Goal: Communication & Community: Answer question/provide support

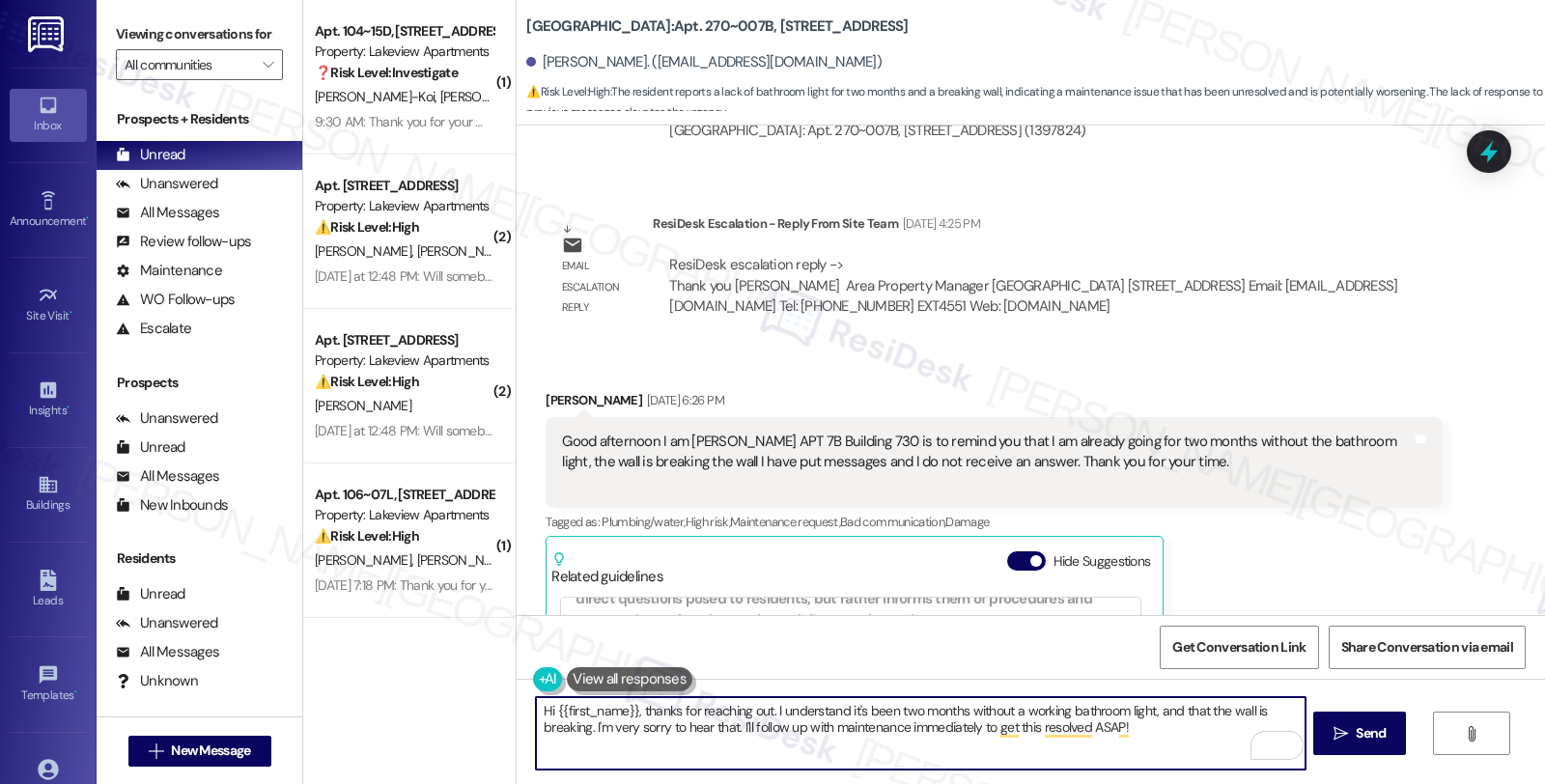
scroll to position [1072, 0]
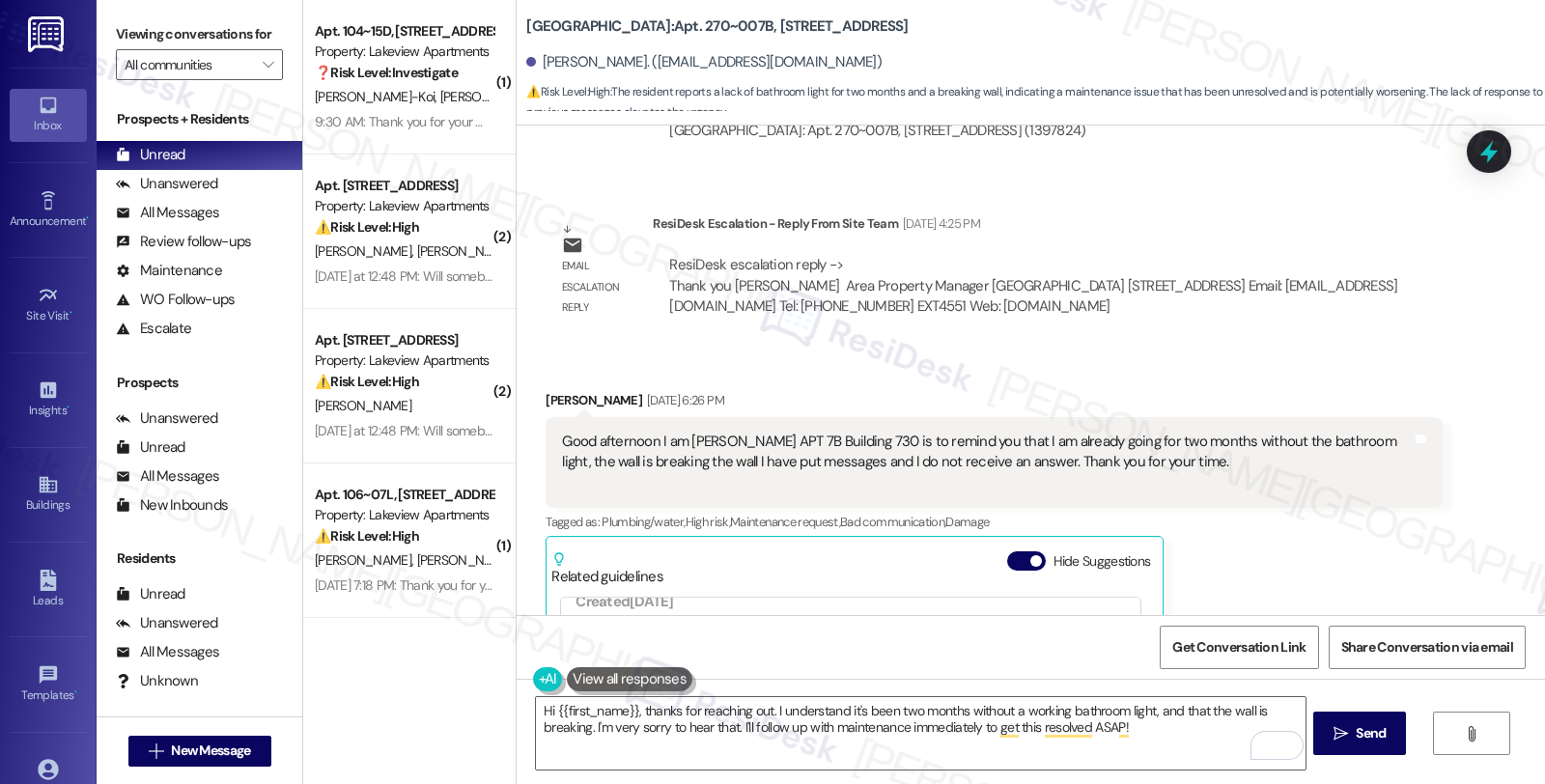
drag, startPoint x: 1343, startPoint y: 515, endPoint x: 1120, endPoint y: 437, distance: 236.2
click at [1343, 515] on div "[PERSON_NAME] [DATE] 6:26 PM Good afternoon I am [PERSON_NAME][GEOGRAPHIC_DATA]…" at bounding box center [993, 648] width 896 height 517
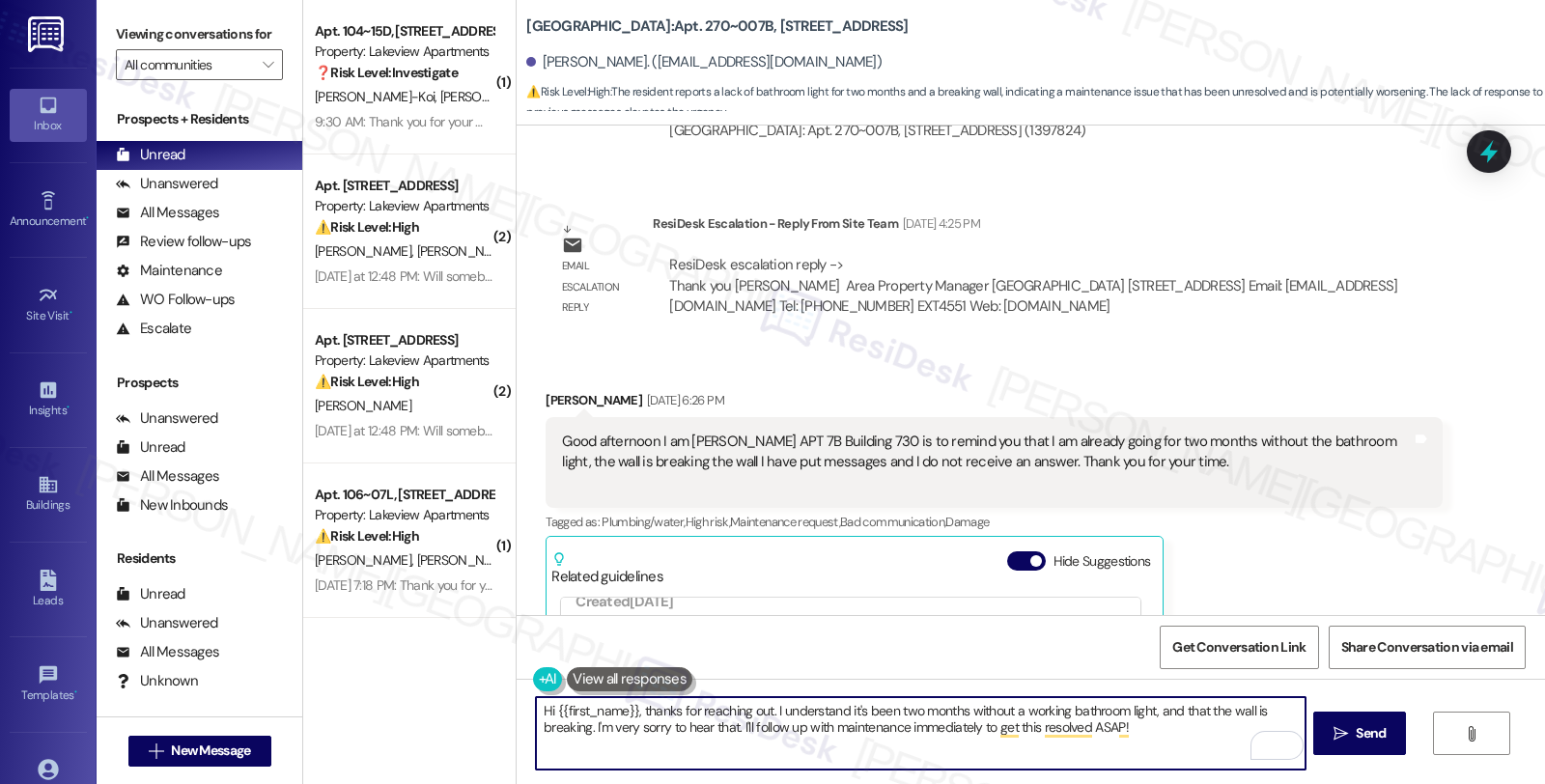
drag, startPoint x: 731, startPoint y: 725, endPoint x: 1163, endPoint y: 729, distance: 432.0
click at [1163, 729] on textarea "Hi {{first_name}}, thanks for reaching out. I understand it's been two months w…" at bounding box center [920, 733] width 769 height 73
paste textarea "17617-1"
click at [1221, 722] on textarea "Hi {{first_name}}, thanks for reaching out. I understand it's been two months w…" at bounding box center [920, 733] width 769 height 73
click at [1287, 721] on textarea "Hi {{first_name}}, thanks for reaching out. I understand it's been two months w…" at bounding box center [920, 733] width 769 height 73
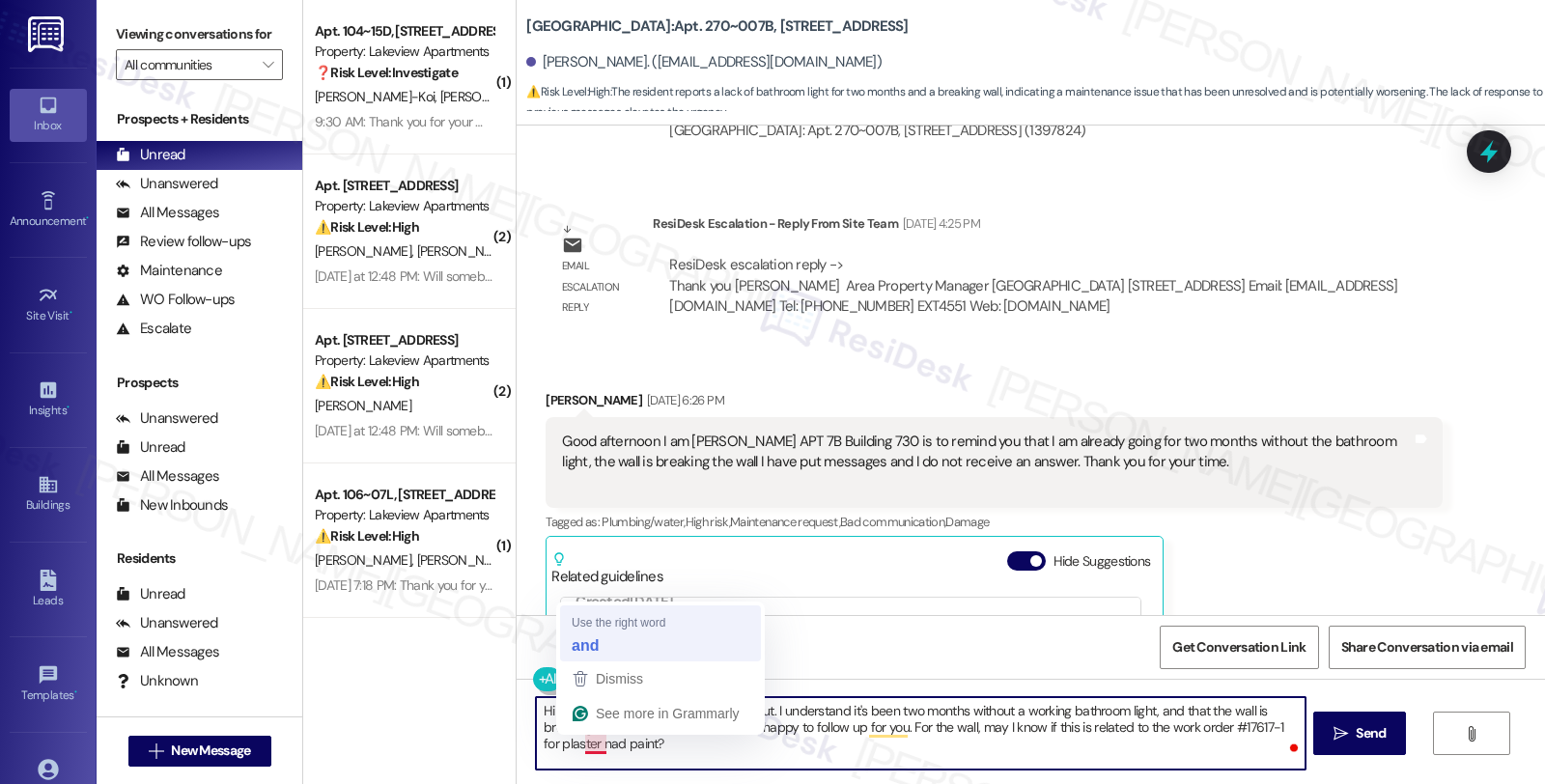
type textarea "Hi {{first_name}}, thanks for reaching out. I understand it's been two months w…"
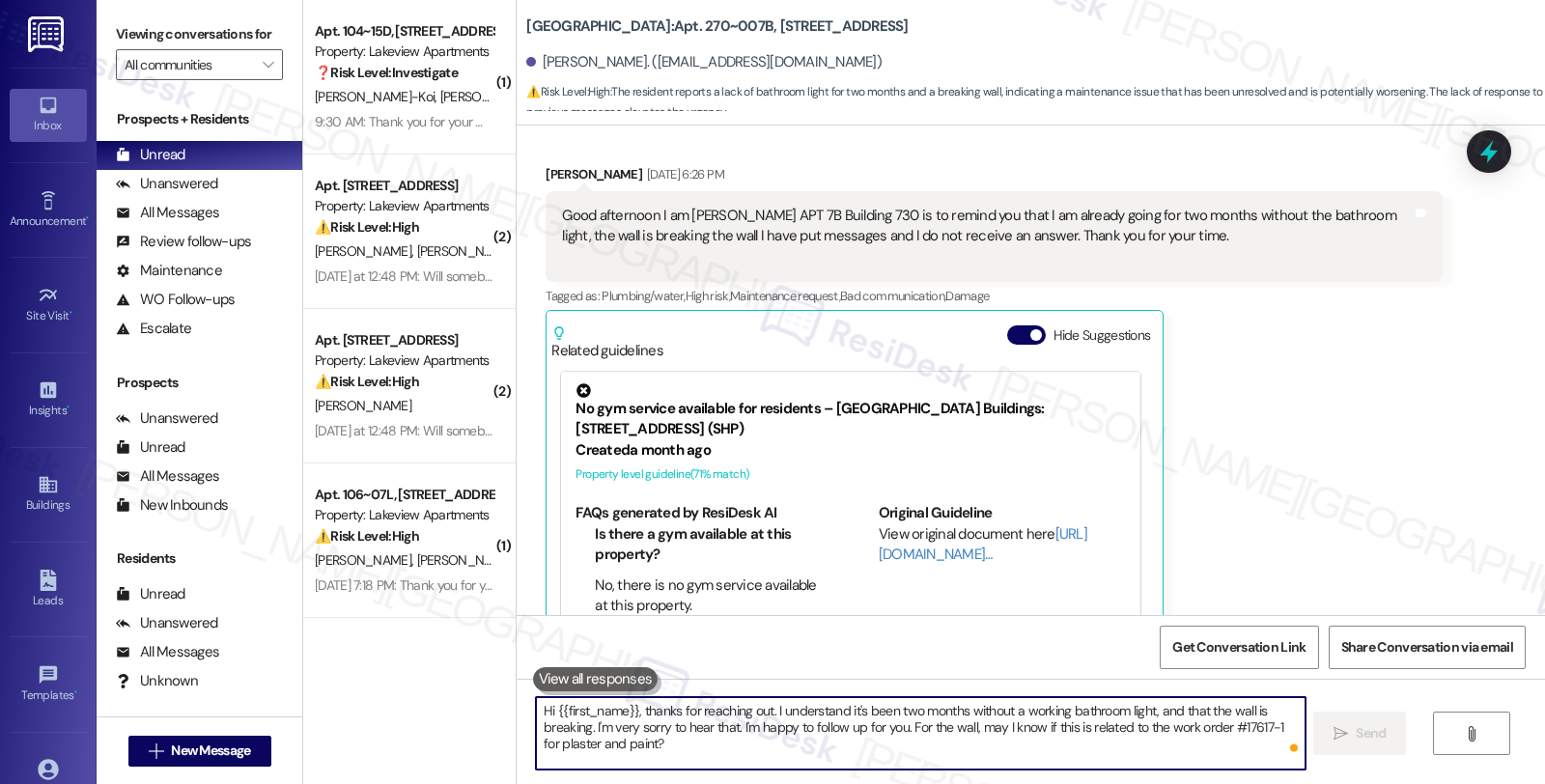
click at [705, 745] on textarea "Hi {{first_name}}, thanks for reaching out. I understand it's been two months w…" at bounding box center [920, 733] width 769 height 73
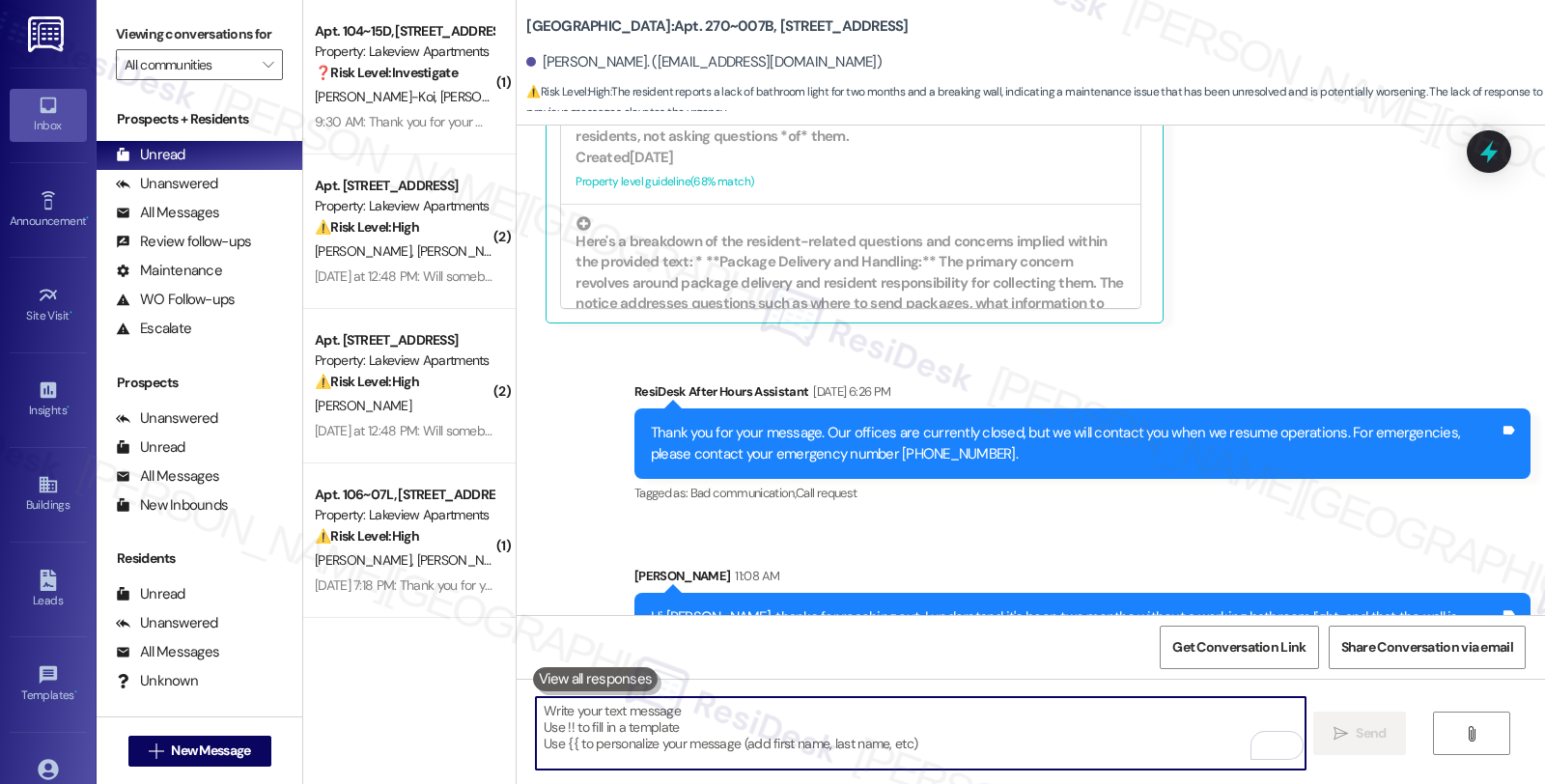
scroll to position [10683, 0]
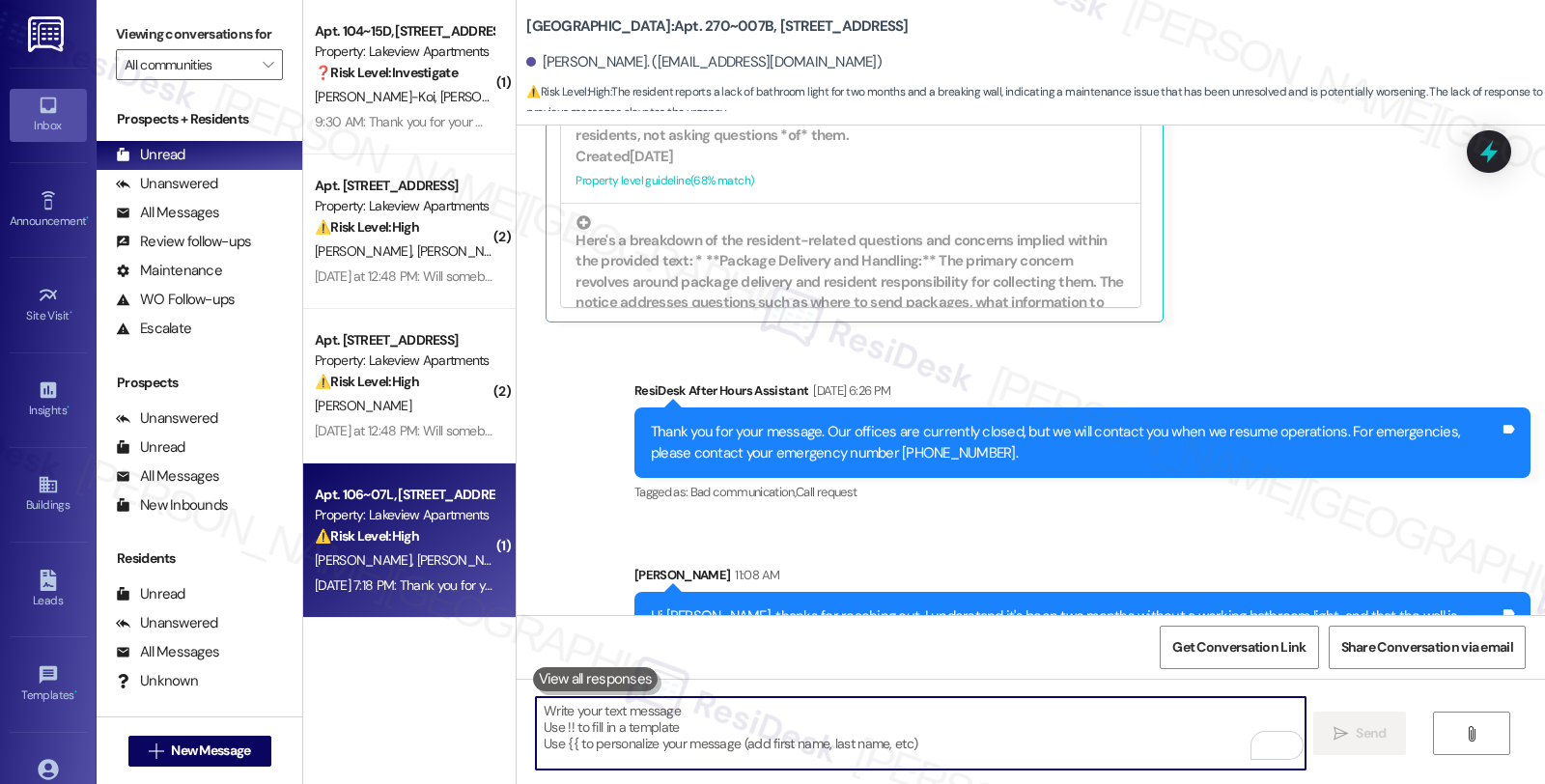
click at [518, 558] on span "[PERSON_NAME]" at bounding box center [566, 560] width 96 height 18
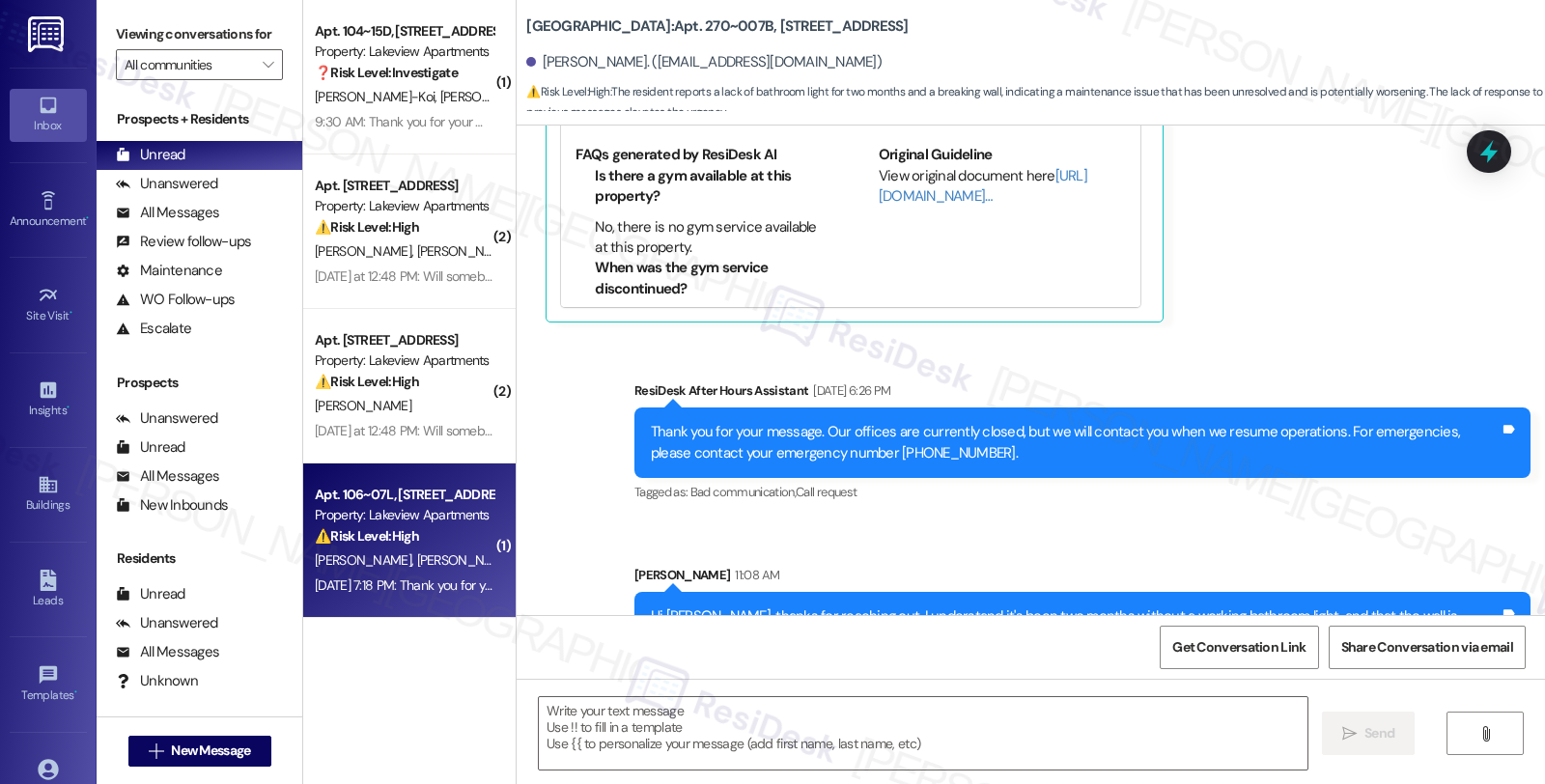
type textarea "Fetching suggested responses. Please feel free to read through the conversation…"
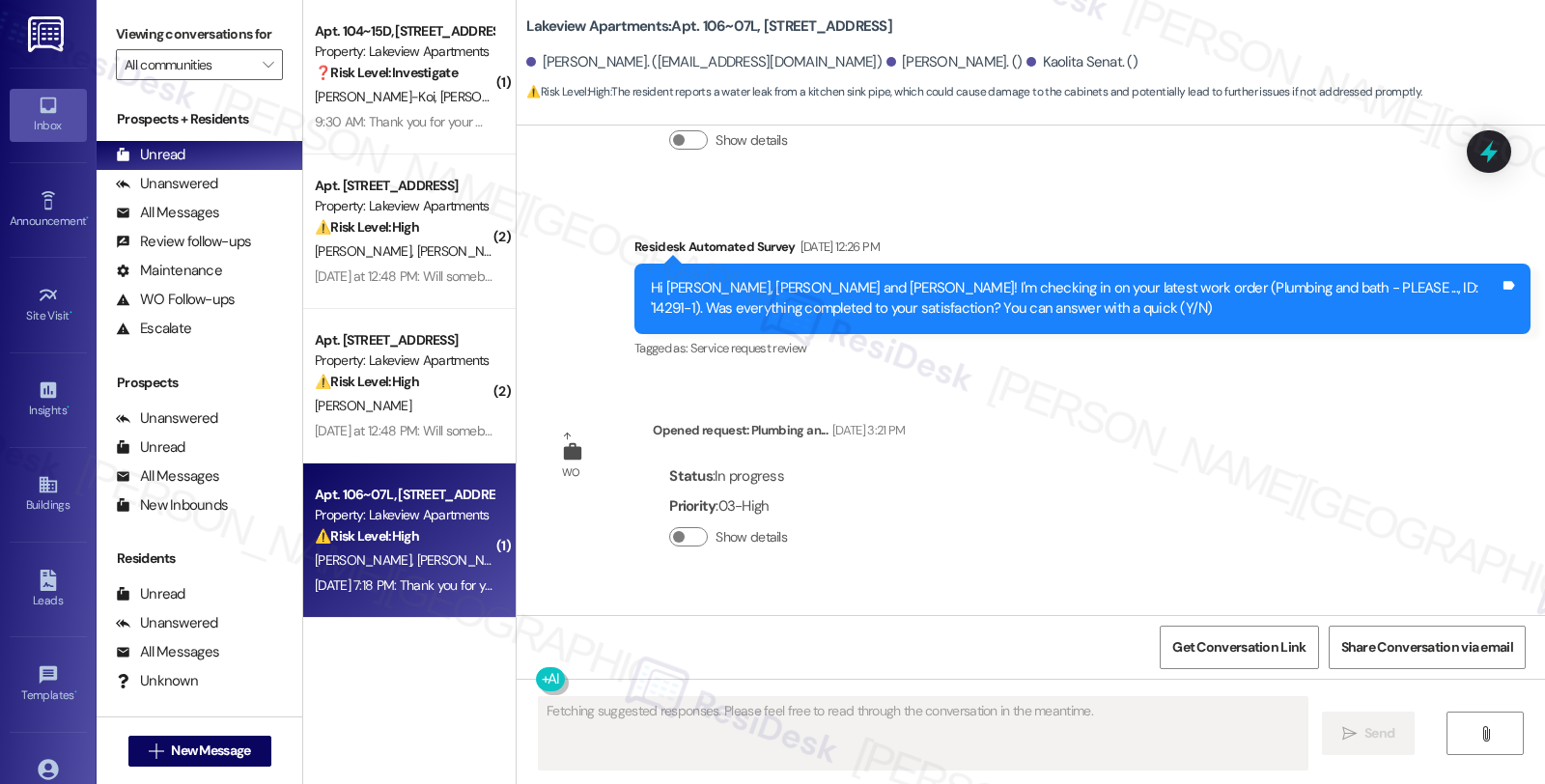
scroll to position [2949, 0]
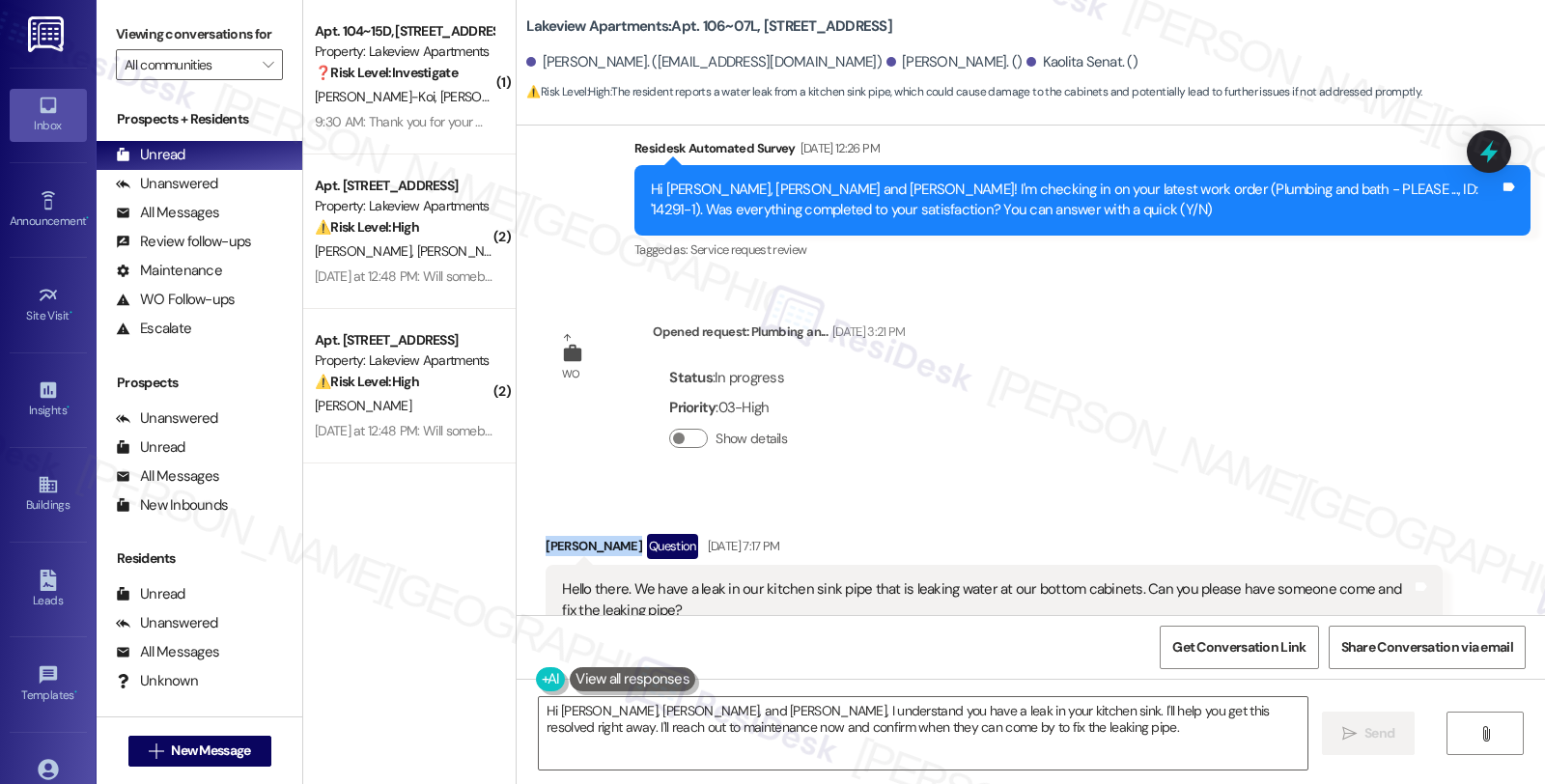
drag, startPoint x: 528, startPoint y: 484, endPoint x: 609, endPoint y: 486, distance: 81.0
click at [609, 519] on div "Received via SMS [PERSON_NAME] Question [DATE] 7:17 PM Hello there. We have a l…" at bounding box center [993, 598] width 926 height 158
copy div "[PERSON_NAME]"
drag, startPoint x: 690, startPoint y: 25, endPoint x: 741, endPoint y: 25, distance: 51.0
click at [741, 25] on b "Lakeview Apartments: Apt. 106~07L, [STREET_ADDRESS]" at bounding box center [709, 26] width 366 height 21
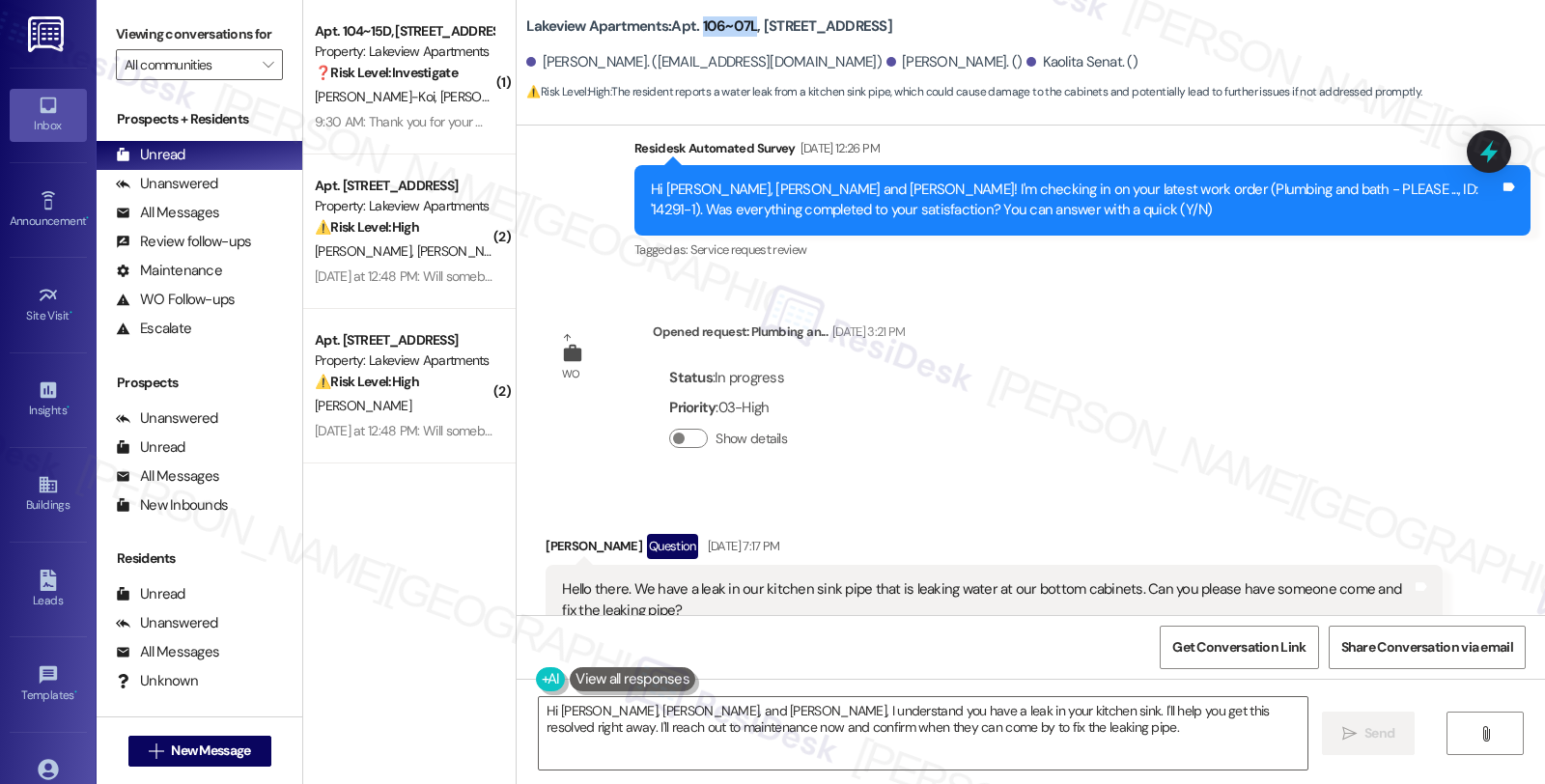
copy b "106~07L"
click at [560, 534] on div "[PERSON_NAME] Question [DATE] 7:17 PM" at bounding box center [993, 549] width 896 height 30
copy div "[PERSON_NAME]"
click at [546, 711] on textarea "Hi [PERSON_NAME], [PERSON_NAME], and [PERSON_NAME], I understand you have a lea…" at bounding box center [923, 733] width 769 height 73
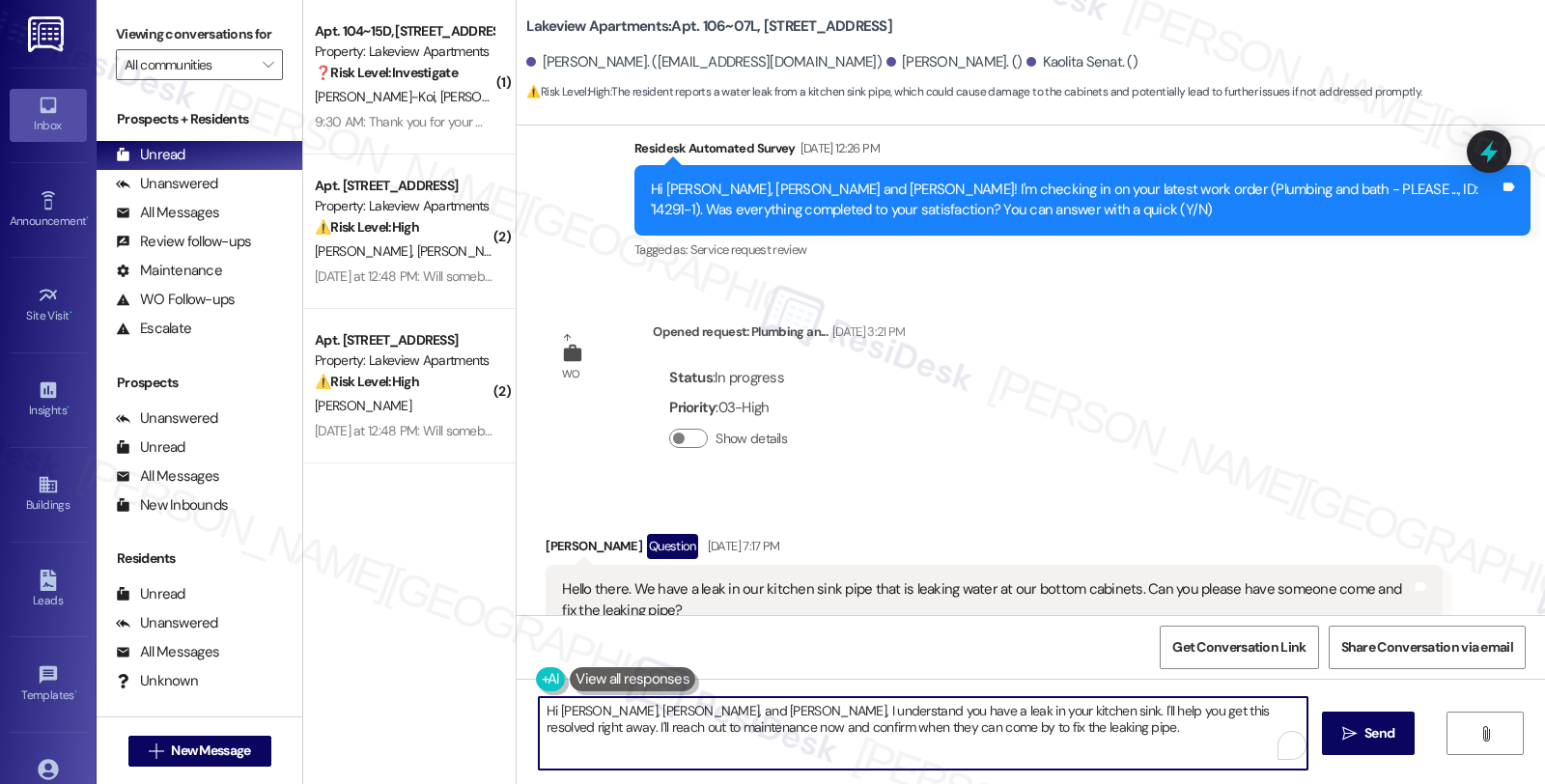
click at [546, 711] on textarea "Hi [PERSON_NAME], [PERSON_NAME], and [PERSON_NAME], I understand you have a lea…" at bounding box center [923, 733] width 769 height 73
paste textarea "[PERSON_NAME]"
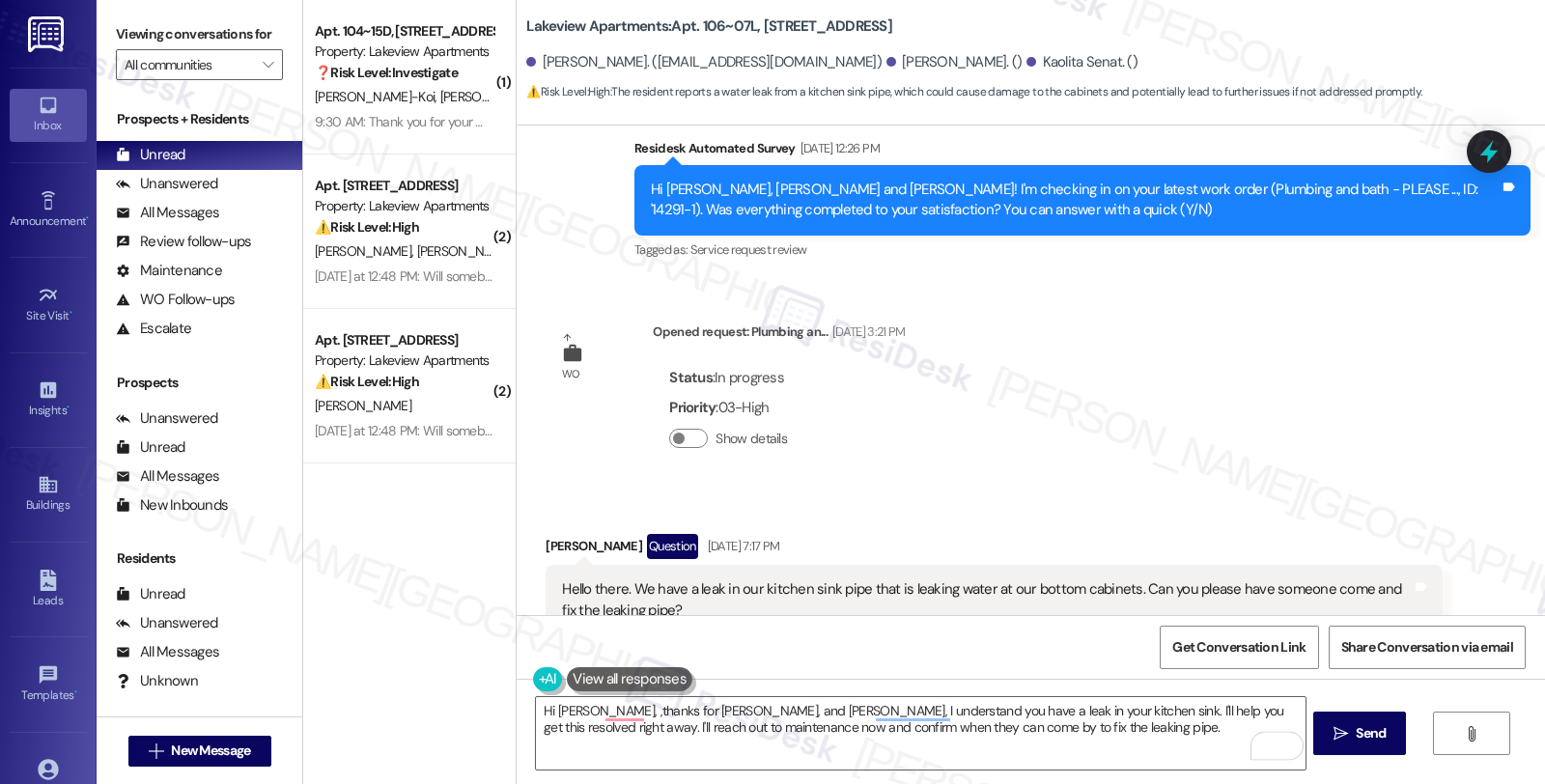
click at [604, 601] on div "Received via SMS [PERSON_NAME] Question [DATE] 7:17 PM Hello there. We have a l…" at bounding box center [993, 598] width 926 height 158
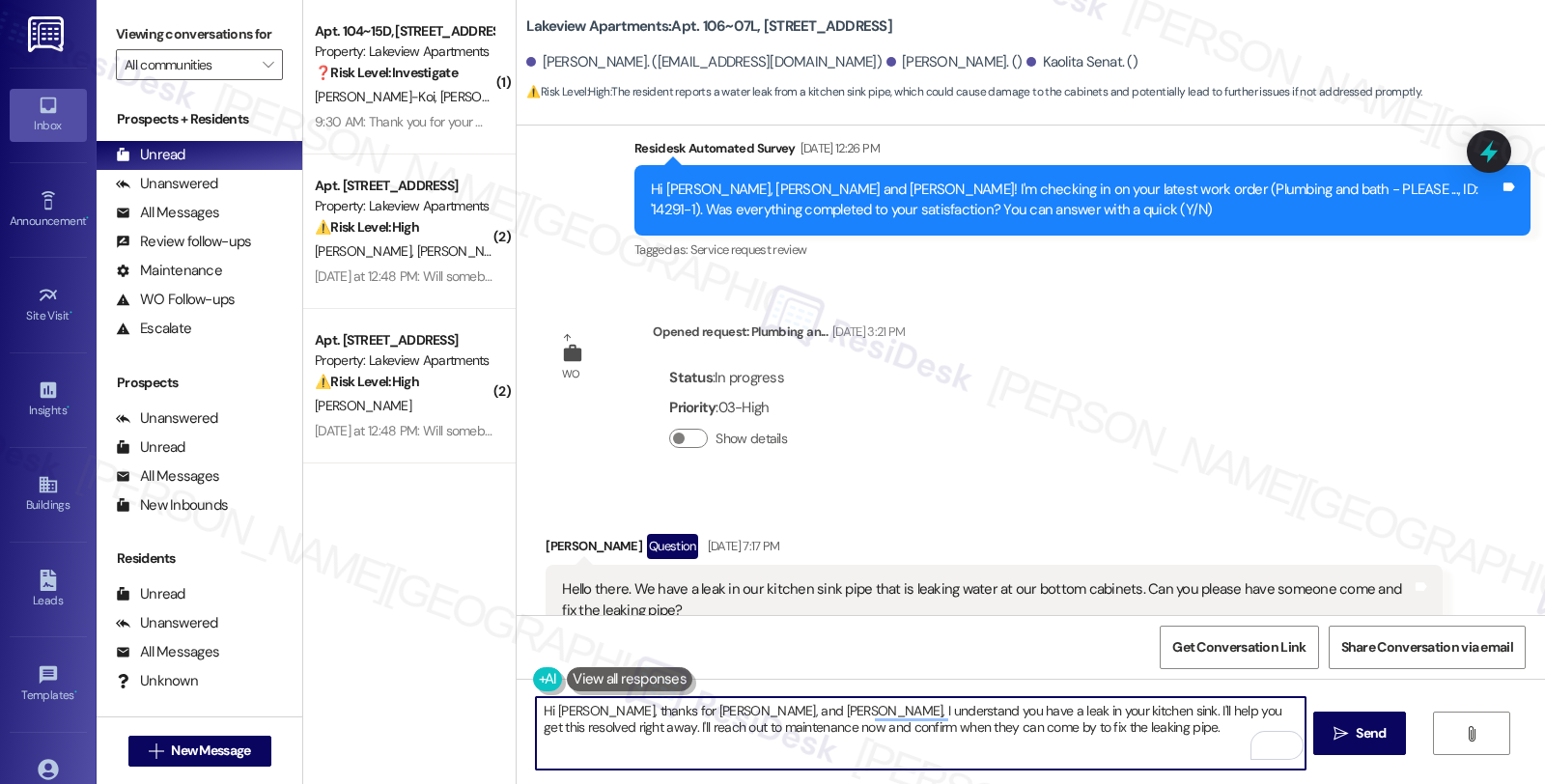
click at [701, 710] on textarea "Hi [PERSON_NAME], thanks for [PERSON_NAME], and [PERSON_NAME], I understand you…" at bounding box center [920, 733] width 769 height 73
click at [649, 703] on textarea "Hi [PERSON_NAME], thanks for [PERSON_NAME], and [PERSON_NAME], I understand you…" at bounding box center [920, 733] width 769 height 73
click at [835, 710] on textarea "Hi [PERSON_NAME], thanks for reaching out. [PERSON_NAME], and [PERSON_NAME], I …" at bounding box center [920, 733] width 769 height 73
drag, startPoint x: 998, startPoint y: 707, endPoint x: 1026, endPoint y: 731, distance: 36.9
click at [1026, 731] on textarea "Hi [PERSON_NAME], thanks for reaching out. I understand you have a leak in your…" at bounding box center [920, 733] width 769 height 73
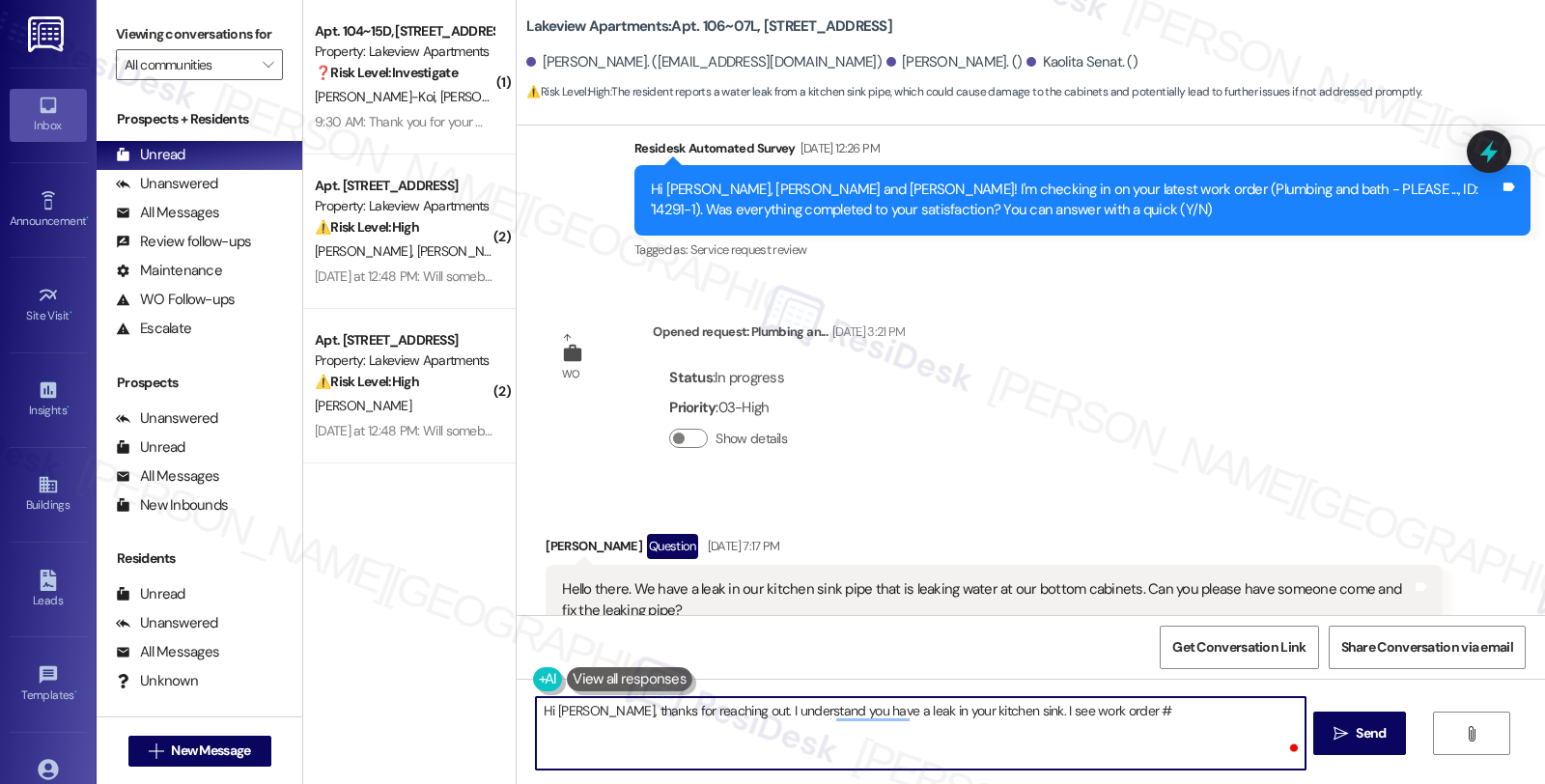
paste textarea "14537-1"
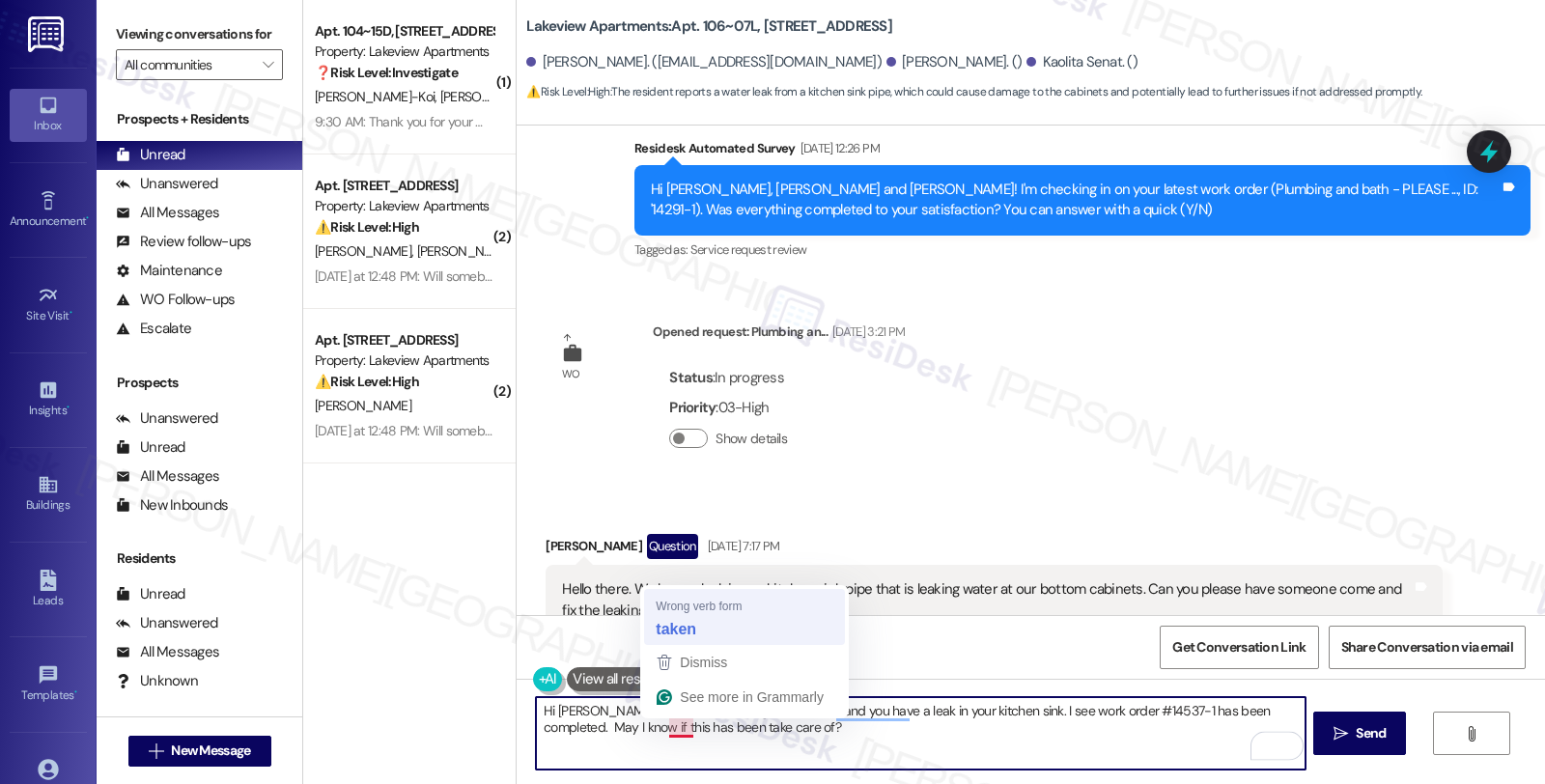
type textarea "Hi [PERSON_NAME], thanks for reaching out. I understand you have a leak in your…"
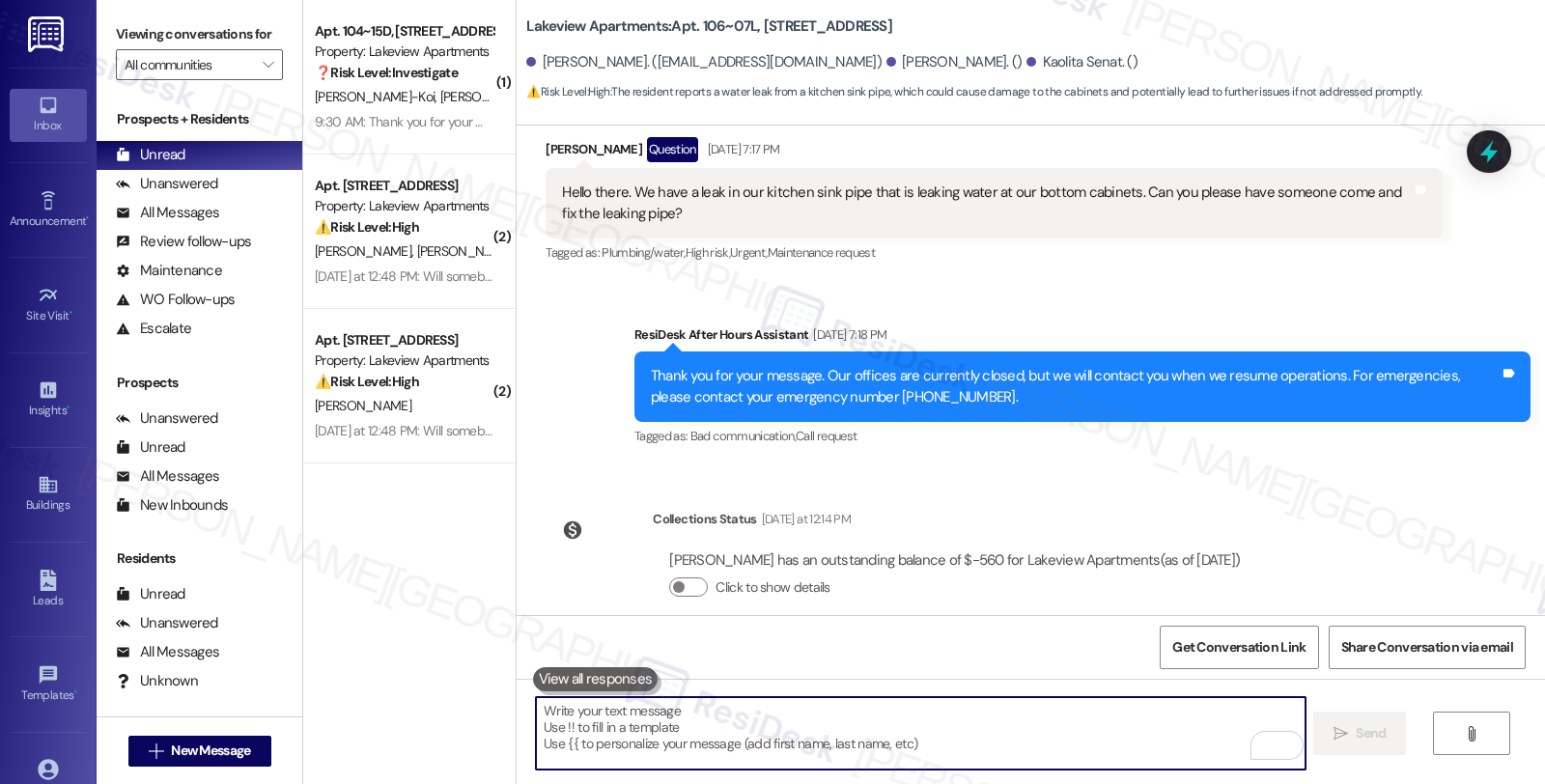
scroll to position [3466, 0]
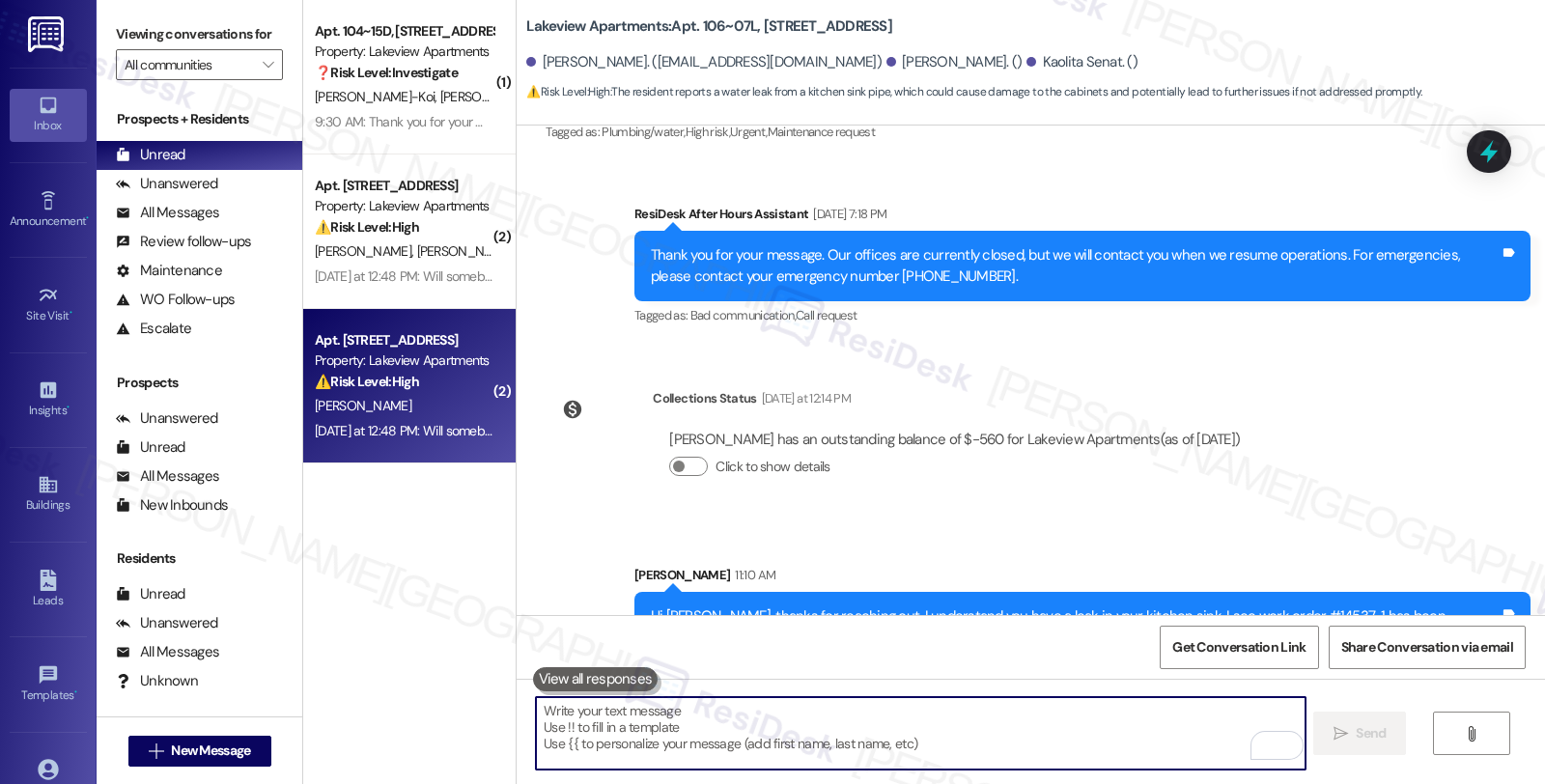
click at [480, 378] on div "Apt. 104~16H, [STREET_ADDRESS] Property: Lakeview Apartments ⚠️ Risk Level: Hig…" at bounding box center [404, 361] width 183 height 66
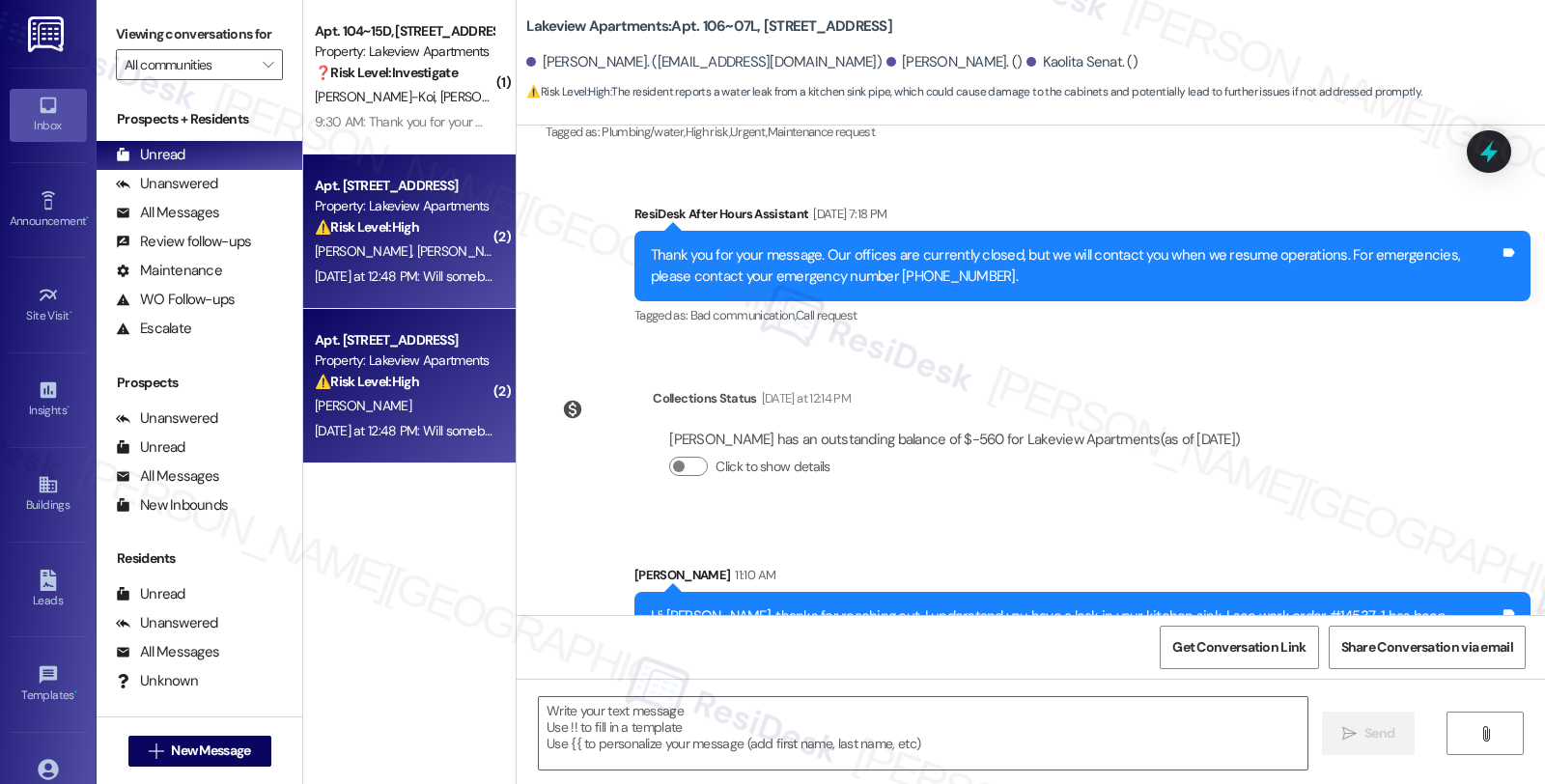
type textarea "Fetching suggested responses. Please feel free to read through the conversation…"
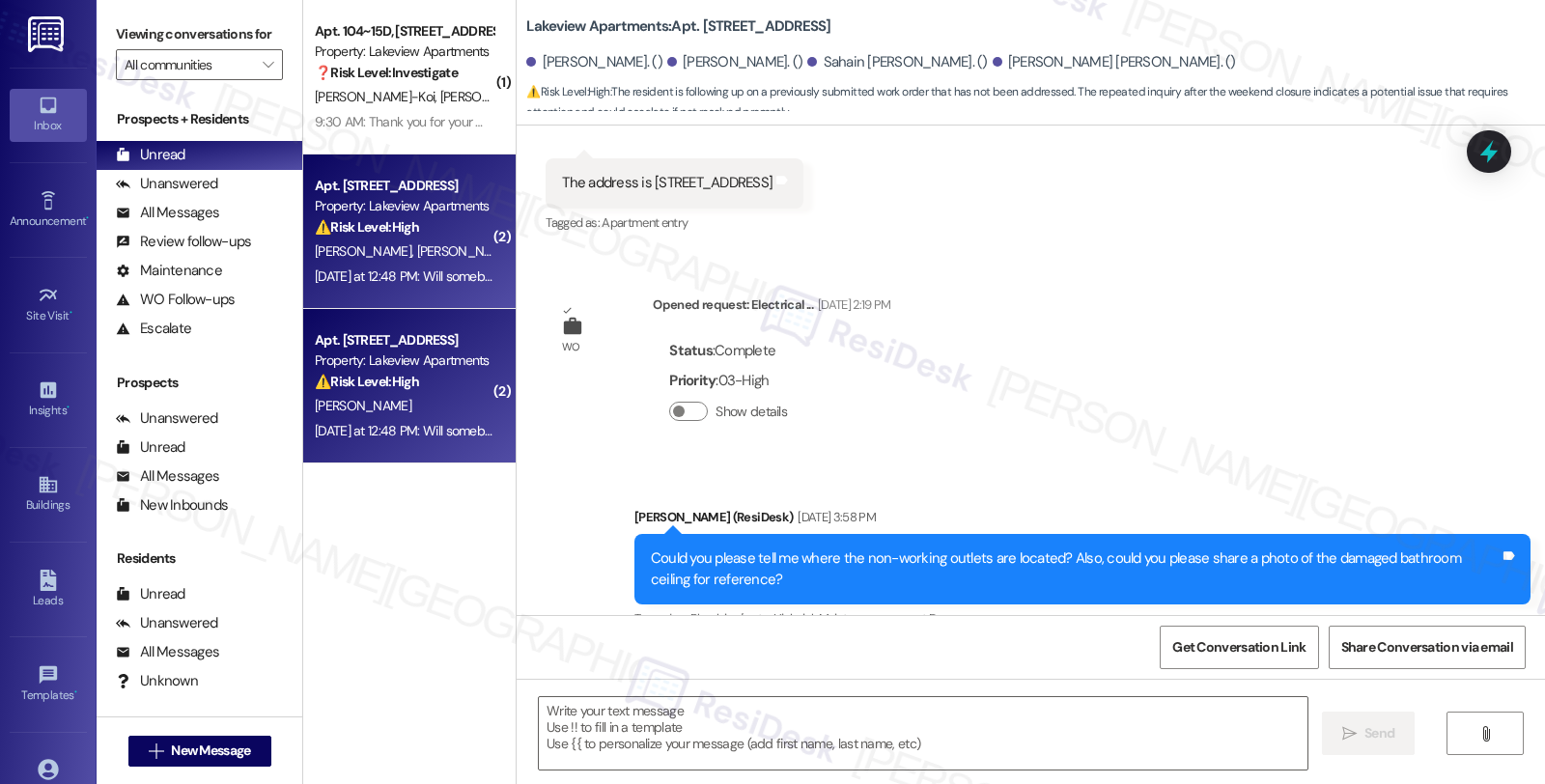
type textarea "Fetching suggested responses. Please feel free to read through the conversation…"
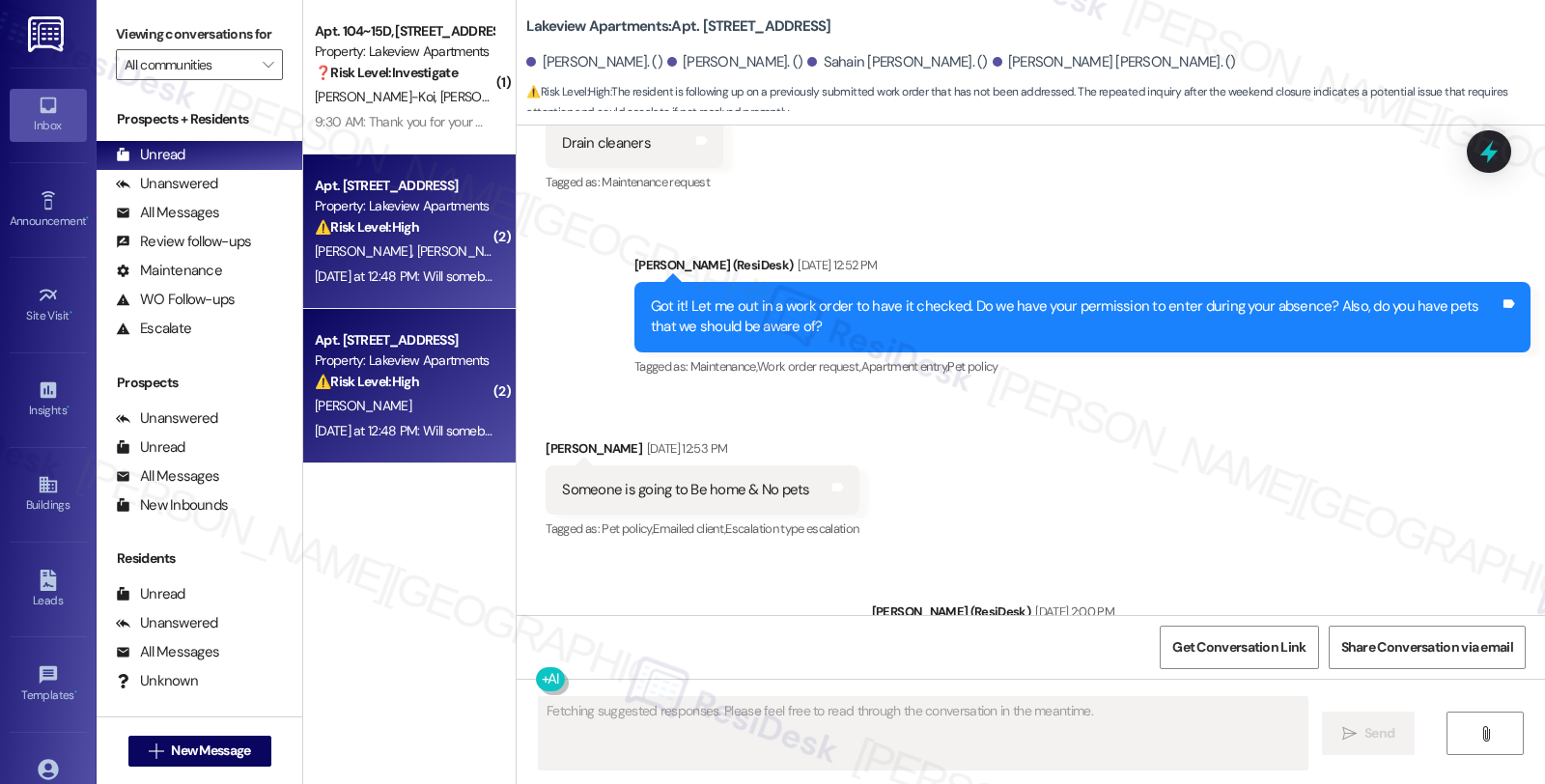
scroll to position [10334, 0]
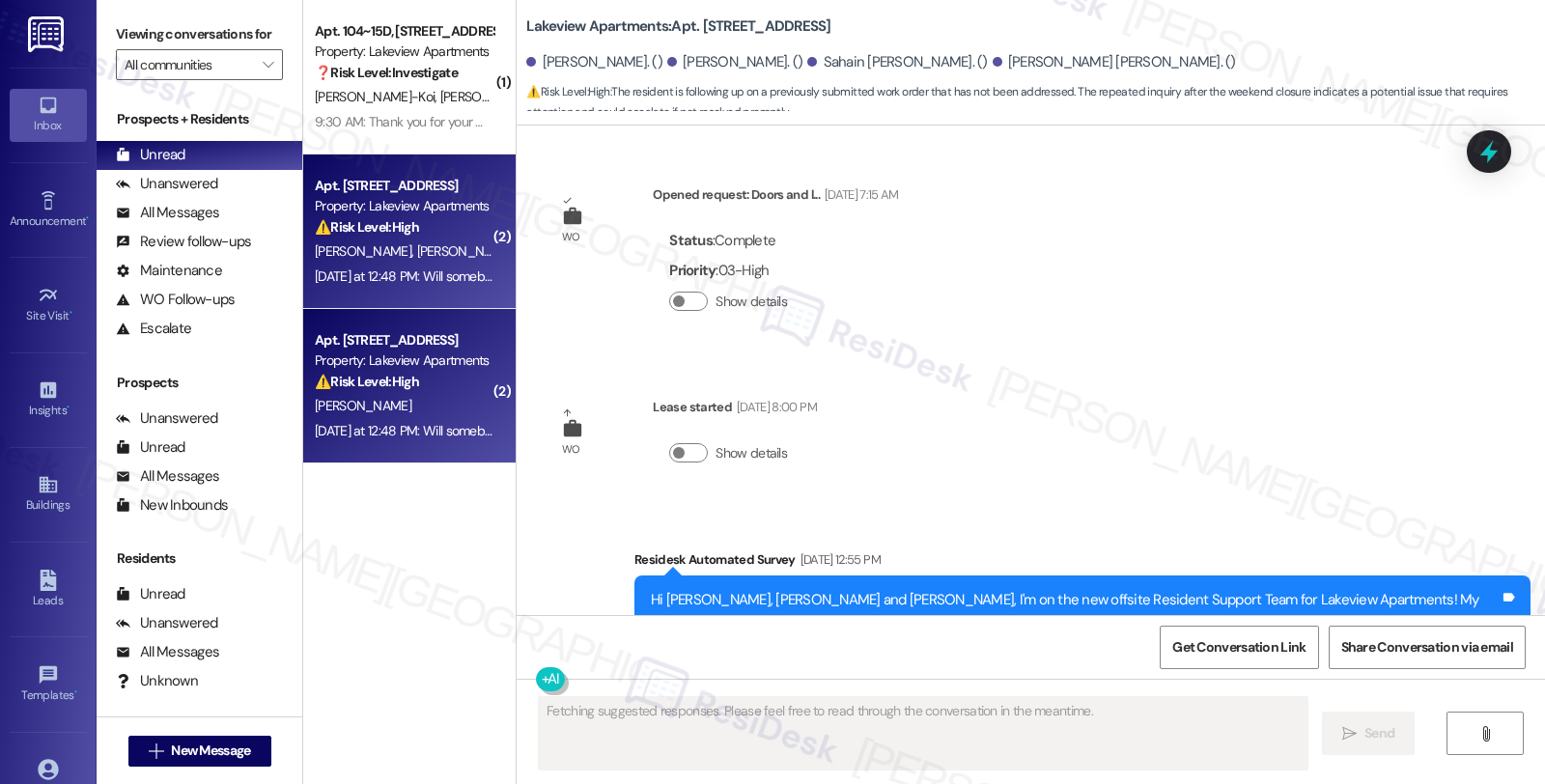
scroll to position [10366, 0]
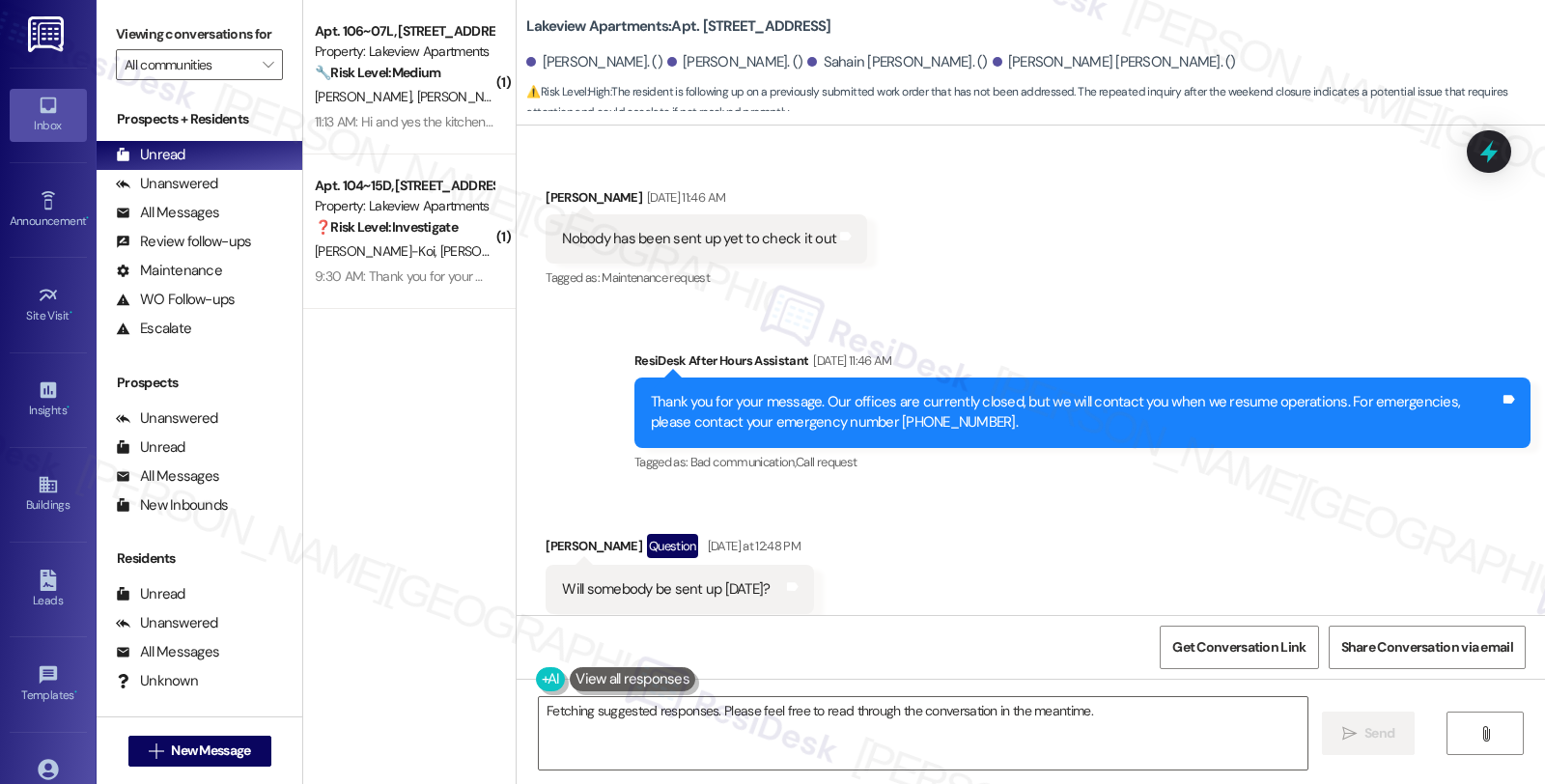
click at [1315, 491] on div "Received via SMS [PERSON_NAME] Question [DATE] at 12:48 PM Will somebody be sen…" at bounding box center [1031, 574] width 1029 height 167
drag, startPoint x: 532, startPoint y: 500, endPoint x: 645, endPoint y: 498, distance: 113.0
click at [645, 534] on div "[PERSON_NAME] Question [DATE] at 12:48 PM" at bounding box center [679, 549] width 268 height 30
copy div "[PERSON_NAME]"
drag, startPoint x: 689, startPoint y: 25, endPoint x: 738, endPoint y: 25, distance: 49.0
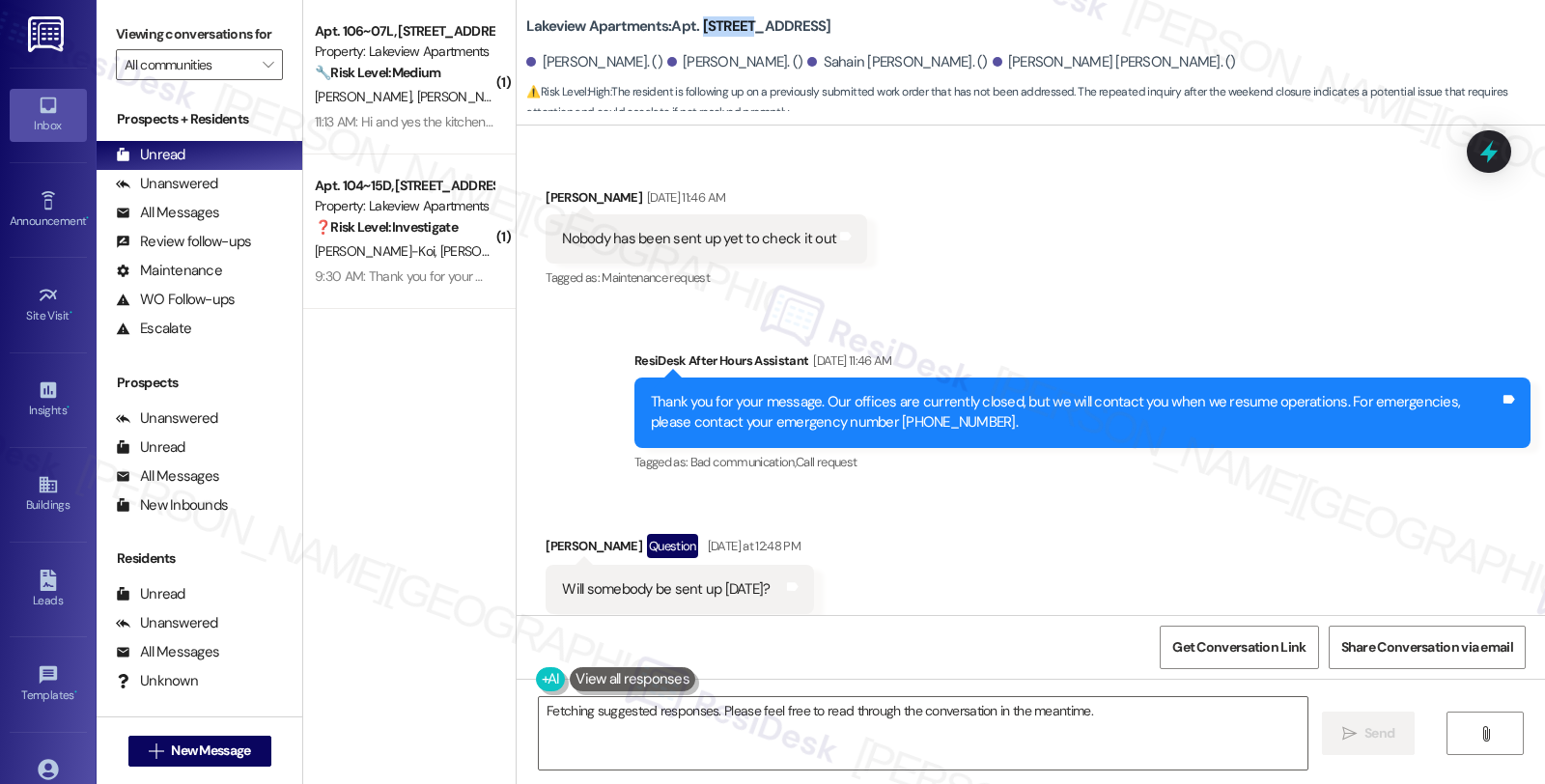
click at [738, 25] on b "Lakeview Apartments: Apt. [STREET_ADDRESS]" at bounding box center [678, 26] width 304 height 21
copy b "104~16H"
click at [1063, 710] on textarea "Hi {{first_name}}, I understand your concern about the sink not being checked y…" at bounding box center [923, 733] width 769 height 73
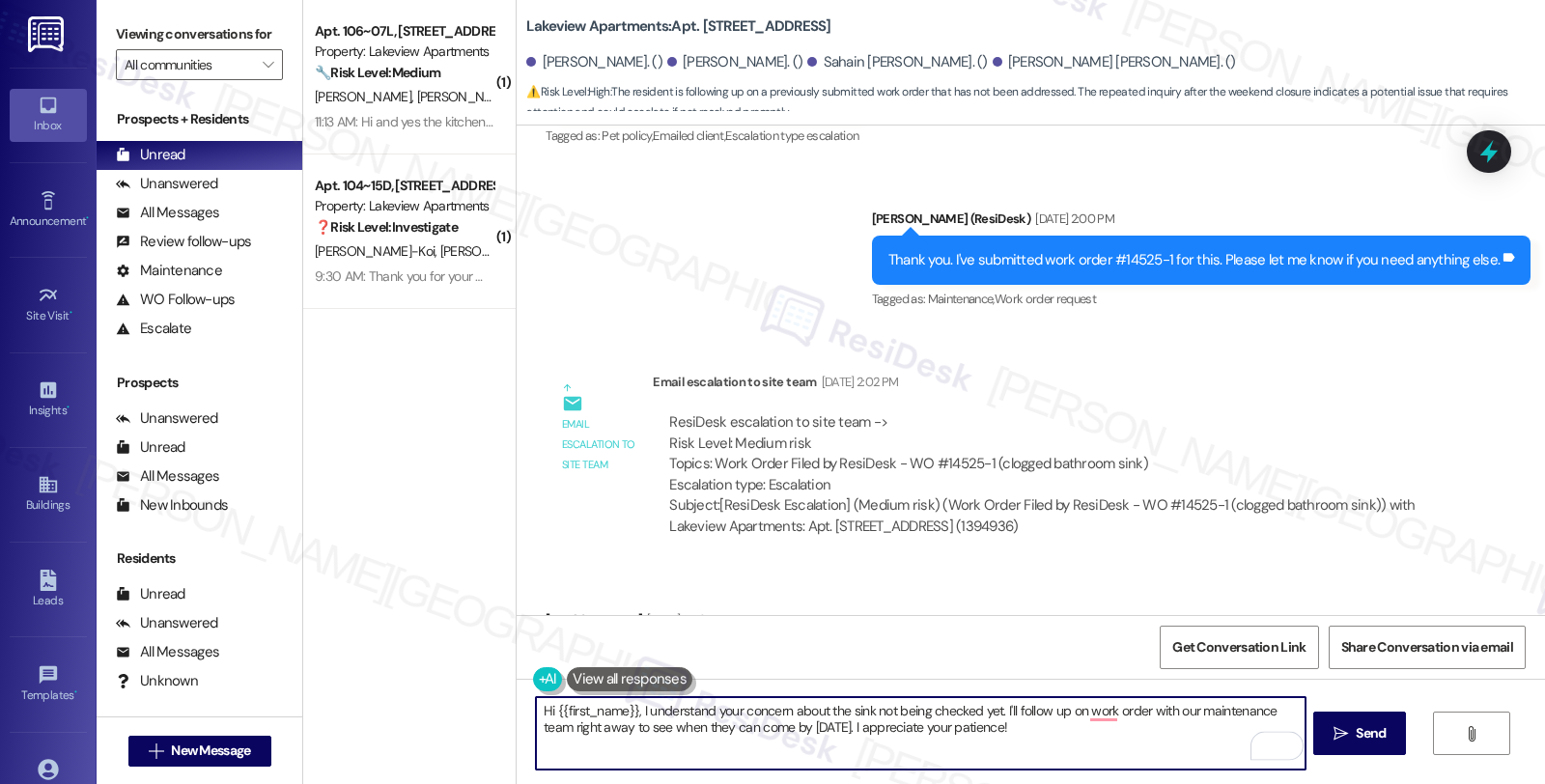
scroll to position [9937, 0]
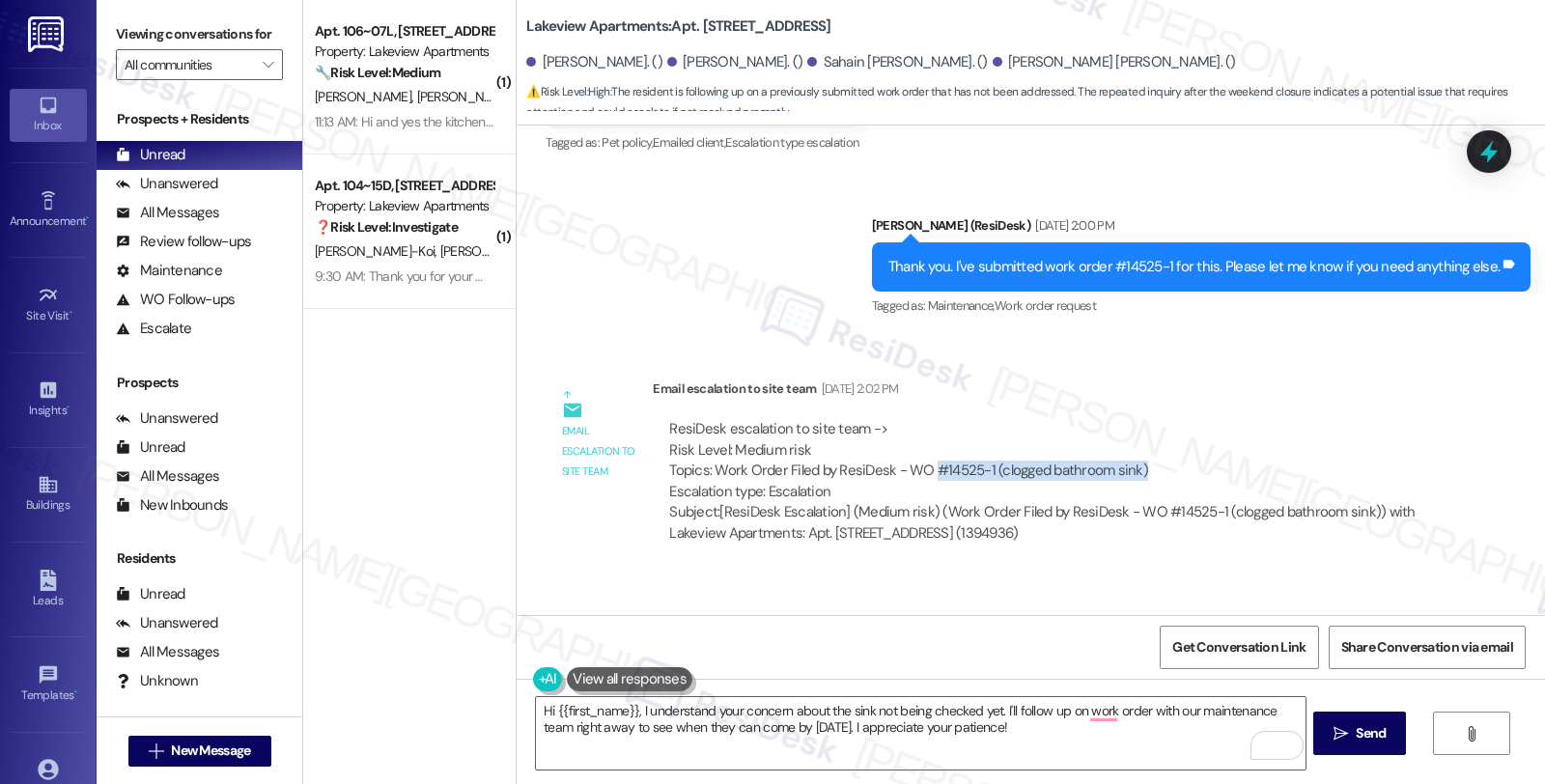
drag, startPoint x: 916, startPoint y: 427, endPoint x: 1145, endPoint y: 436, distance: 229.2
click at [1145, 436] on div "ResiDesk escalation to site team -> Risk Level: Medium risk Topics: Work Order …" at bounding box center [1047, 460] width 756 height 83
copy div "#14525-1 (clogged bathroom sink)"
click at [1142, 711] on textarea "Hi {{first_name}}, I understand your concern about the sink not being checked y…" at bounding box center [920, 733] width 769 height 73
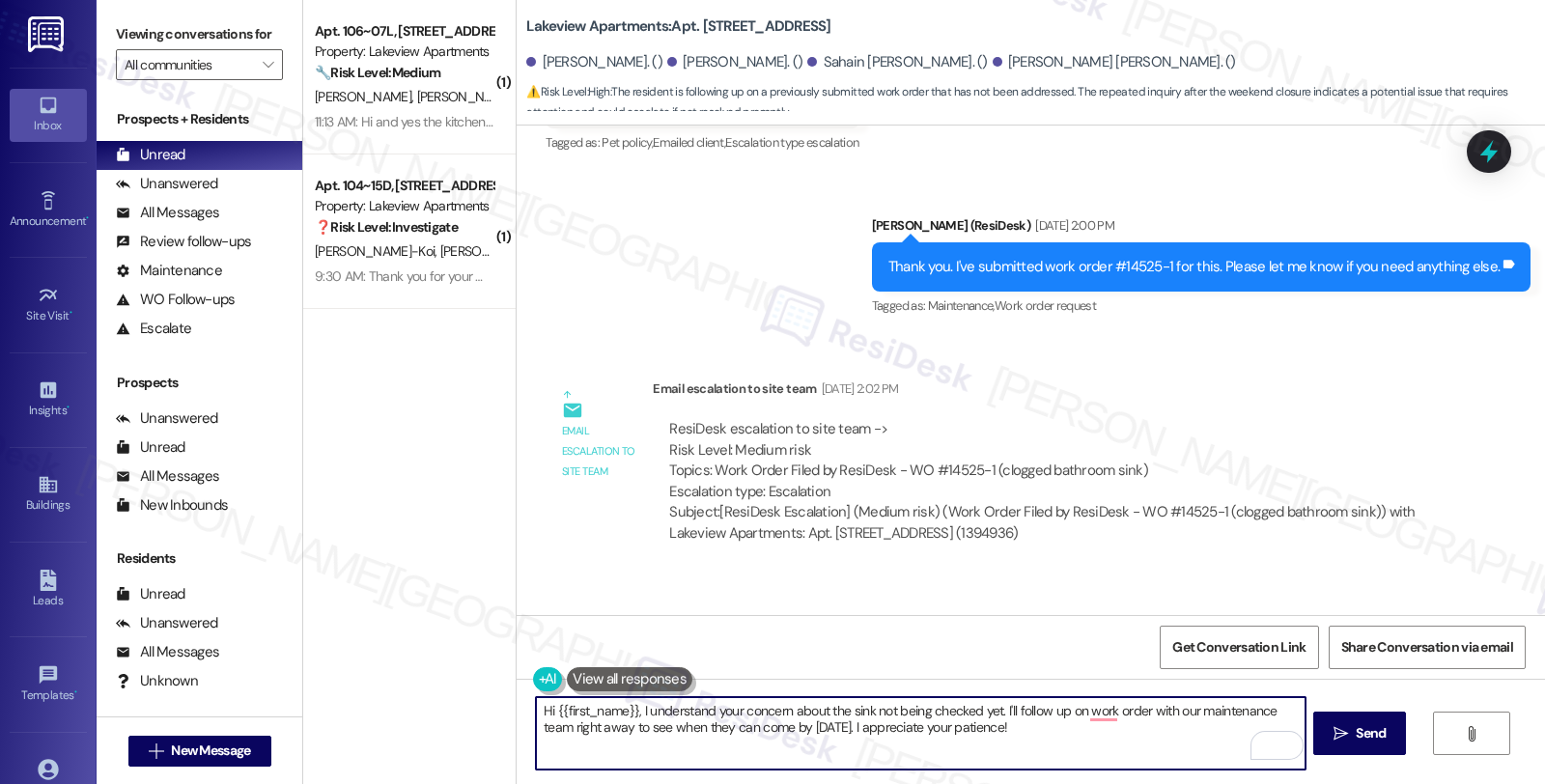
paste textarea "#14525-1 (clogged bathroom sink)"
click at [957, 738] on textarea "Hi {{first_name}}, I understand your concern about the sink not being checked y…" at bounding box center [920, 733] width 769 height 73
type textarea "Hi {{first_name}}, I understand your concern about the sink not being checked y…"
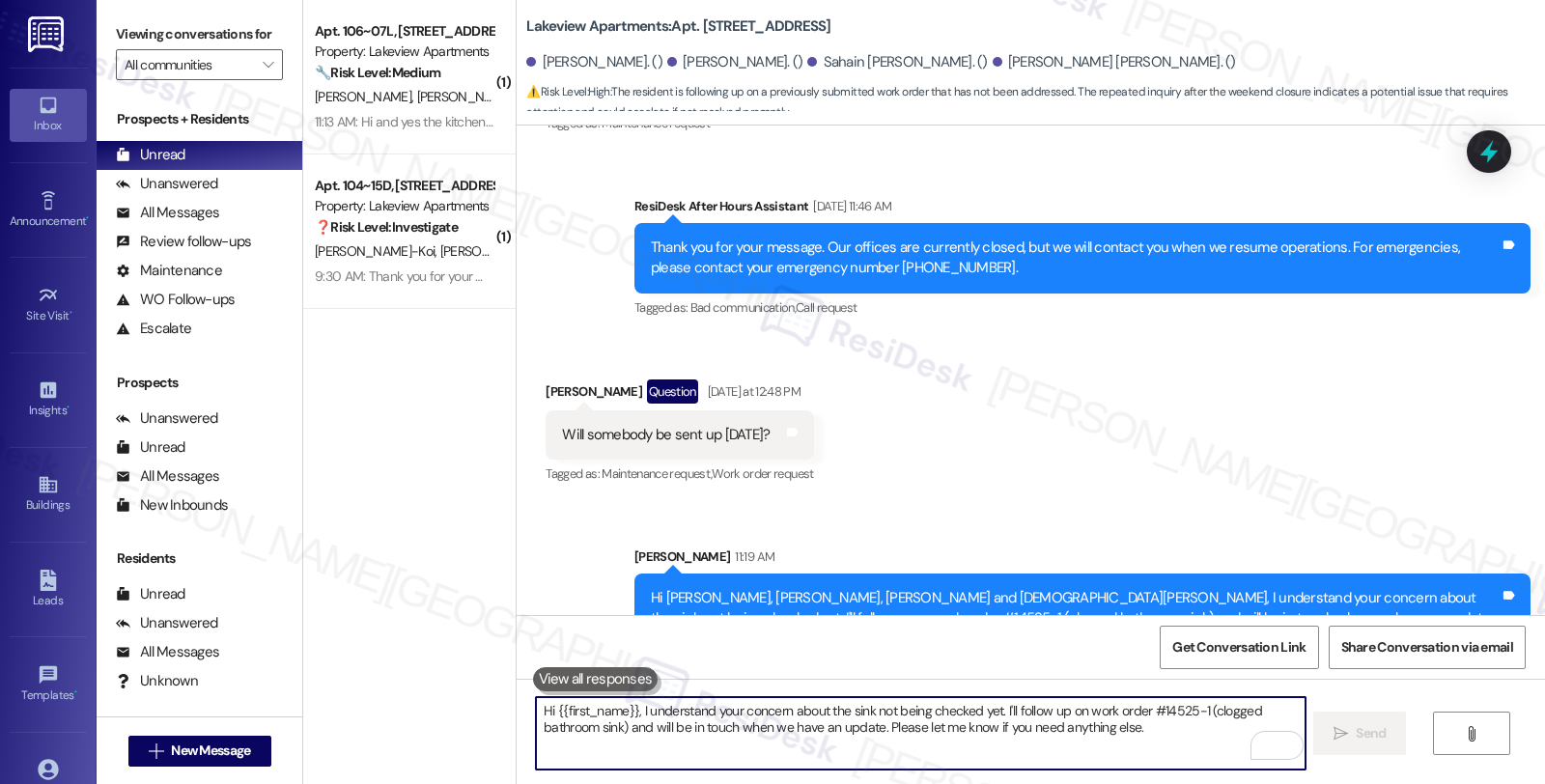
scroll to position [10522, 0]
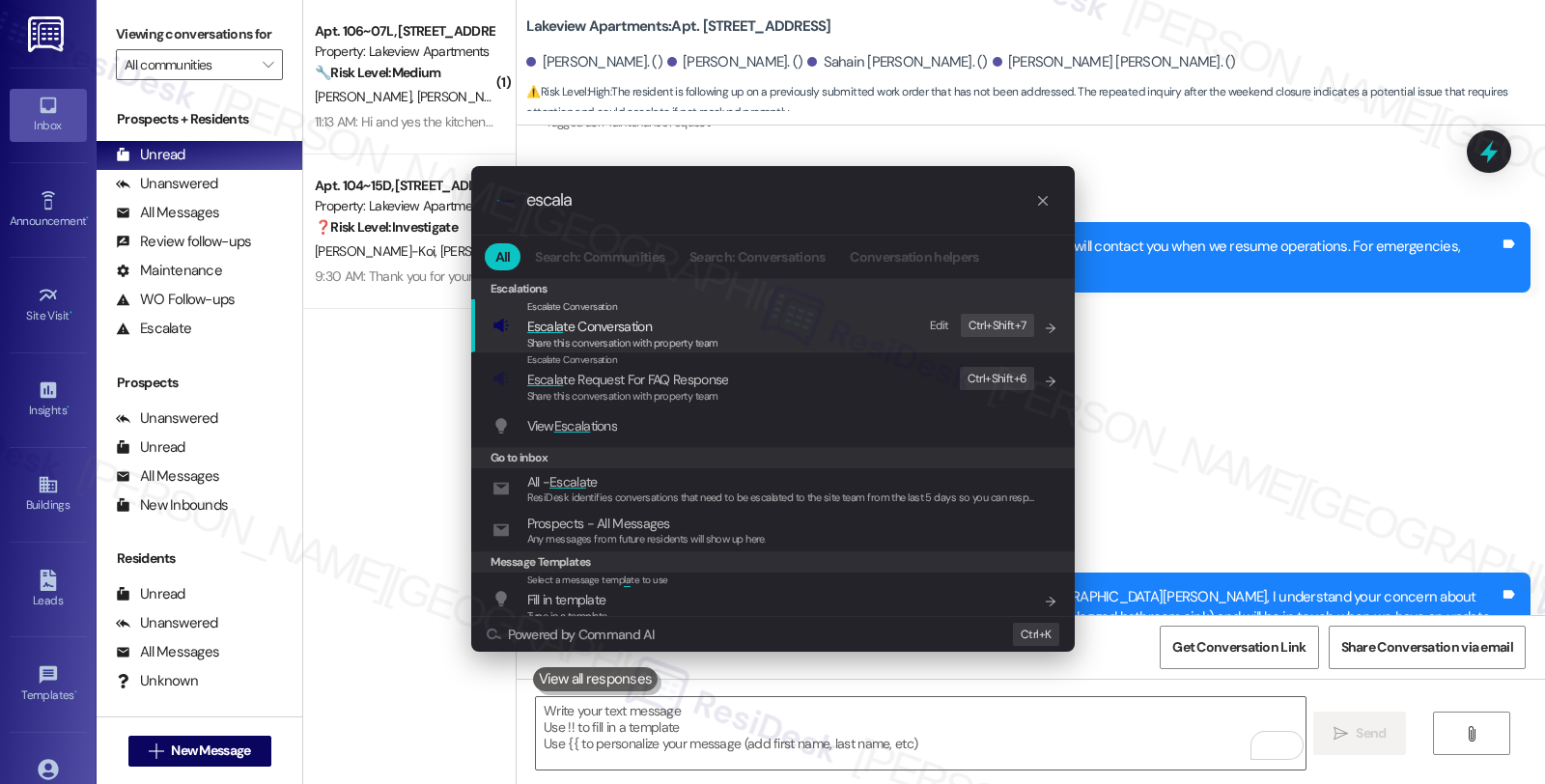
type input "escala"
click at [693, 340] on span "Share this conversation with property team" at bounding box center [622, 342] width 191 height 14
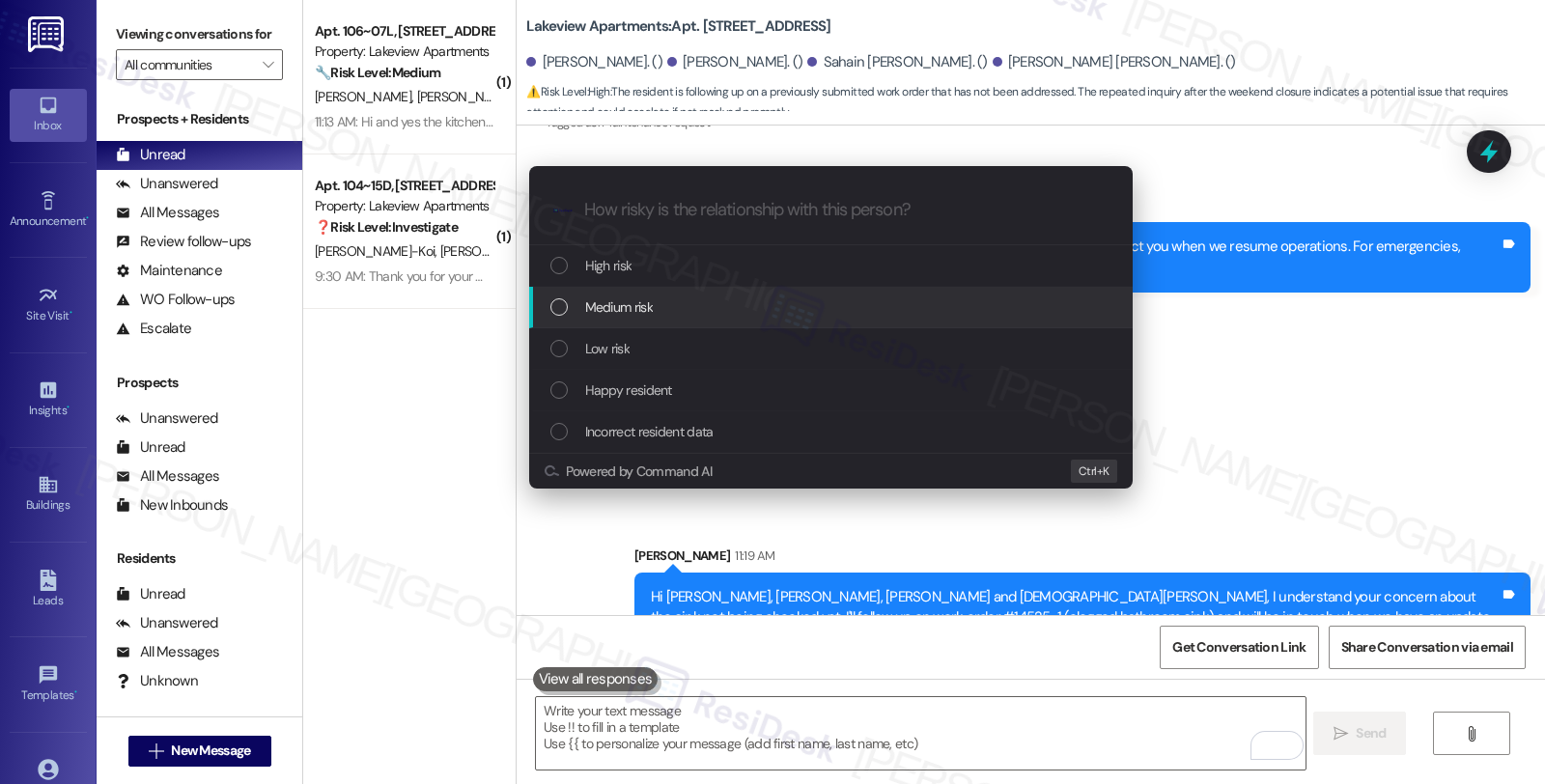
click at [671, 306] on div "Medium risk" at bounding box center [833, 307] width 565 height 22
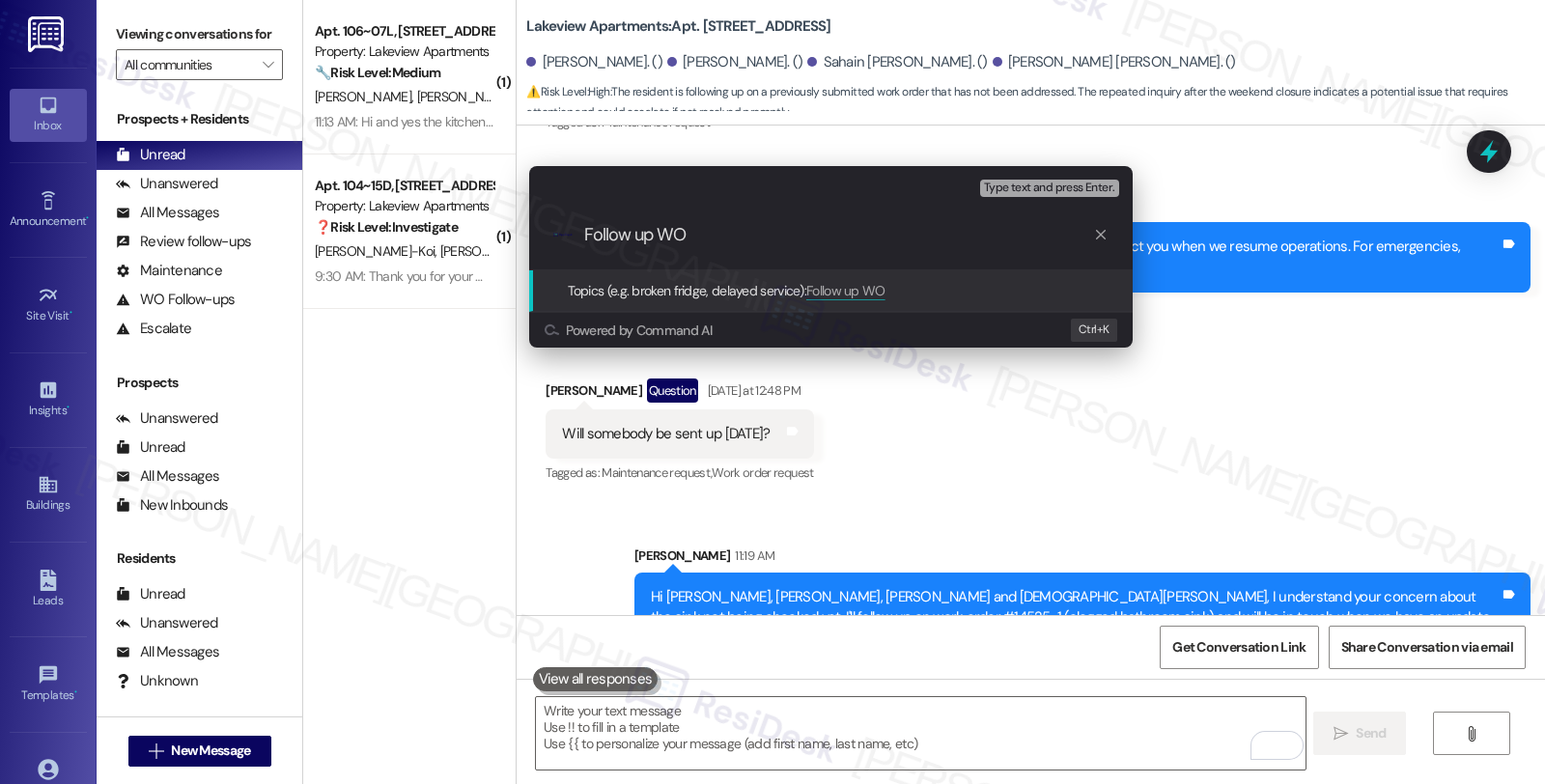
paste input "#14525-1 (clogged bathroom sink)"
type input "Follow up WO #14525-1 (clogged bathroom sink)"
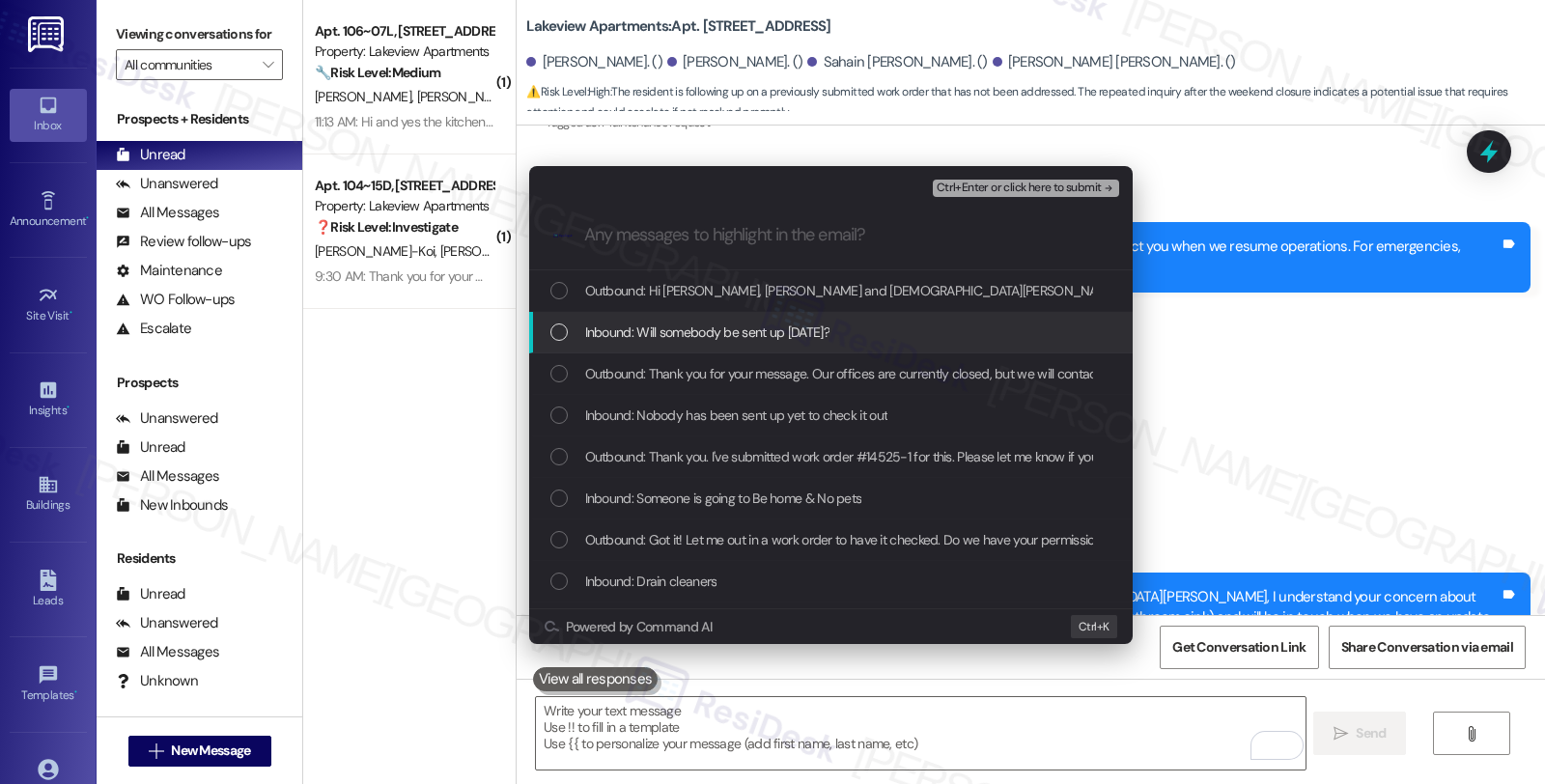
click at [663, 343] on div "Inbound: Will somebody be sent up today?" at bounding box center [830, 333] width 604 height 41
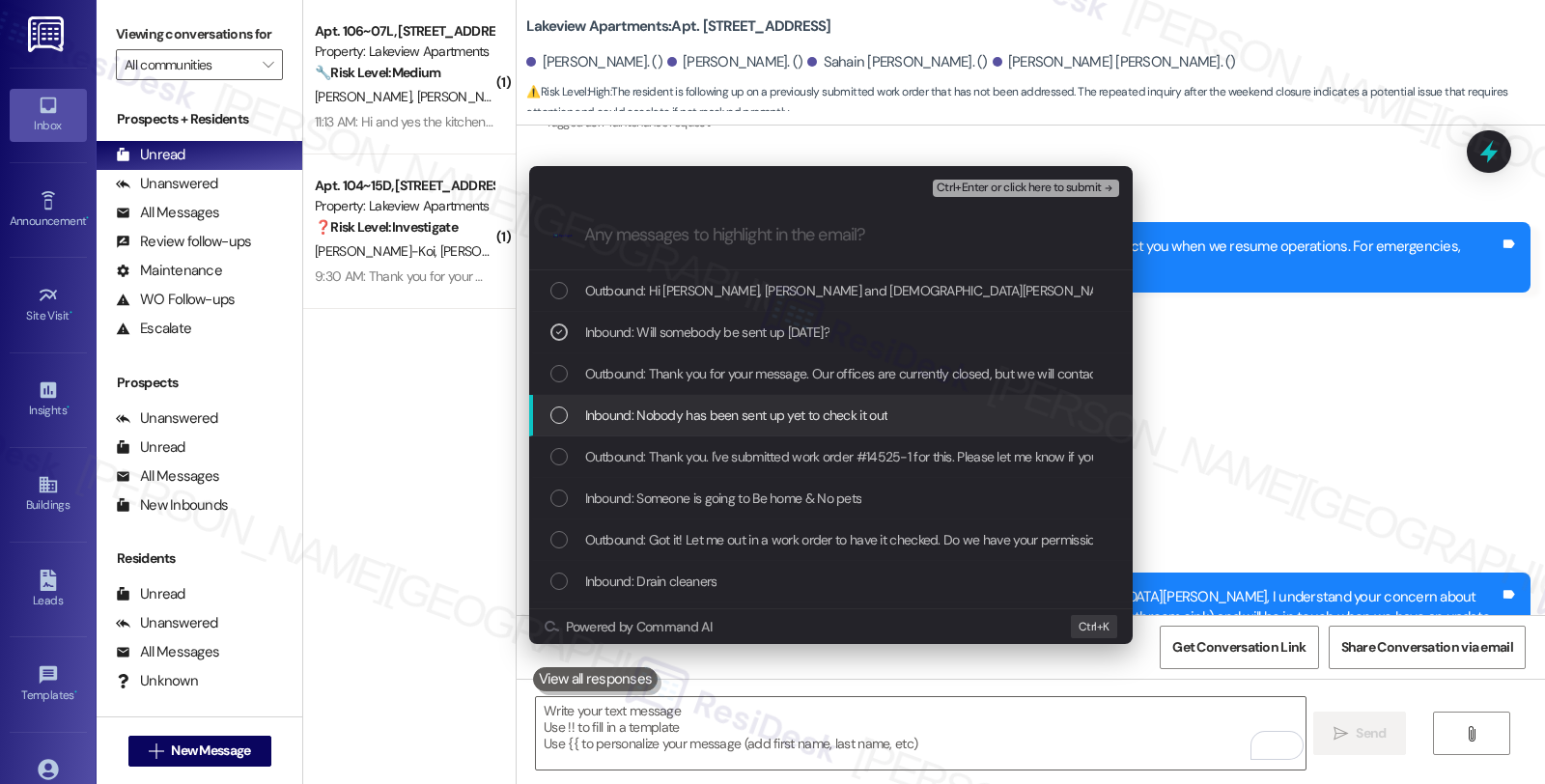
click at [667, 409] on span "Inbound: Nobody has been sent up yet to check it out" at bounding box center [736, 415] width 303 height 22
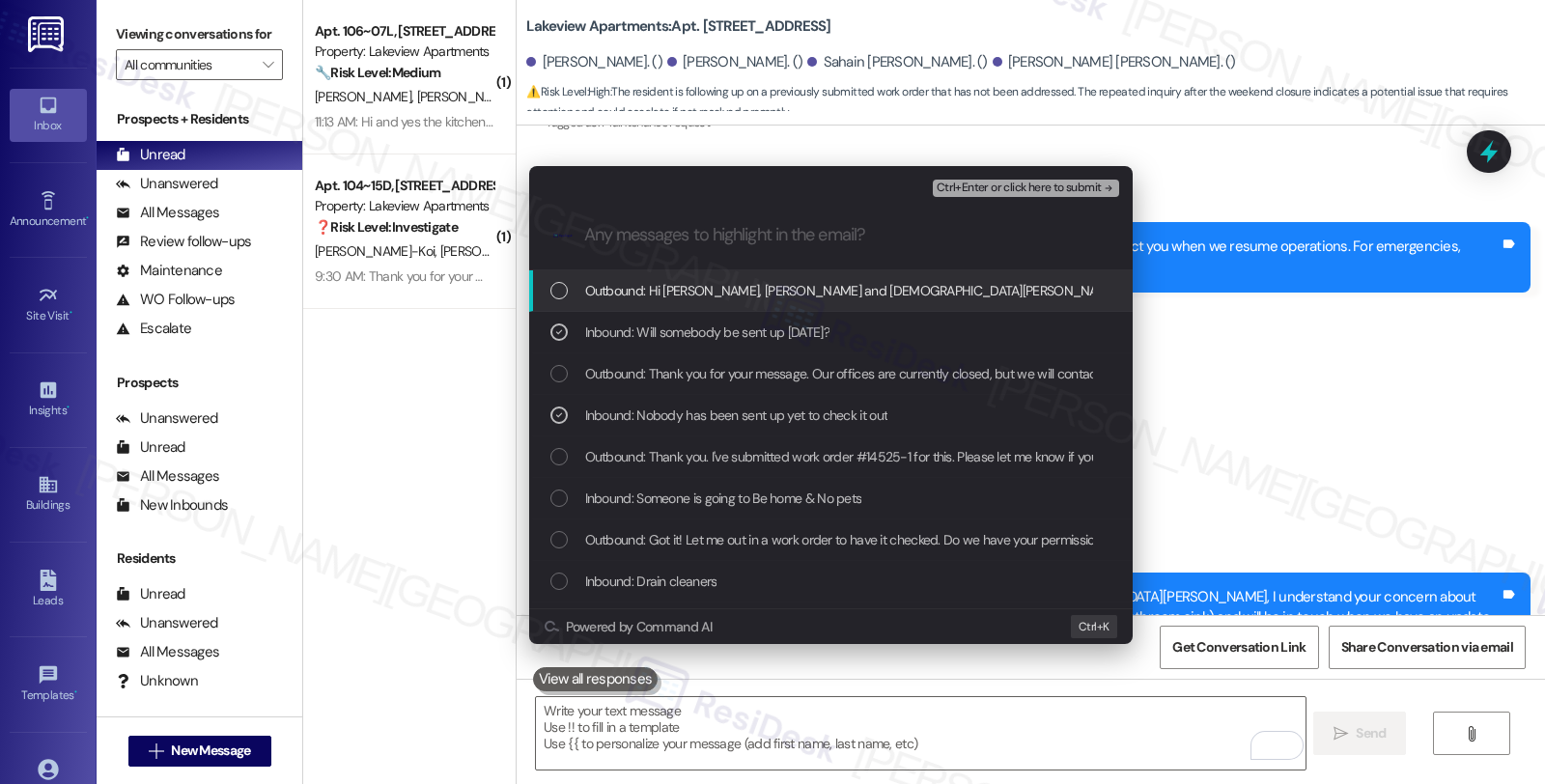
click at [987, 188] on span "Ctrl+Enter or click here to submit" at bounding box center [1019, 188] width 165 height 14
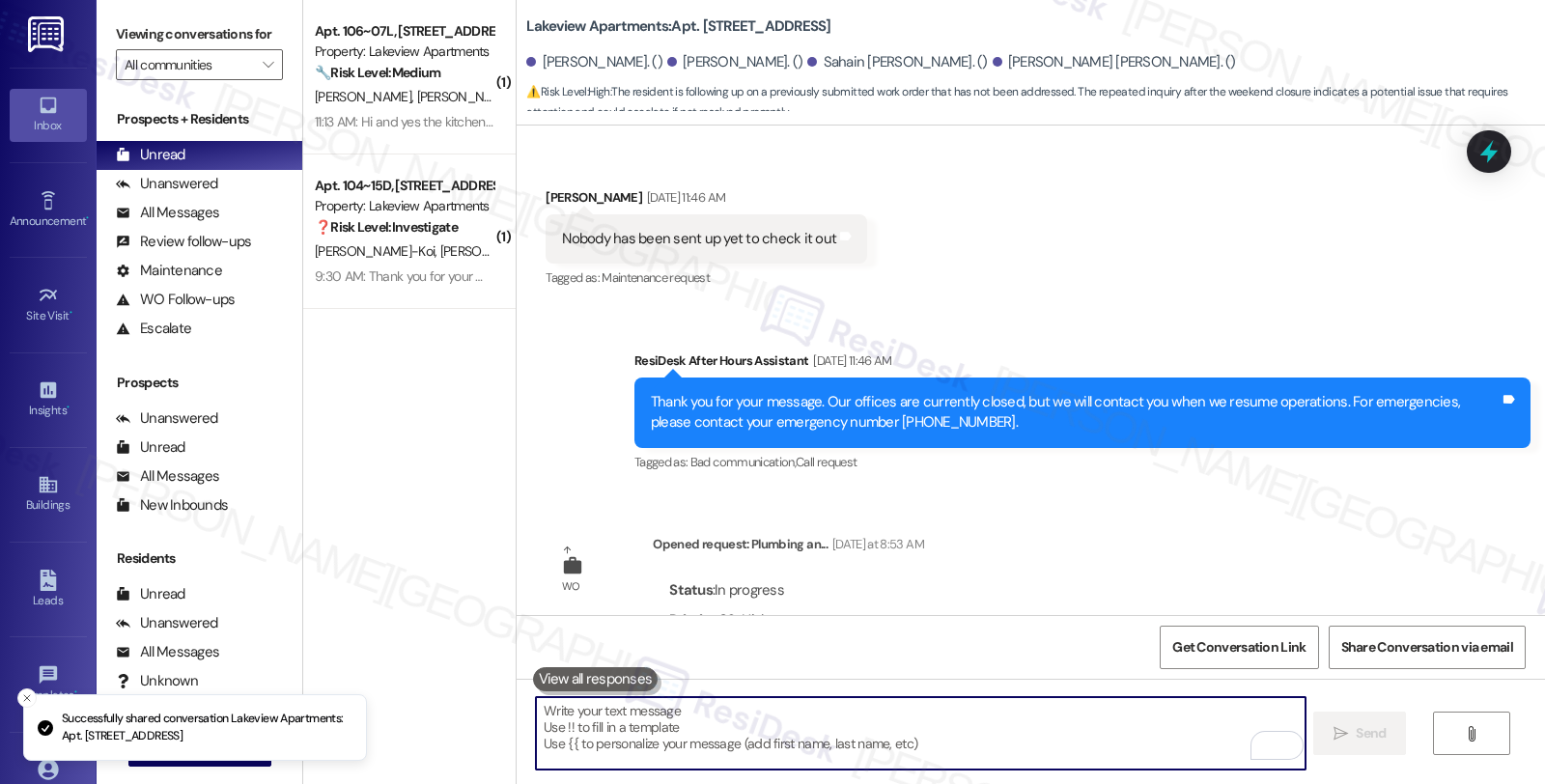
scroll to position [10763, 0]
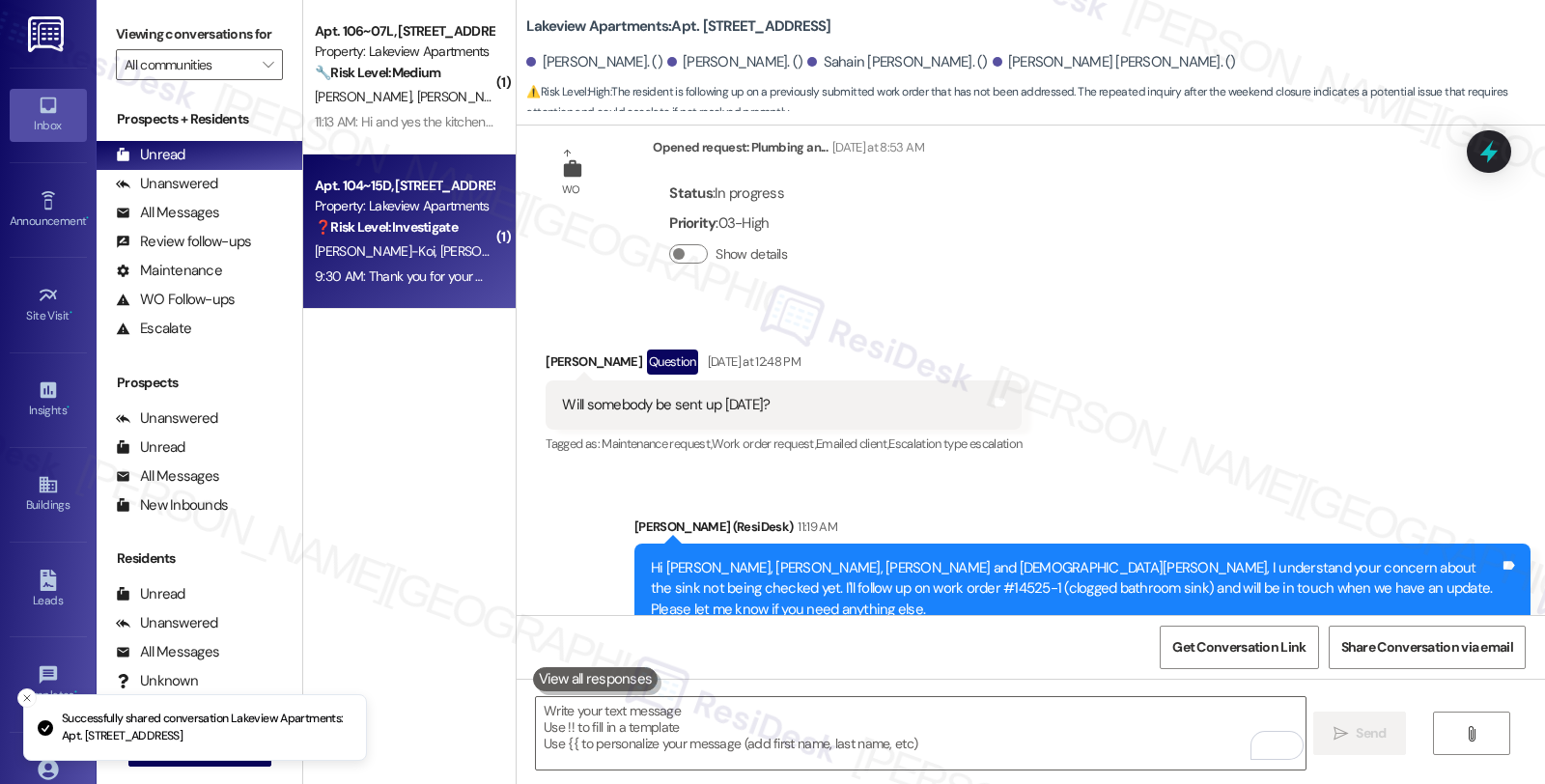
click at [427, 241] on div "I. Okai-Koi V. Okai-Koi T. Okai-Koi" at bounding box center [404, 251] width 183 height 25
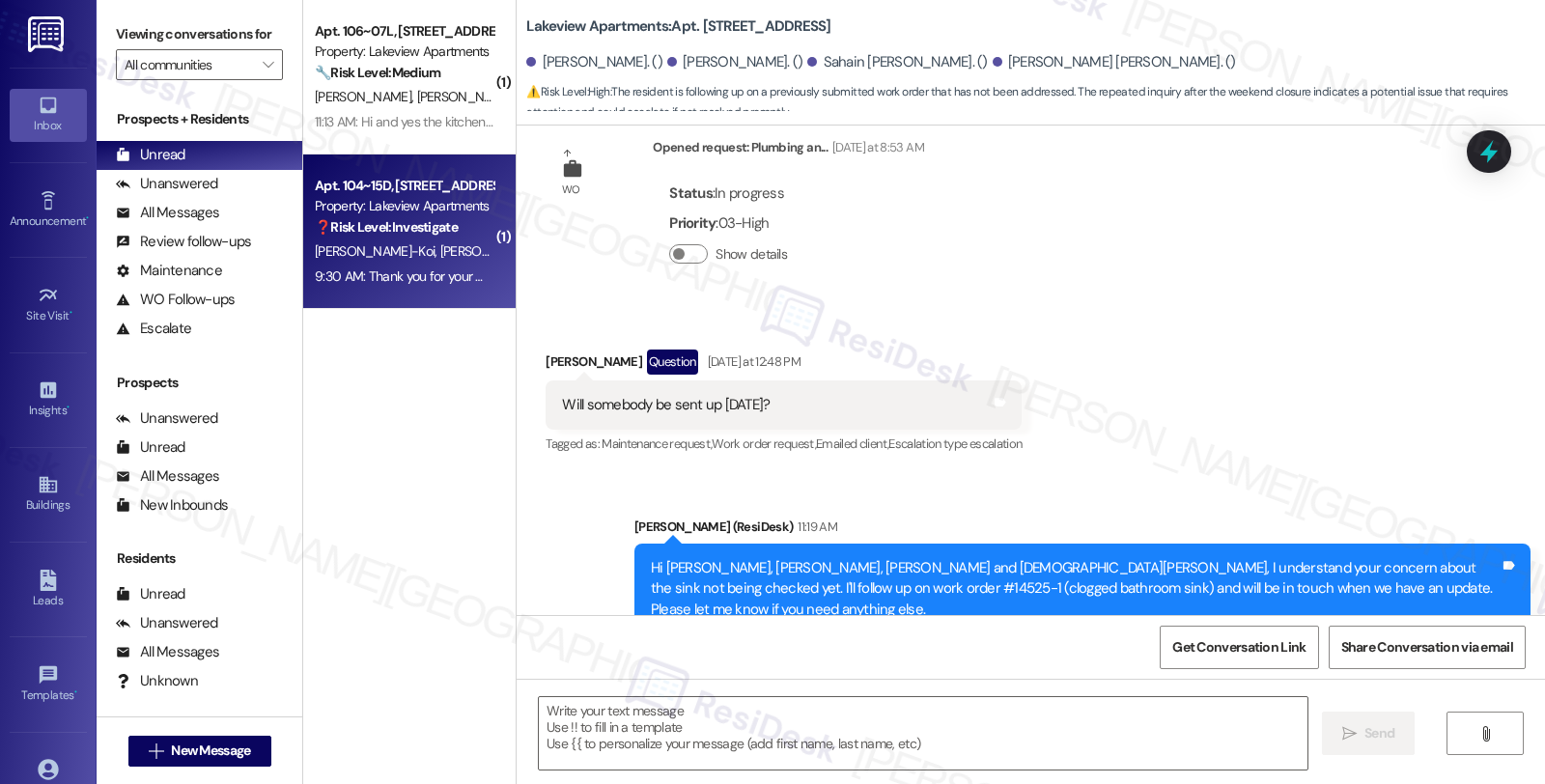
type textarea "Fetching suggested responses. Please feel free to read through the conversation…"
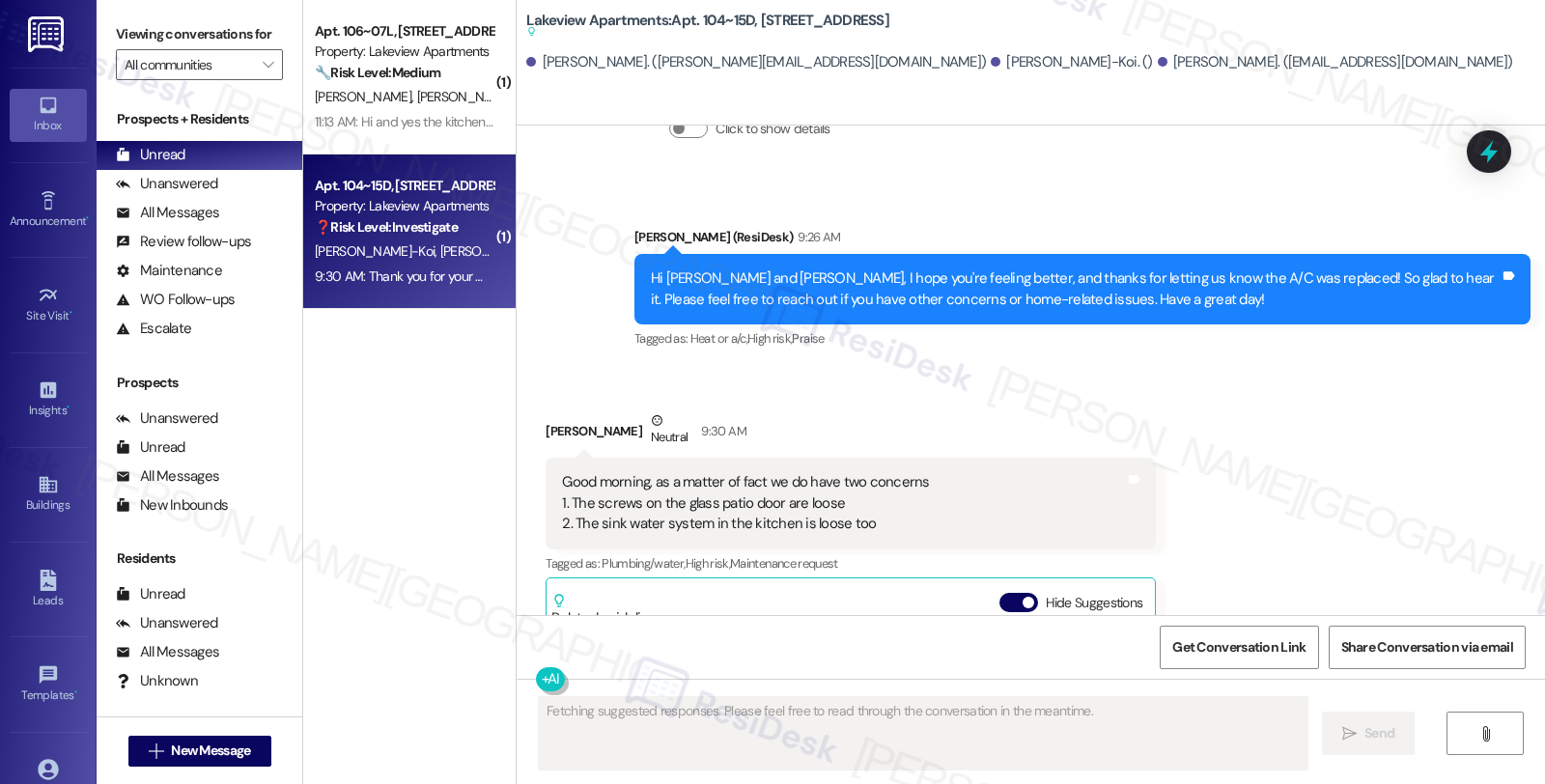
scroll to position [27566, 0]
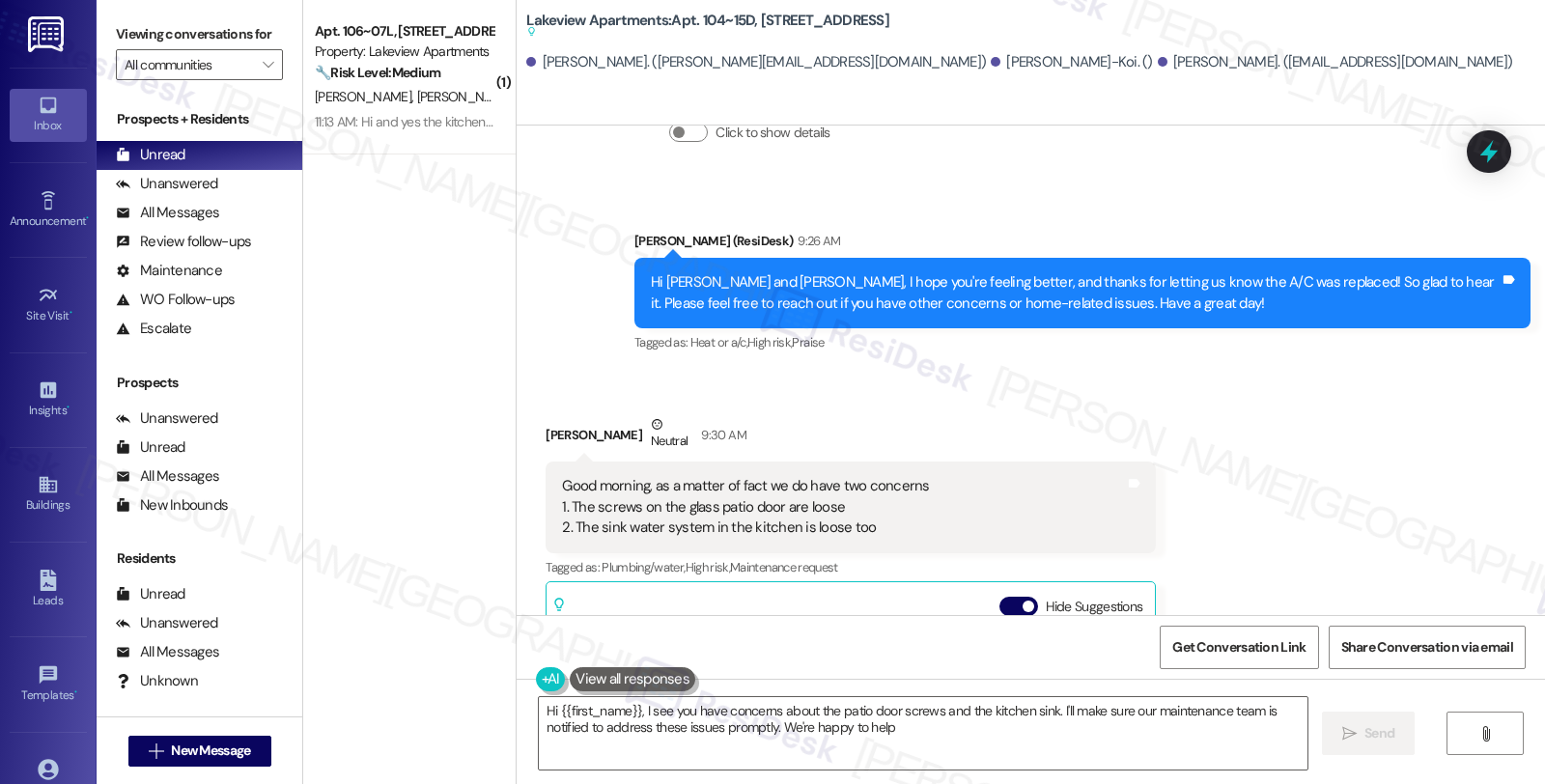
type textarea "Hi {{first_name}}, I see you have concerns about the patio door screws and the …"
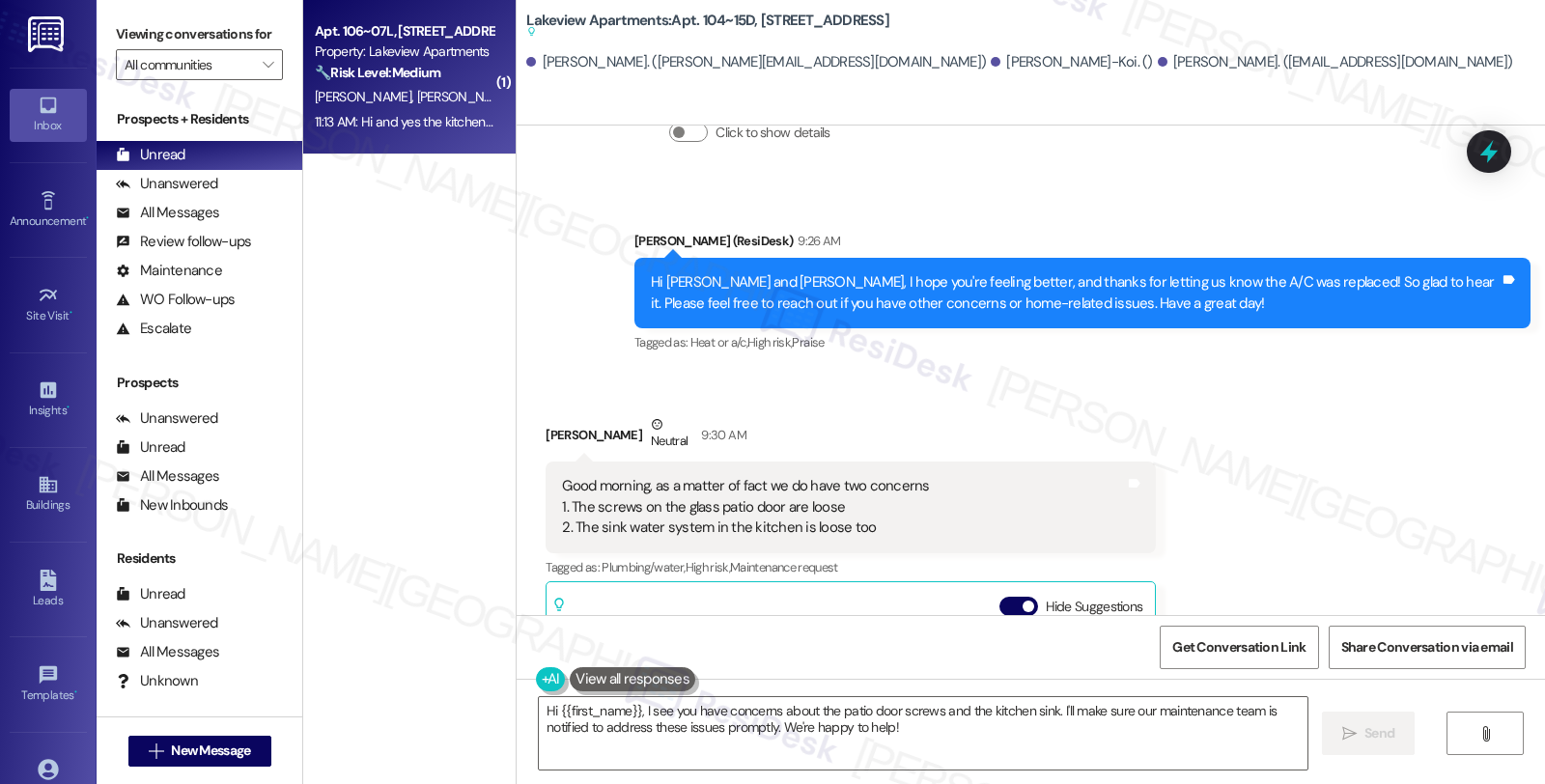
click at [518, 97] on span "[PERSON_NAME]" at bounding box center [566, 97] width 96 height 18
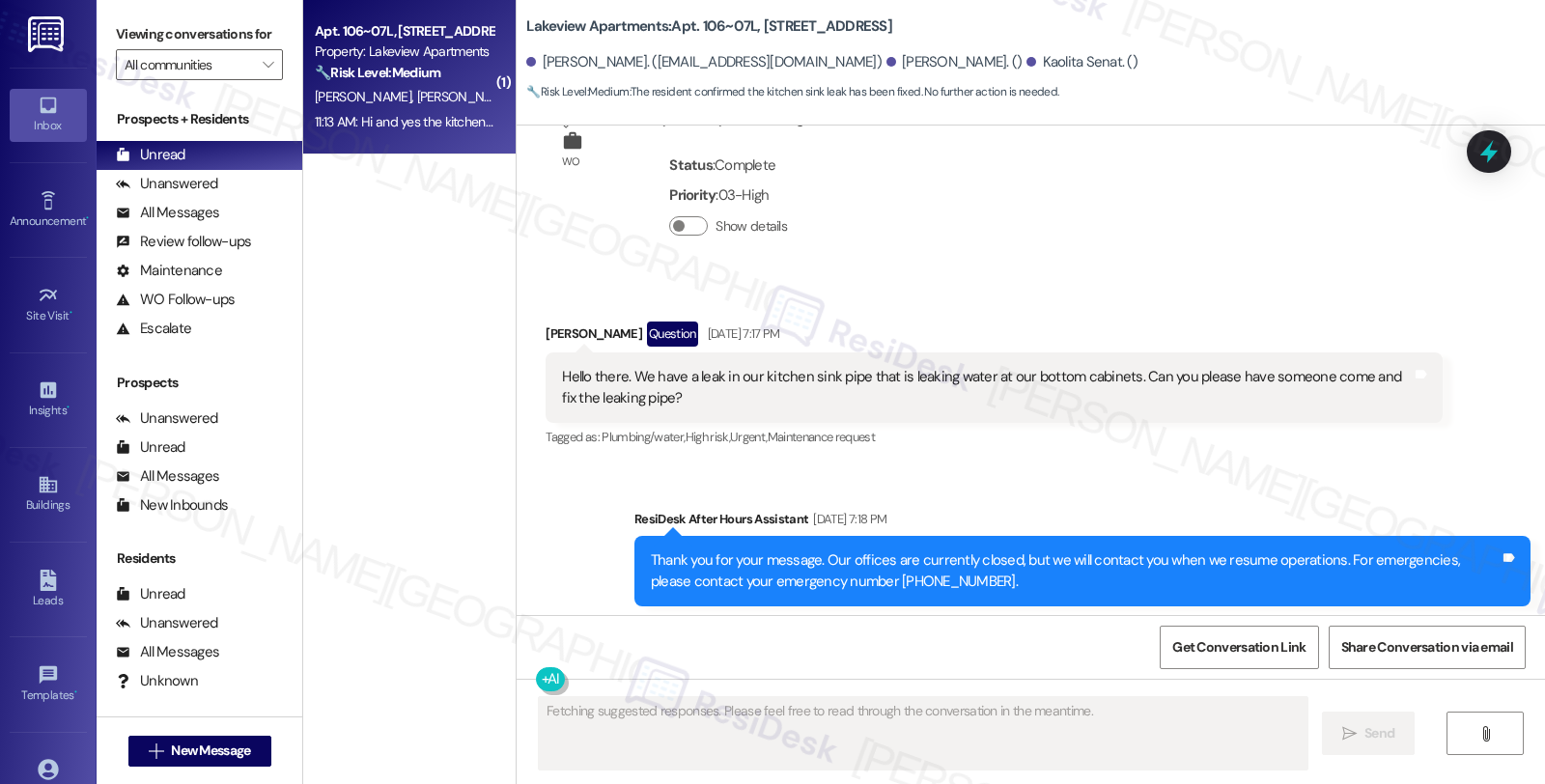
scroll to position [3691, 0]
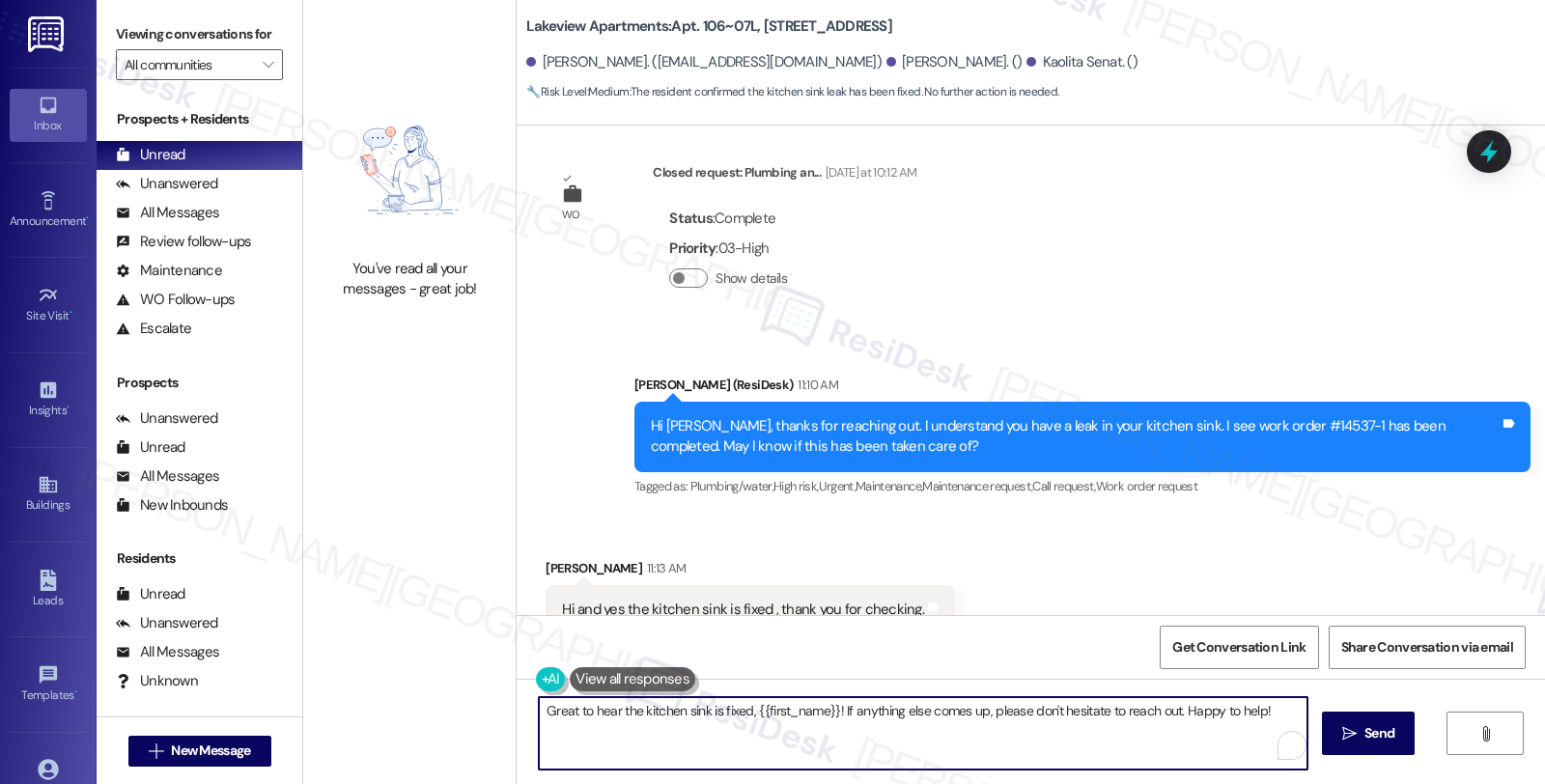
drag, startPoint x: 746, startPoint y: 705, endPoint x: 824, endPoint y: 707, distance: 78.0
click at [824, 707] on textarea "Great to hear the kitchen sink is fixed, {{first_name}}! If anything else comes…" at bounding box center [923, 733] width 769 height 73
drag, startPoint x: 1084, startPoint y: 714, endPoint x: 1269, endPoint y: 738, distance: 186.6
click at [1269, 738] on div "Great to hear the kitchen sink is fixed! If anything else comes up, please don'…" at bounding box center [920, 733] width 771 height 75
type textarea "Great to hear the kitchen sink is fixed! If anything else comes up, please don'…"
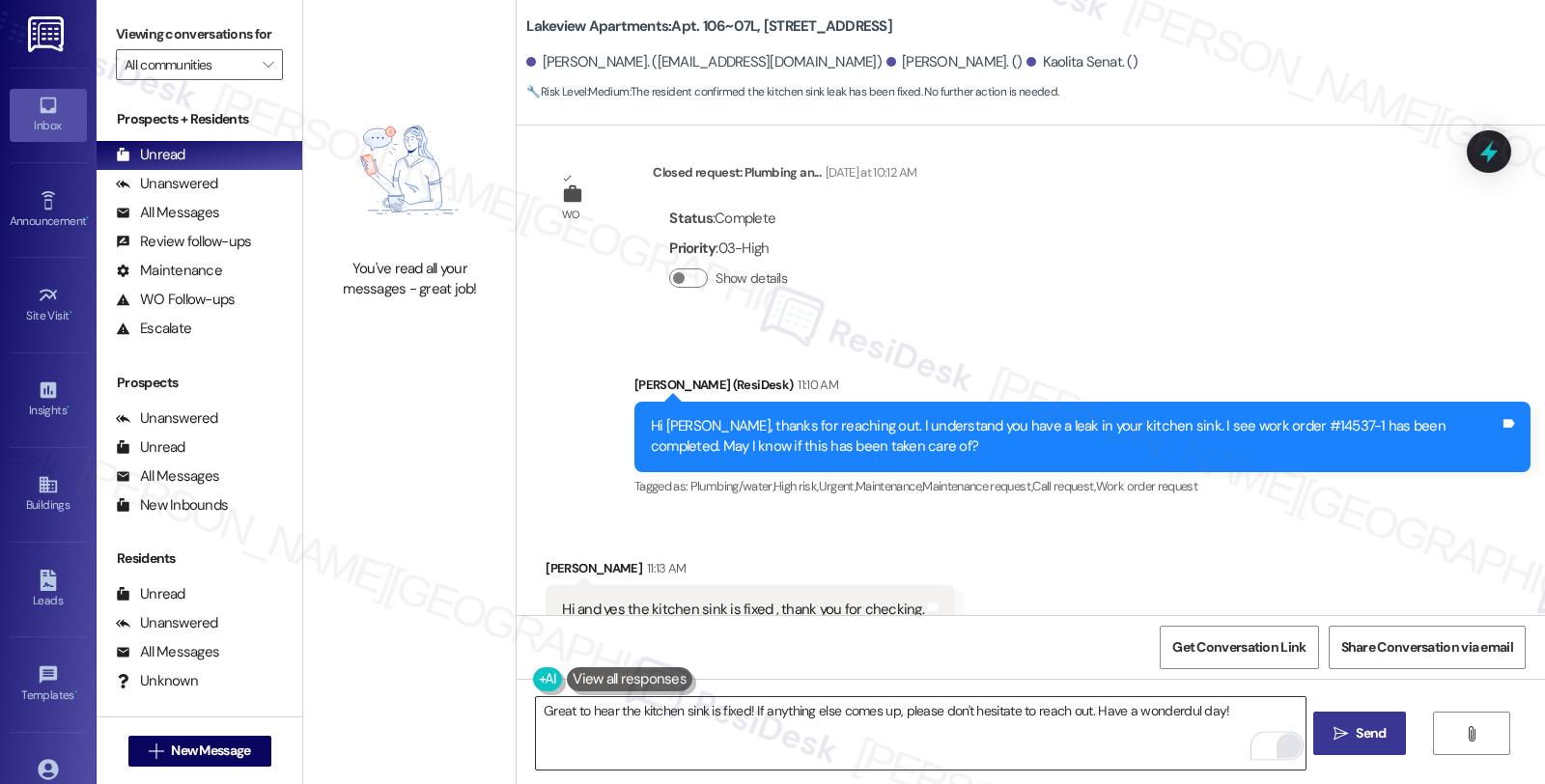
click at [1362, 730] on span "Send" at bounding box center [1370, 733] width 30 height 21
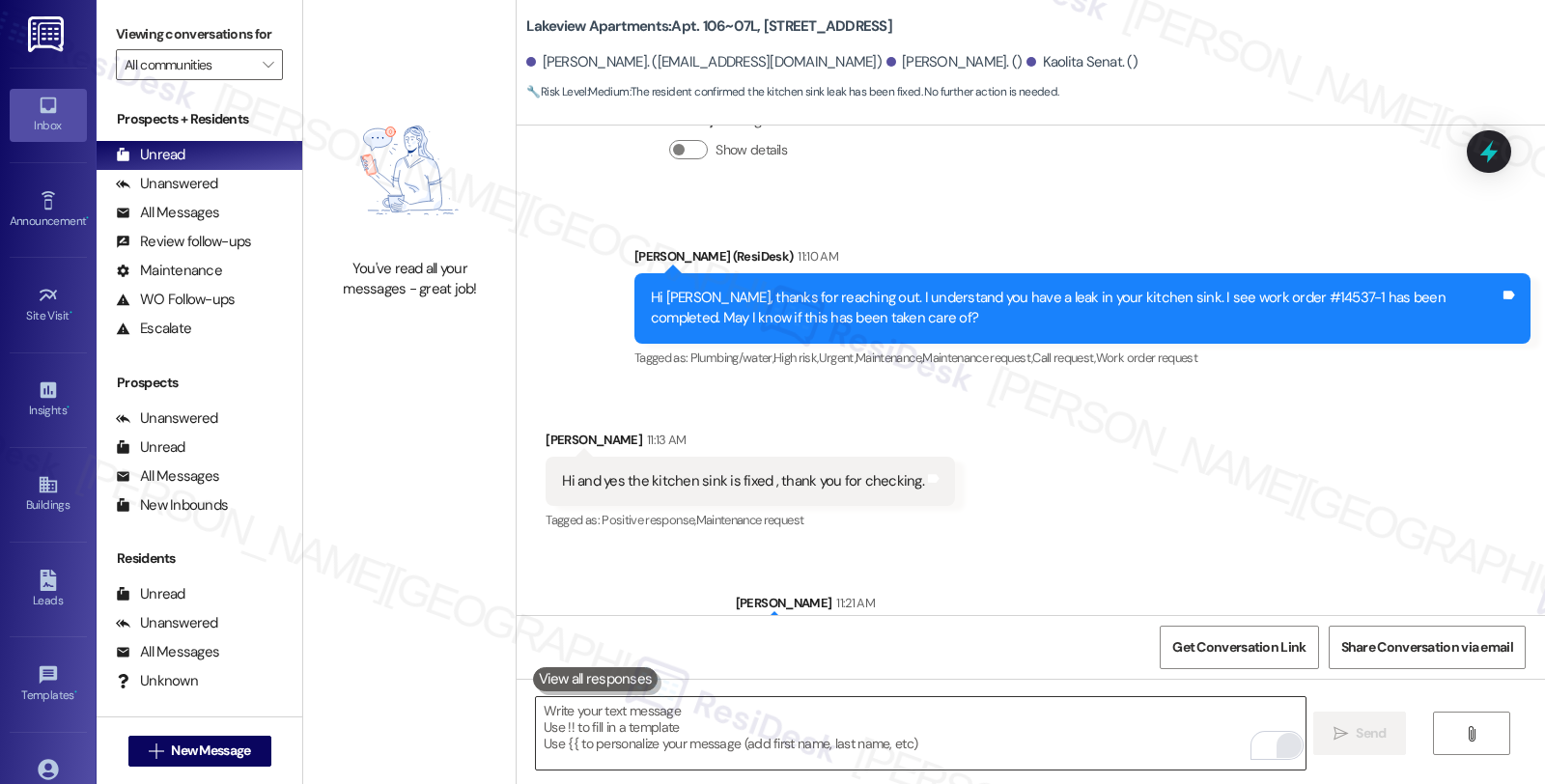
scroll to position [3826, 0]
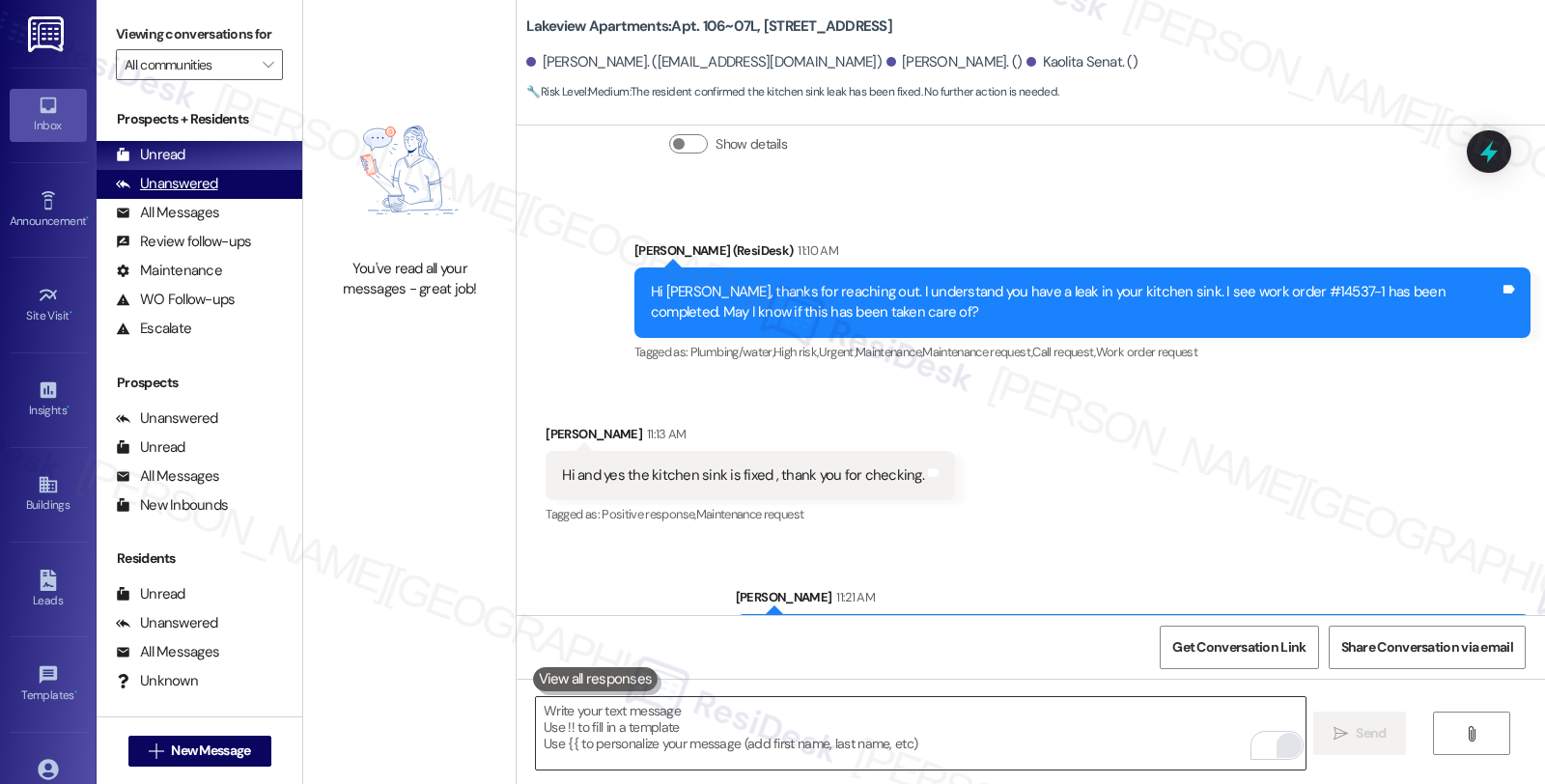
click at [204, 194] on div "Unanswered" at bounding box center [167, 183] width 102 height 21
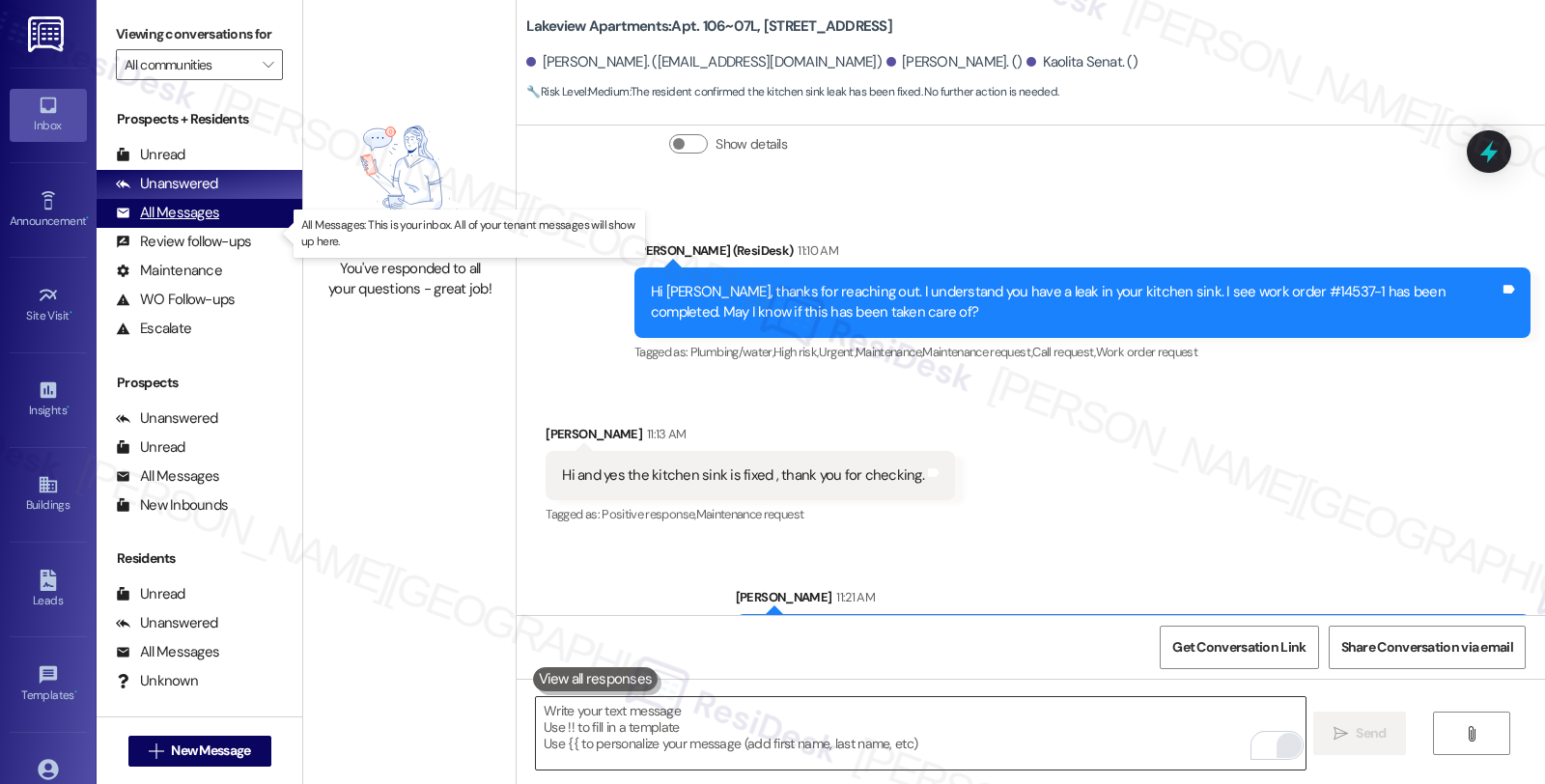
click at [210, 223] on div "All Messages" at bounding box center [167, 213] width 103 height 21
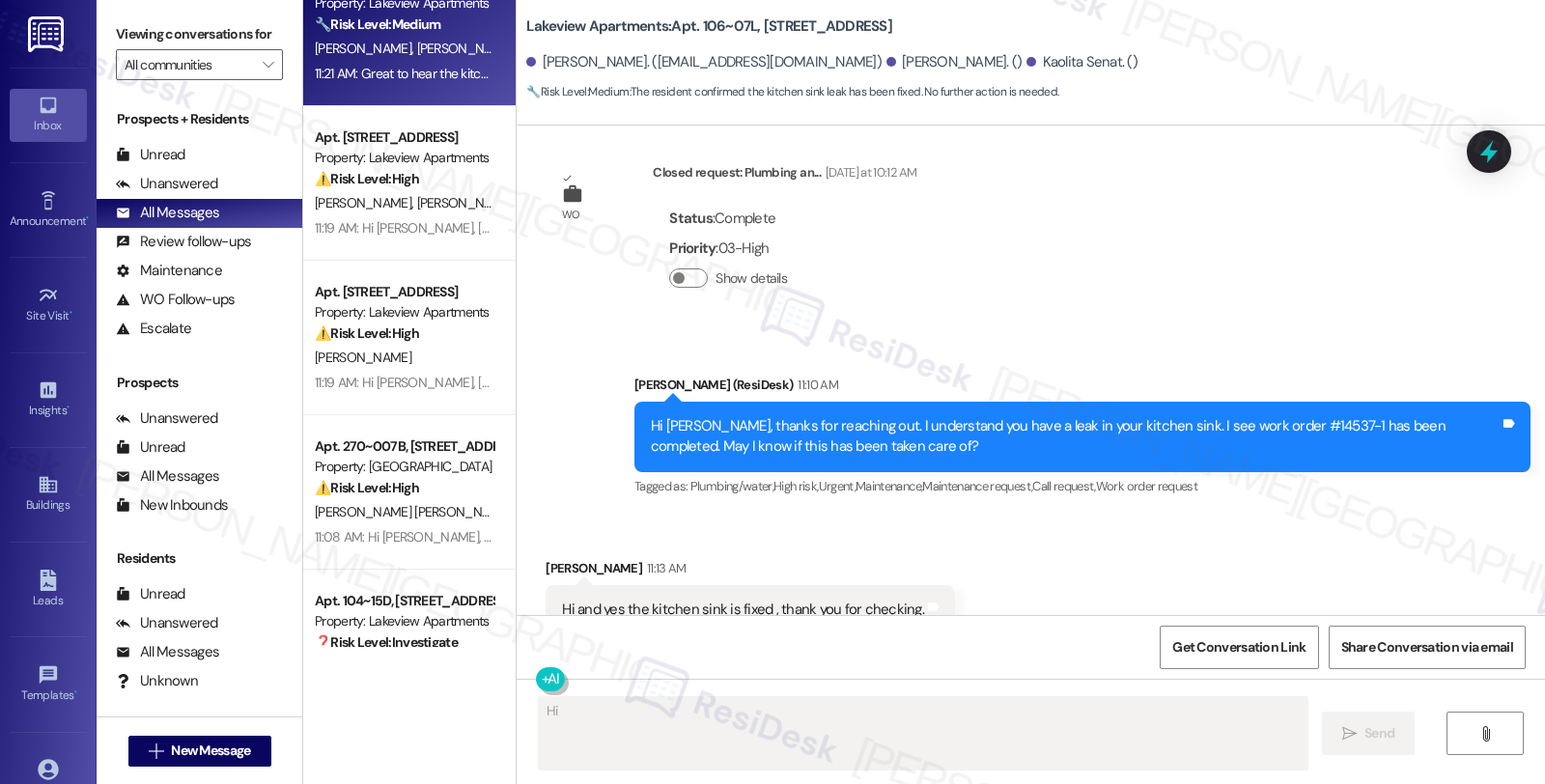
scroll to position [107, 0]
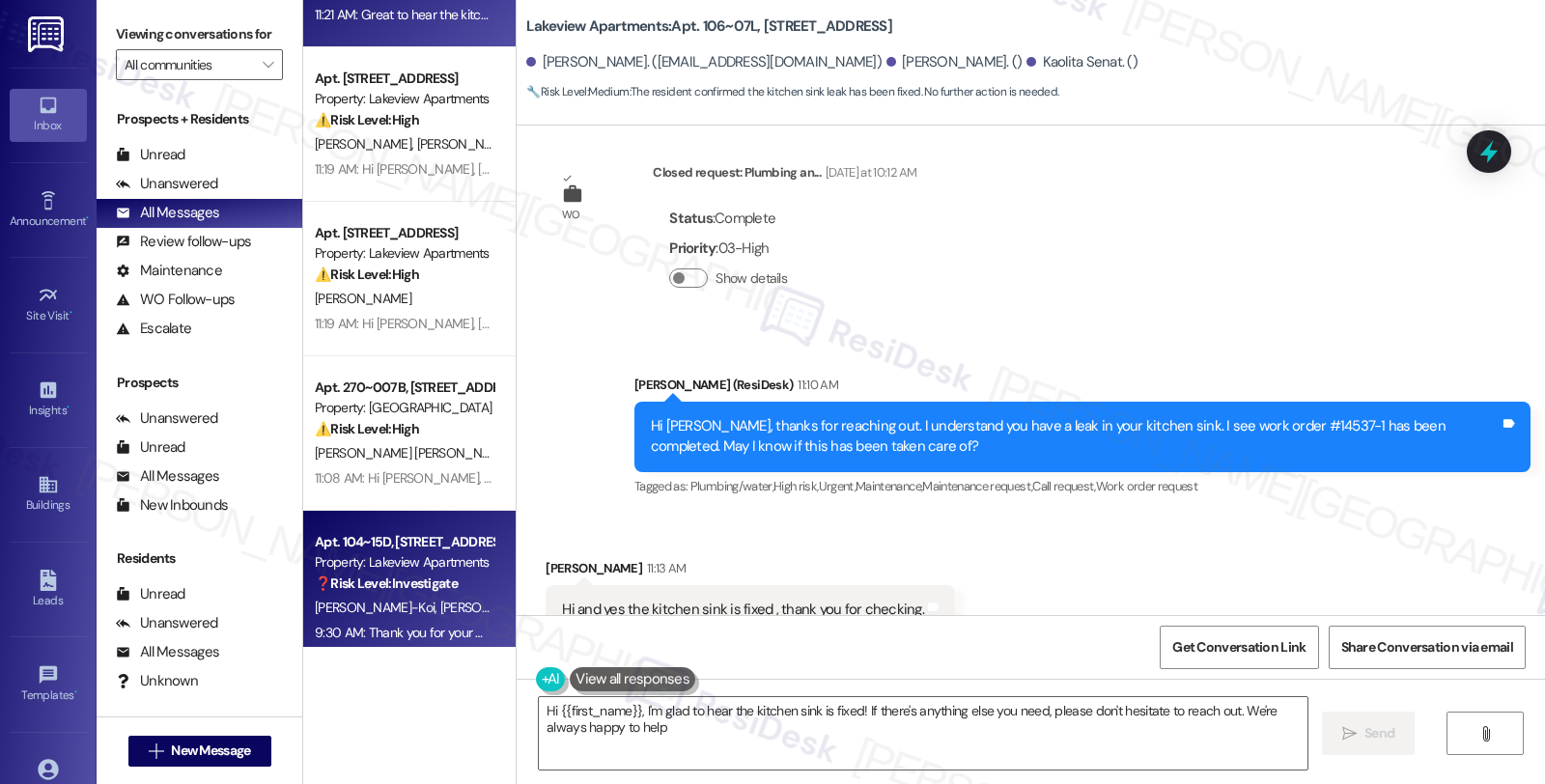
type textarea "Hi {{first_name}}, I'm glad to hear the kitchen sink is fixed! If there's anyth…"
click at [451, 574] on strong "❓ Risk Level: Investigate" at bounding box center [387, 583] width 143 height 18
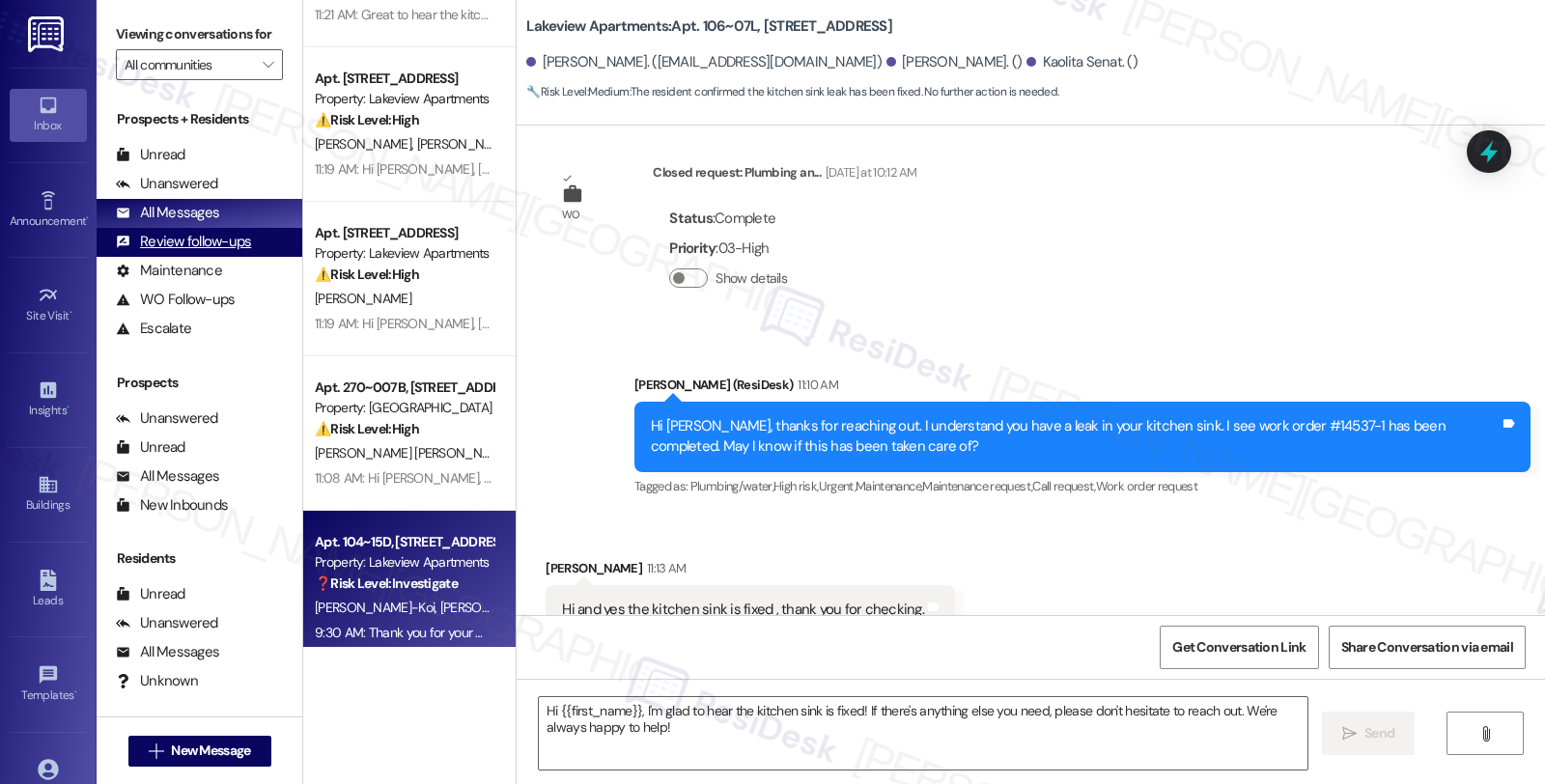
type textarea "Fetching suggested responses. Please feel free to read through the conversation…"
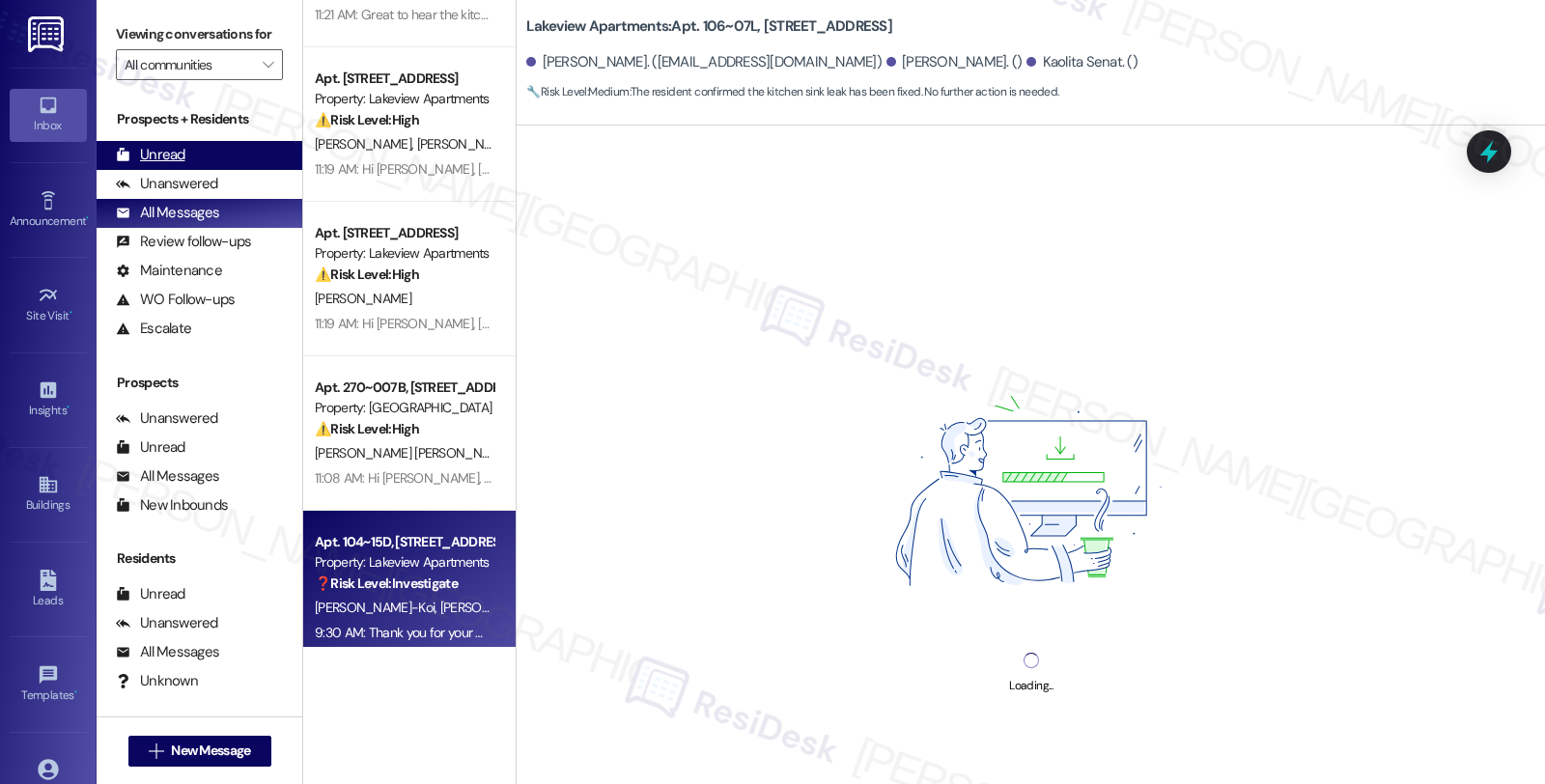
click at [167, 165] on div "Unread" at bounding box center [150, 155] width 70 height 21
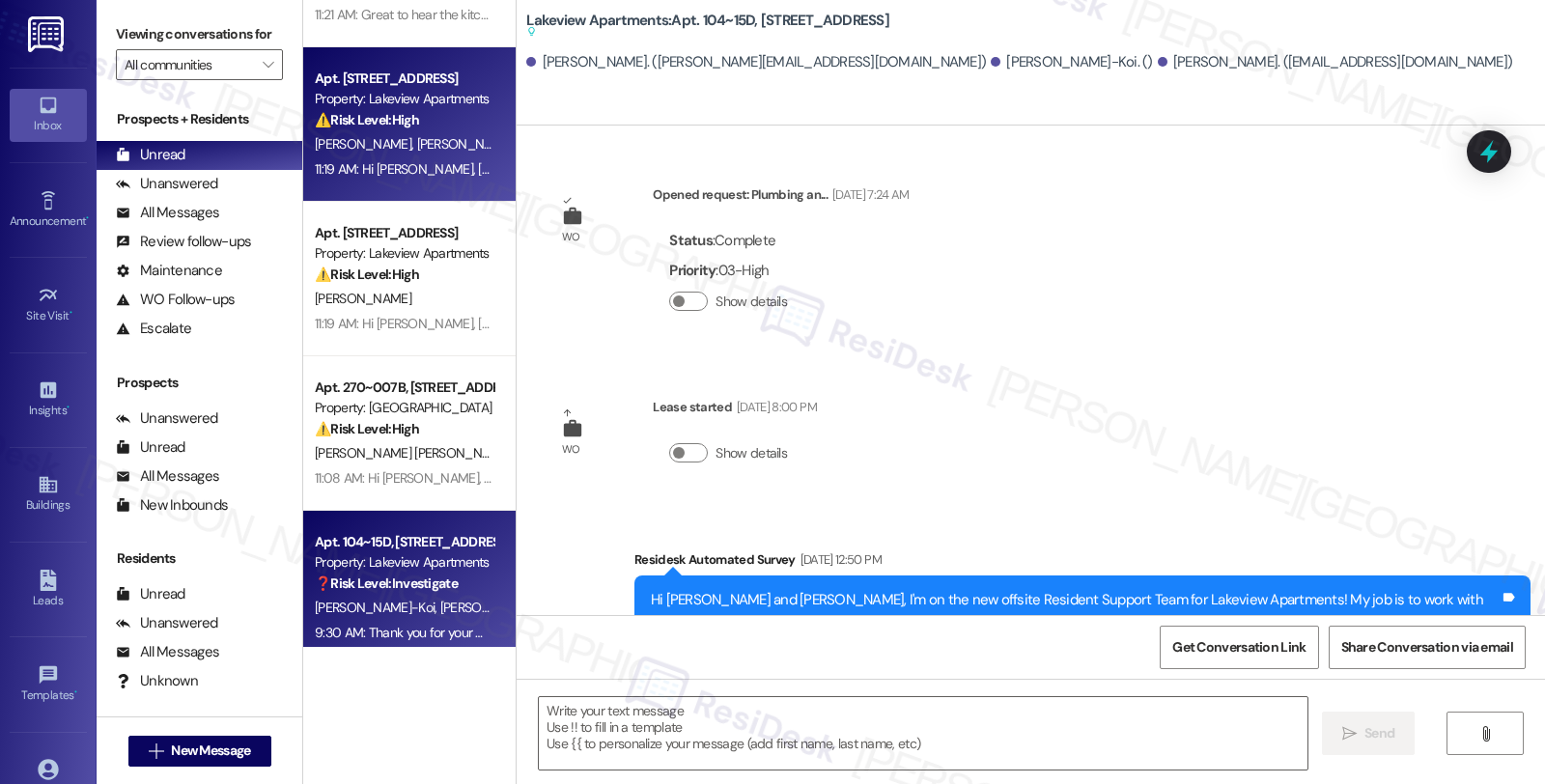
type textarea "Fetching suggested responses. Please feel free to read through the conversation…"
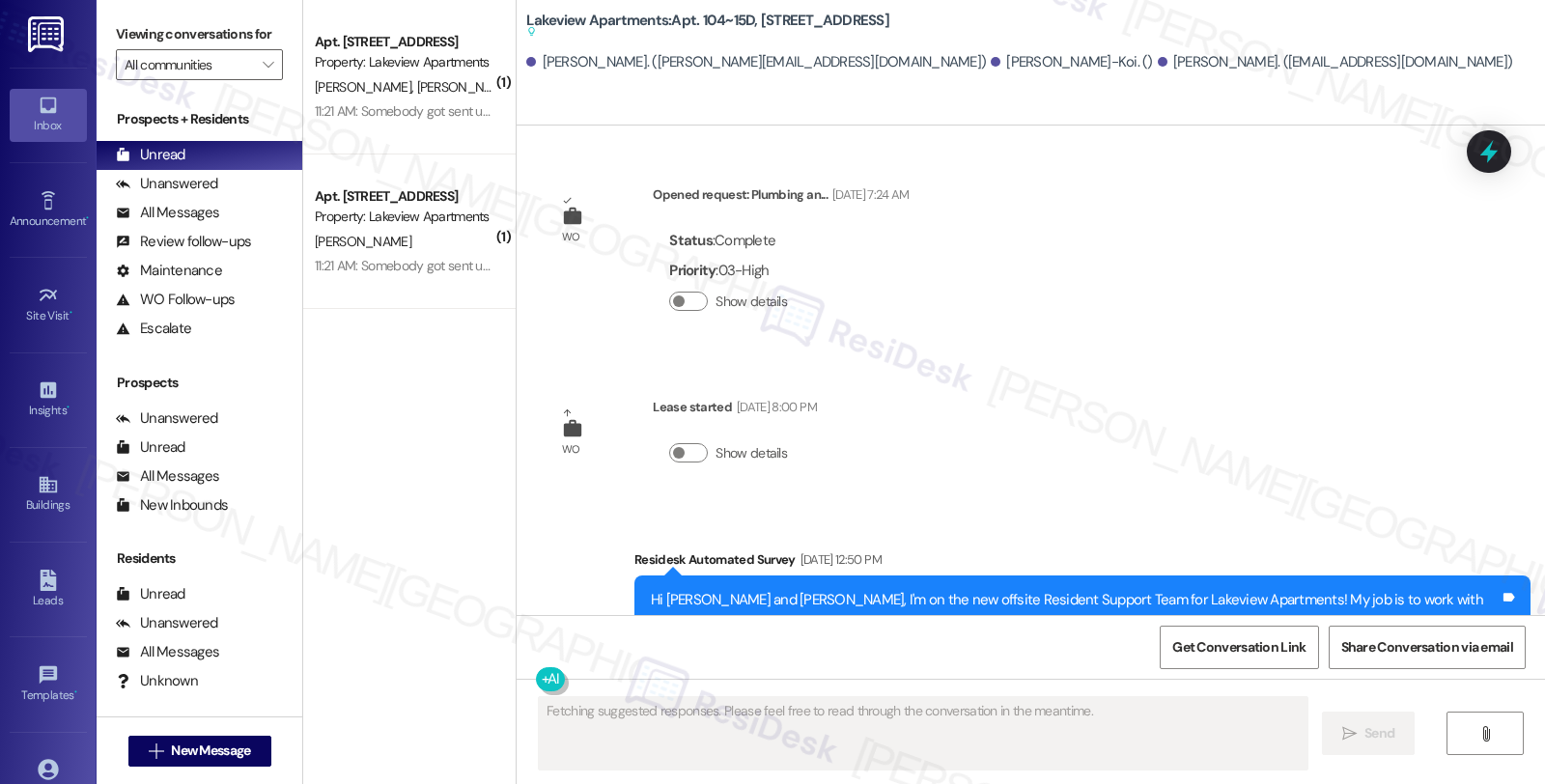
scroll to position [27704, 0]
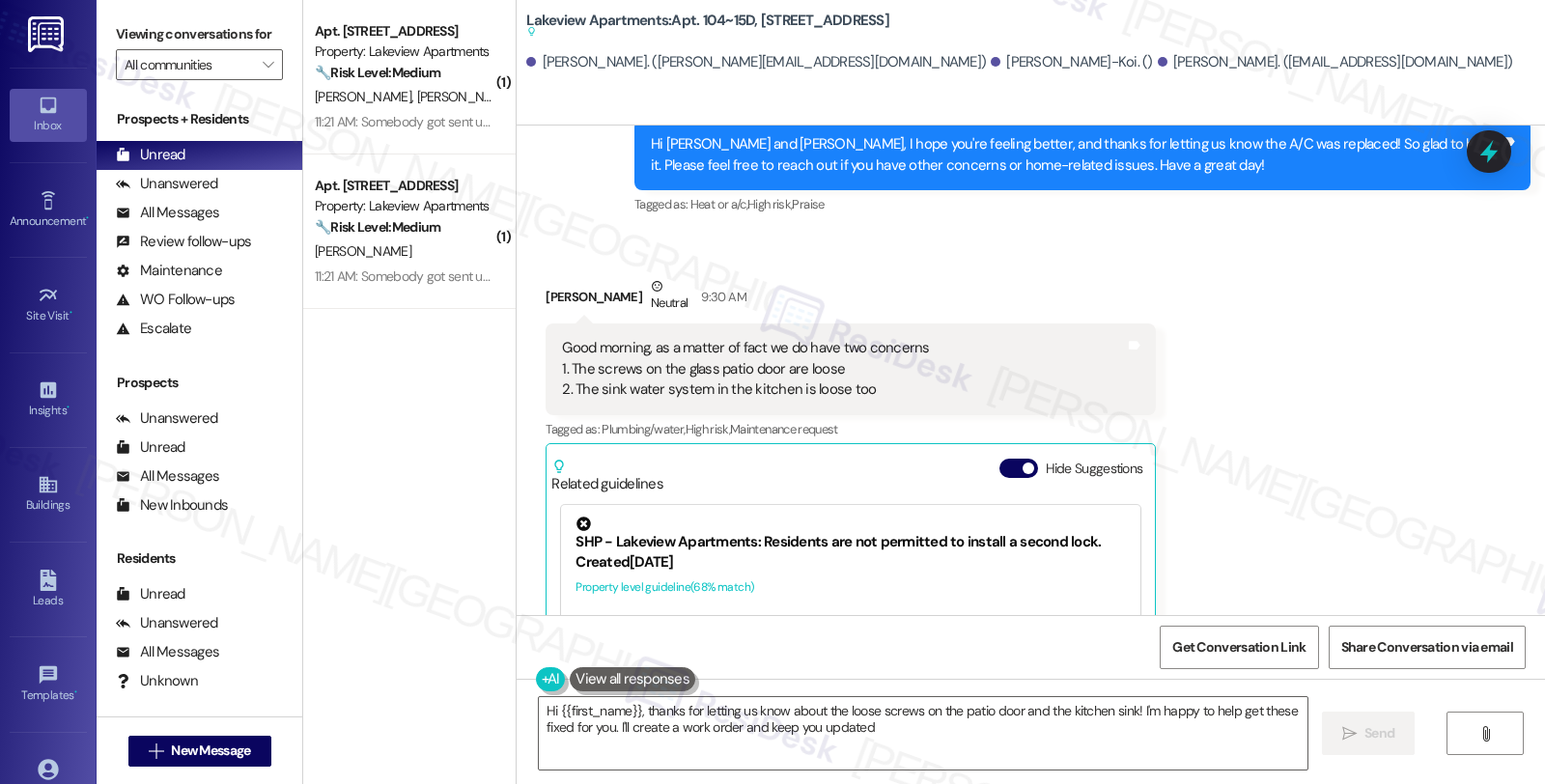
type textarea "Hi {{first_name}}, thanks for letting us know about the loose screws on the pat…"
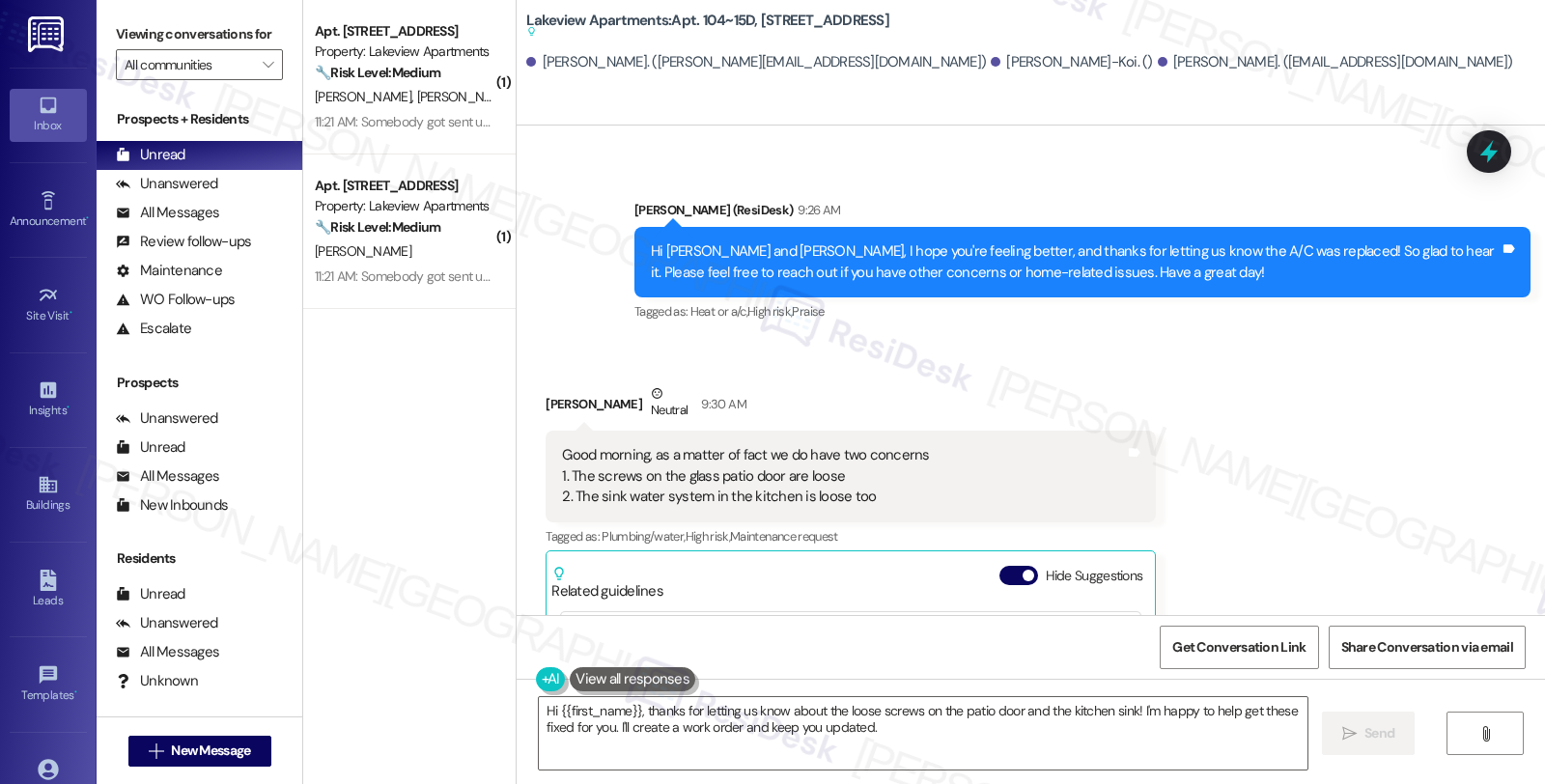
scroll to position [27459, 0]
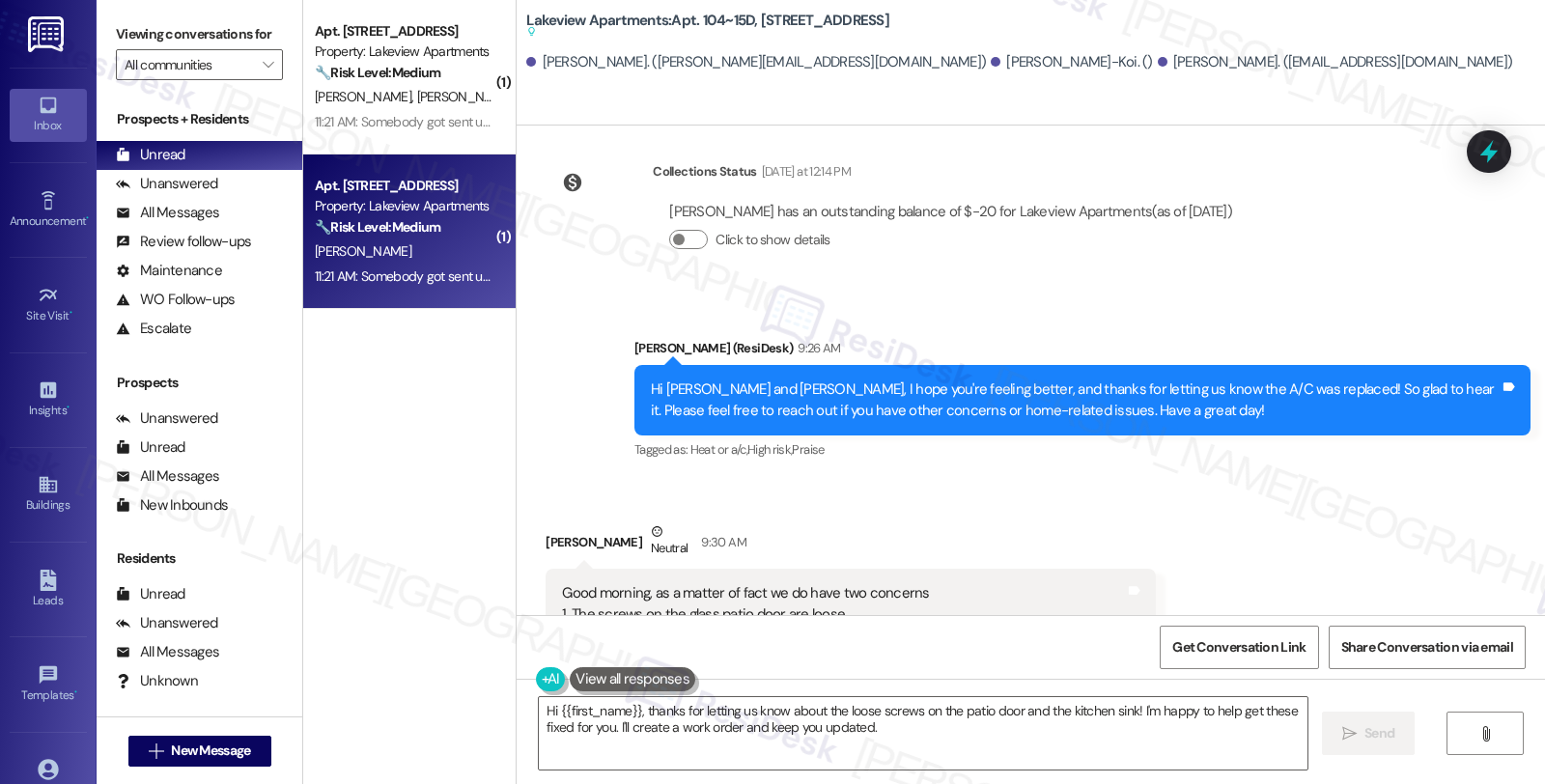
click at [451, 248] on div "[PERSON_NAME]" at bounding box center [404, 251] width 183 height 25
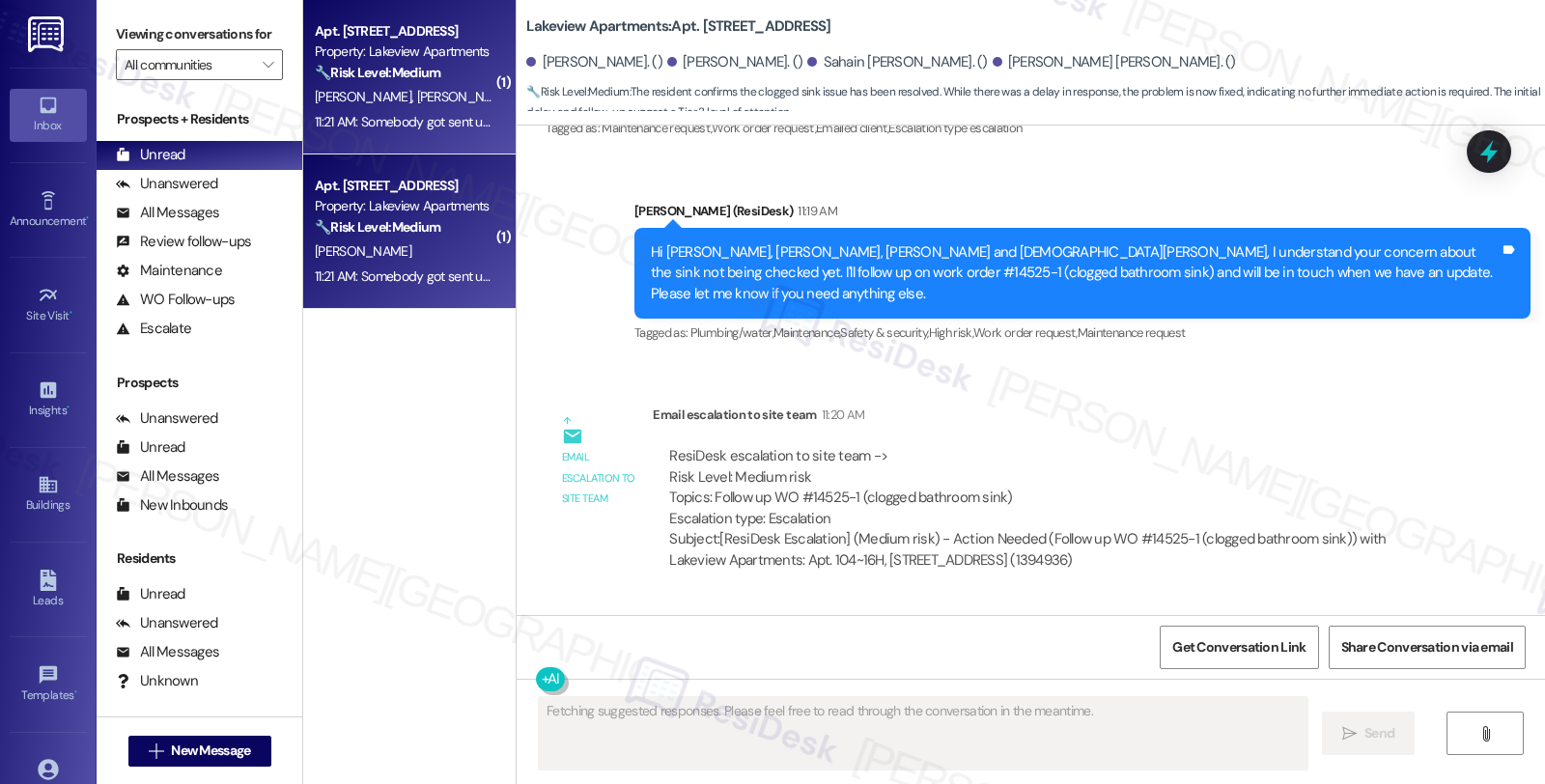
scroll to position [11163, 0]
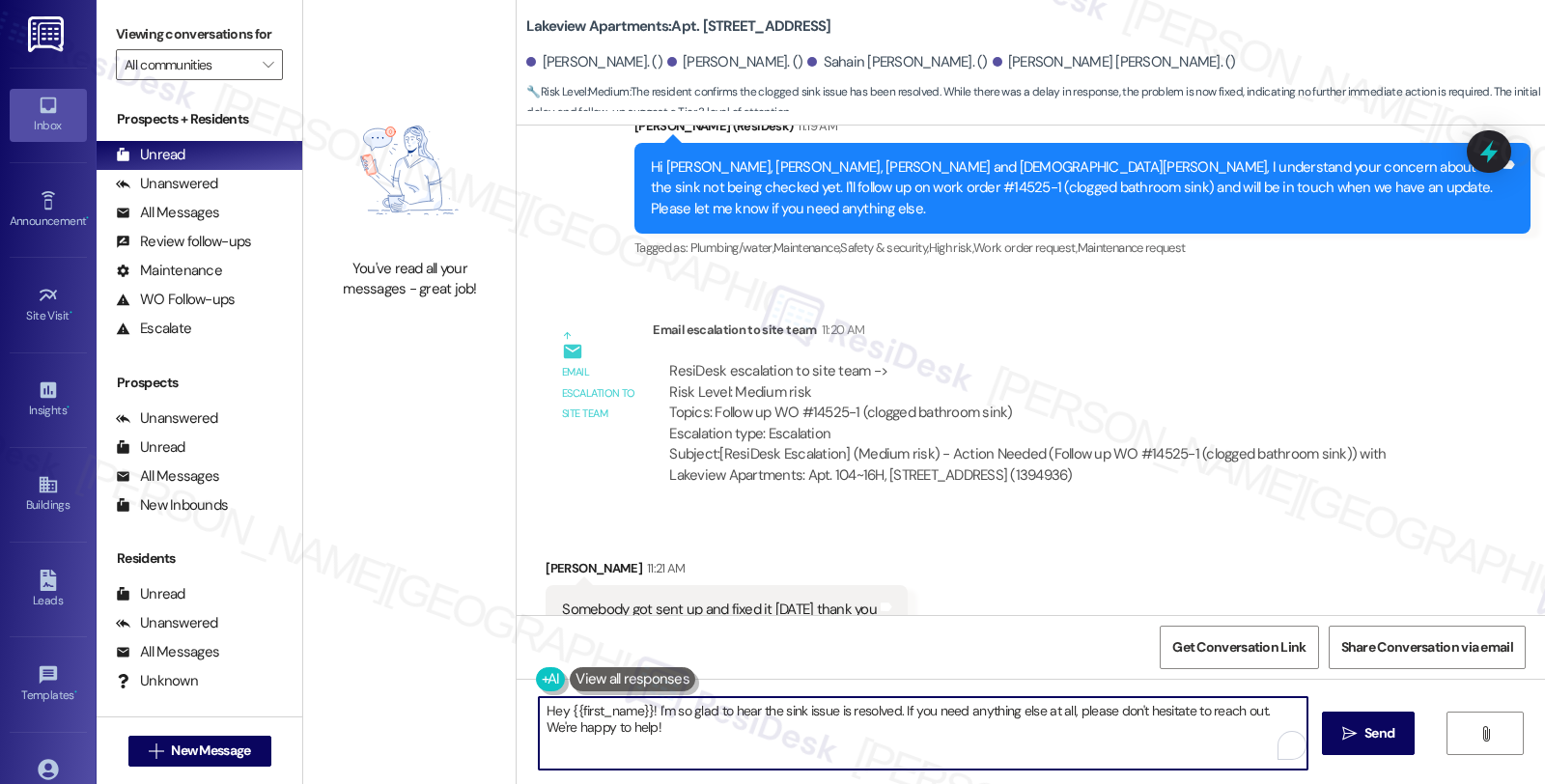
drag, startPoint x: 645, startPoint y: 712, endPoint x: 528, endPoint y: 712, distance: 117.0
click at [539, 712] on textarea "Hey {{first_name}}! I'm so glad to hear the sink issue is resolved. If you need…" at bounding box center [923, 733] width 769 height 73
drag, startPoint x: 1144, startPoint y: 712, endPoint x: 1413, endPoint y: 714, distance: 269.0
click at [1413, 714] on div "I'm so glad to hear the sink issue is resolved. If you need anything else at al…" at bounding box center [1031, 752] width 1029 height 145
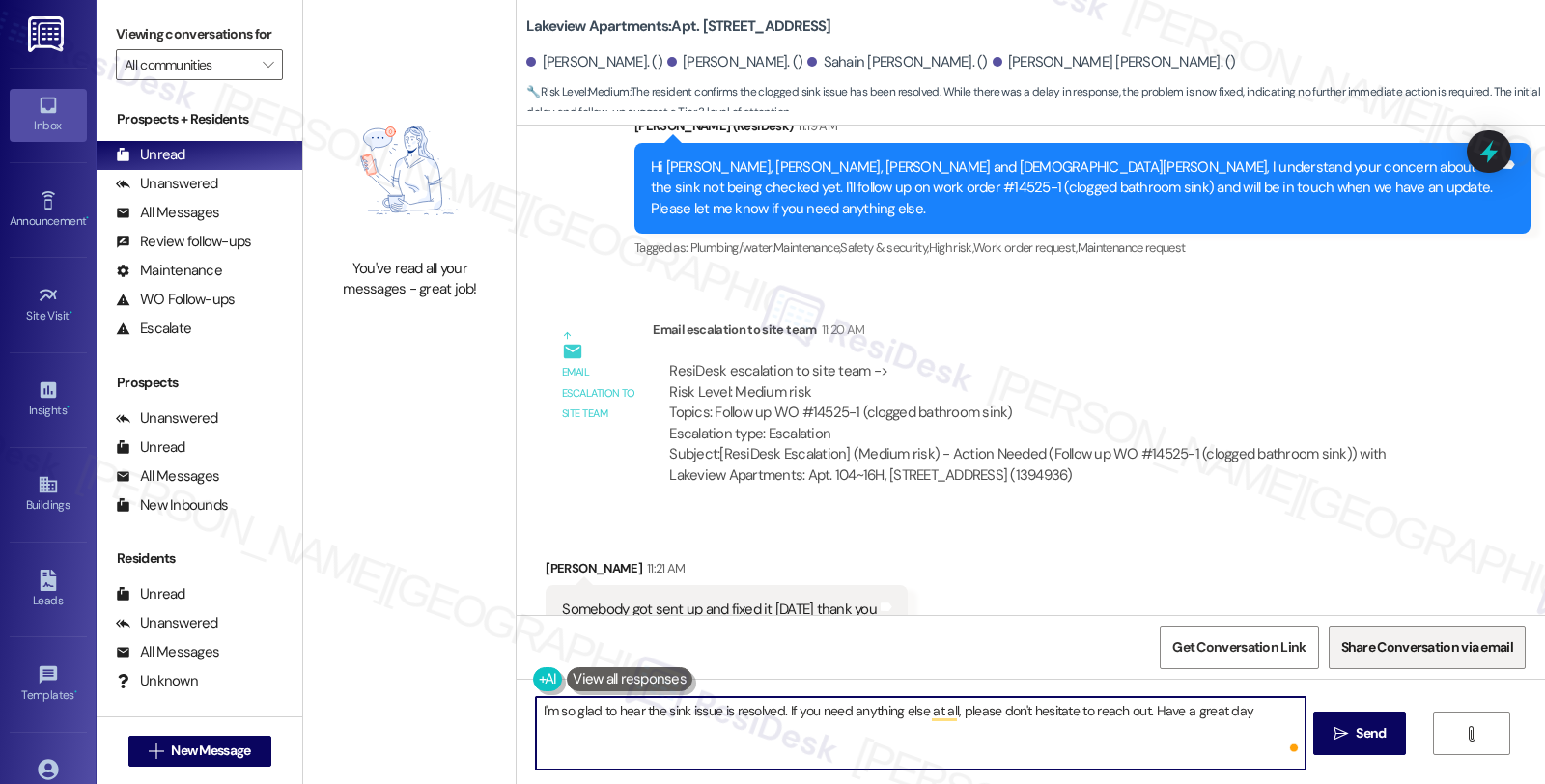
type textarea "I'm so glad to hear the sink issue is resolved. If you need anything else at al…"
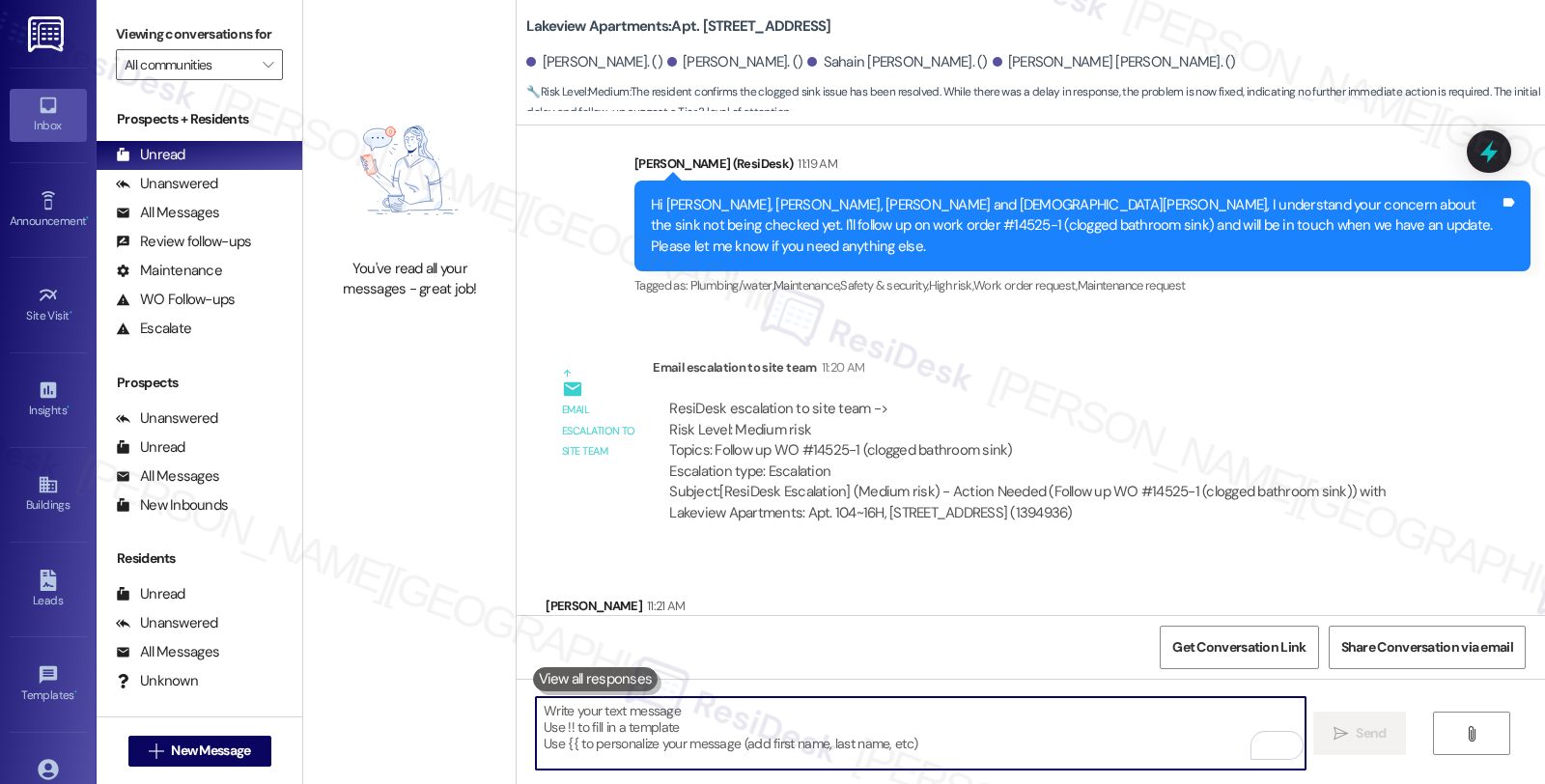
scroll to position [11084, 0]
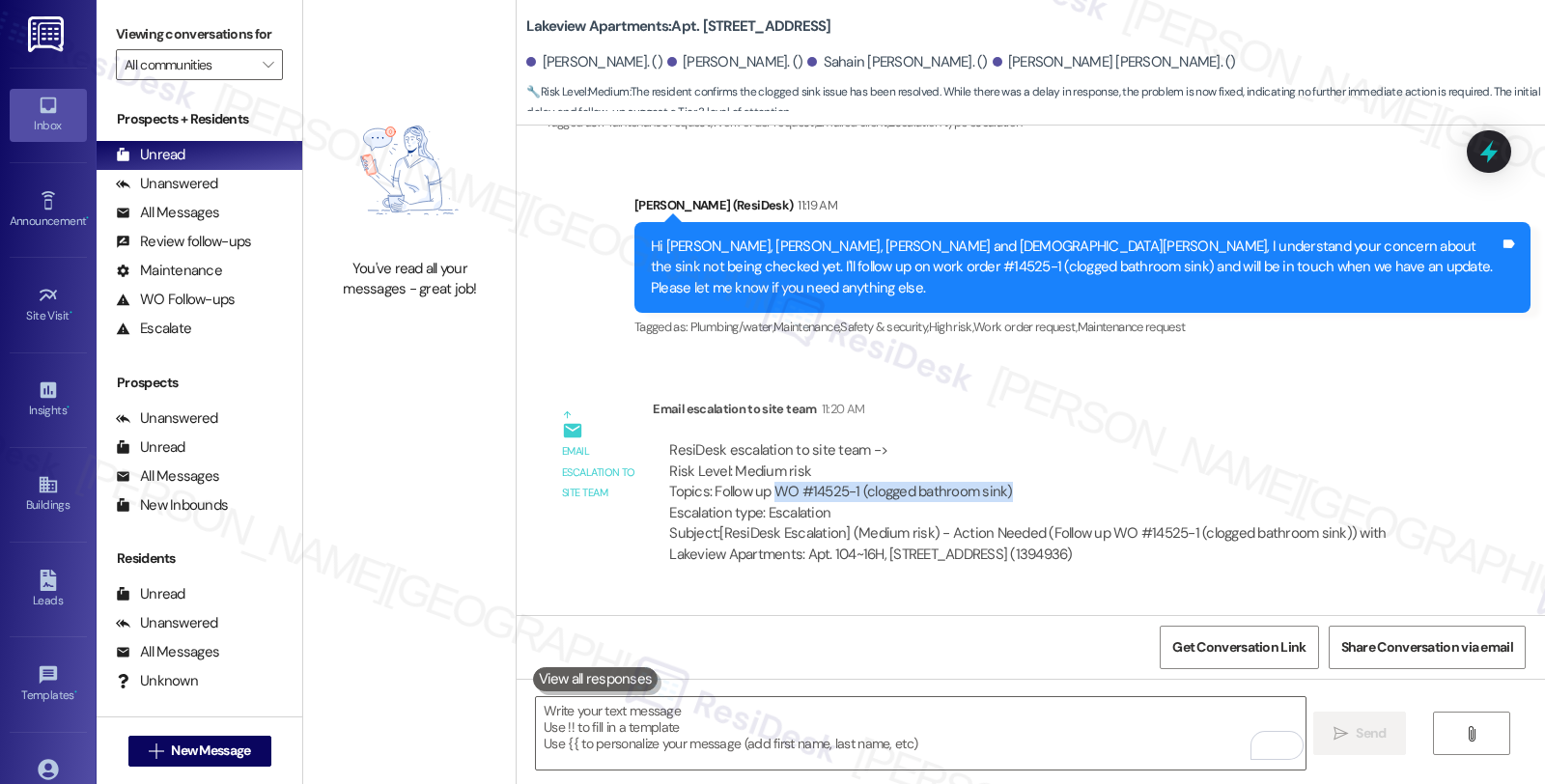
drag, startPoint x: 759, startPoint y: 428, endPoint x: 1043, endPoint y: 429, distance: 284.0
click at [1043, 441] on div "ResiDesk escalation to site team -> Risk Level: Medium risk Topics: Follow up W…" at bounding box center [1047, 482] width 756 height 83
copy div "WO #14525-1 (clogged bathroom sink)"
click at [1477, 152] on icon at bounding box center [1488, 151] width 32 height 32
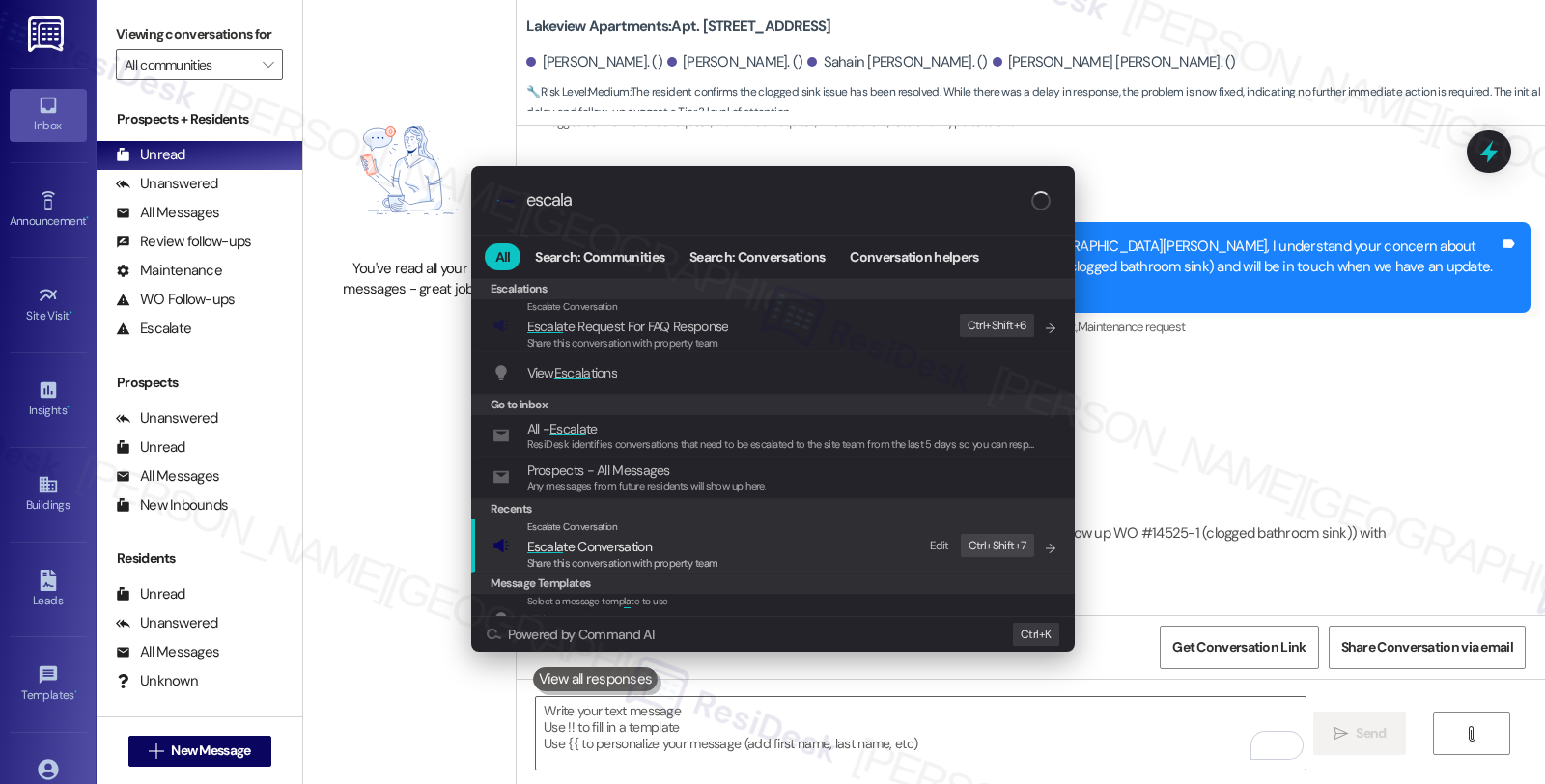
type input "escala"
click at [648, 547] on span "Escala te Conversation" at bounding box center [589, 547] width 125 height 18
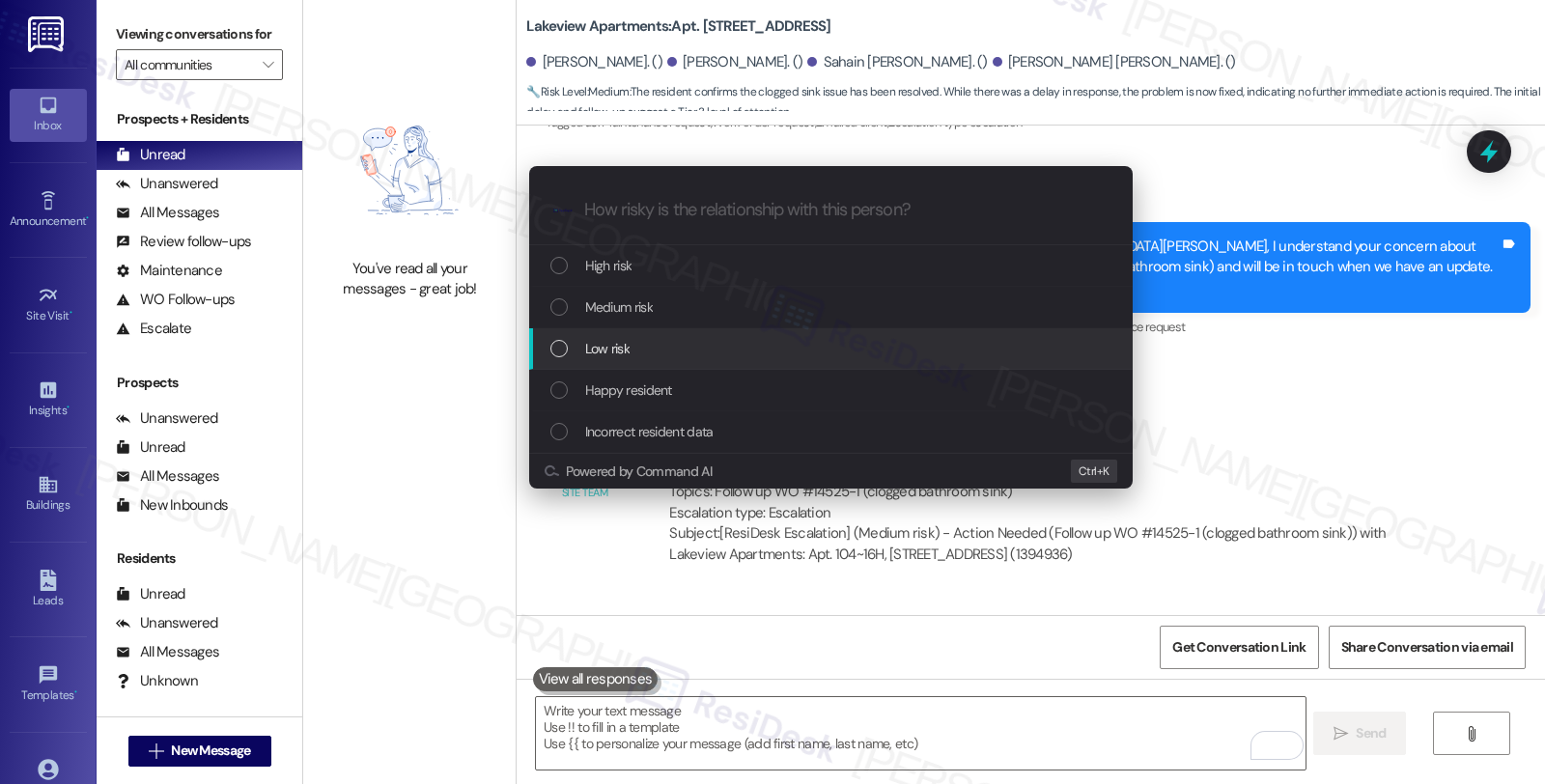
click at [610, 351] on span "Low risk" at bounding box center [607, 348] width 44 height 22
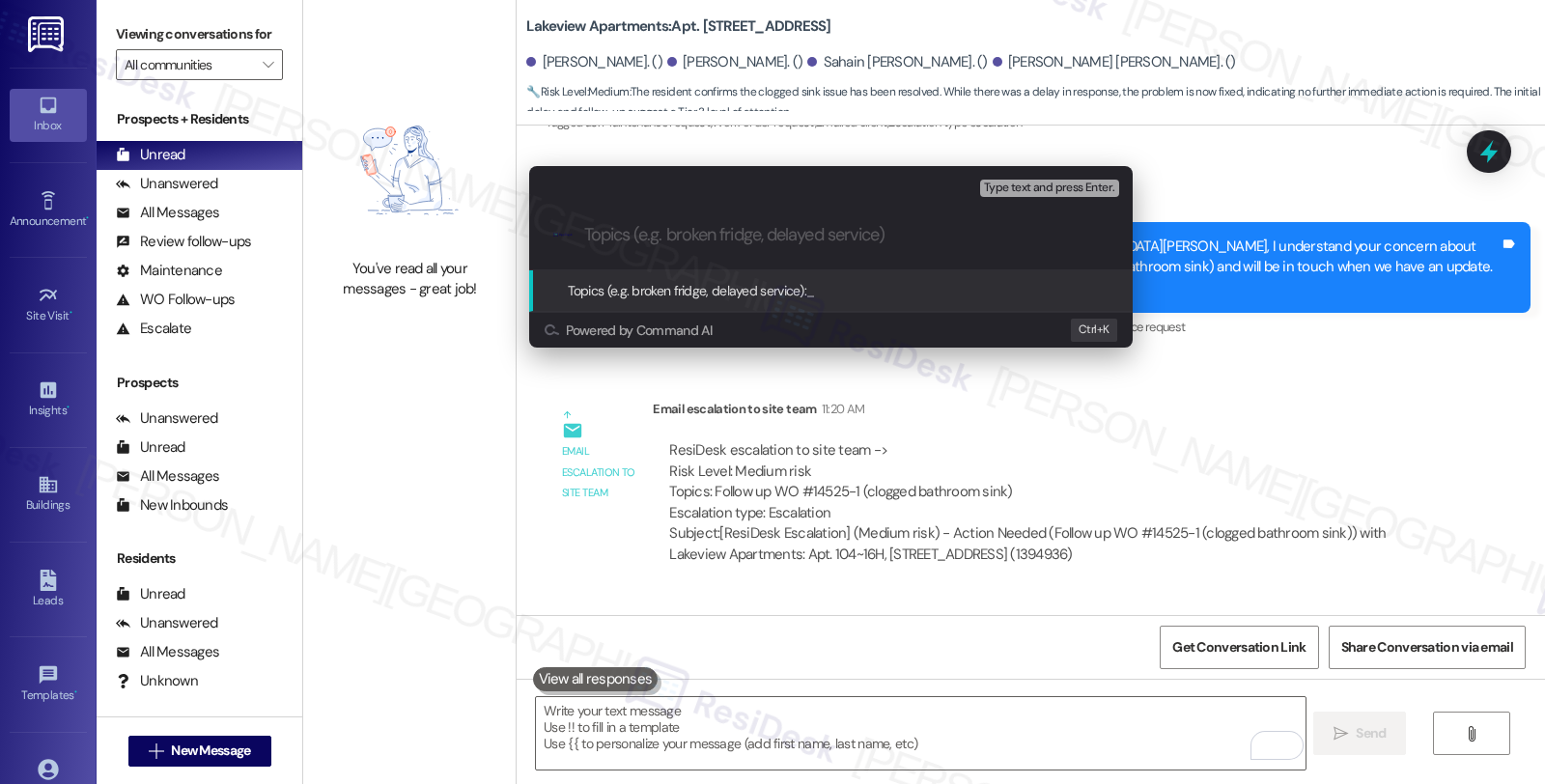
paste input "WO #14525-1 (clogged bathroom sink)"
click at [582, 235] on div ".cls-1{fill:#0a055f;}.cls-2{fill:#0cc4c4;} resideskLogoBlueOrange WO #14525-1 (…" at bounding box center [830, 235] width 604 height 69
click at [586, 232] on input "WO #14525-1 (clogged bathroom sink)" at bounding box center [838, 235] width 509 height 21
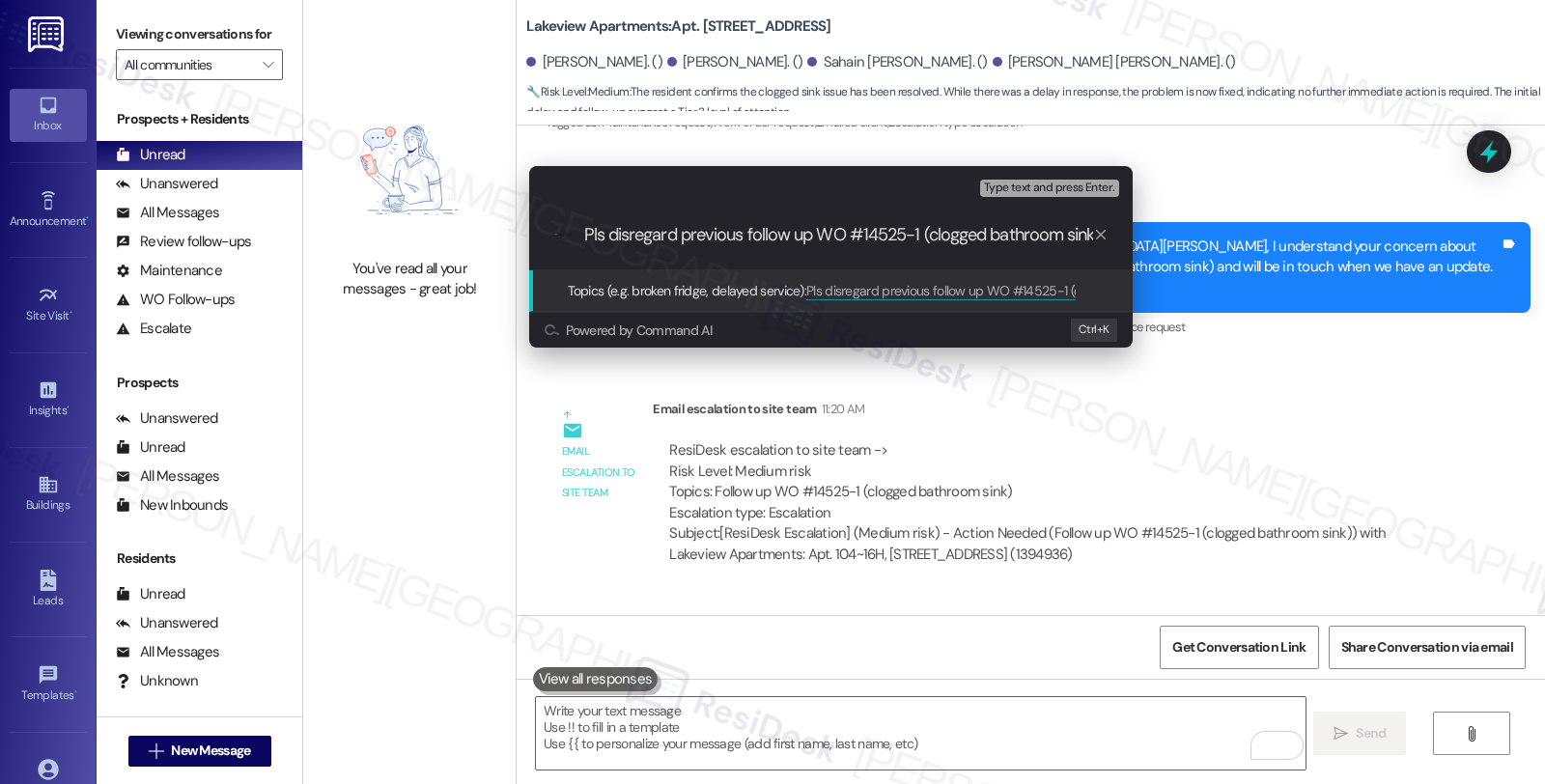
type input "Pls disregard previous follow up WO #14525-1 (clogged bathroom sink)"
click at [1313, 302] on div "Escalate Conversation Low risk Topics (e.g. broken fridge, delayed service) Any…" at bounding box center [772, 392] width 1545 height 784
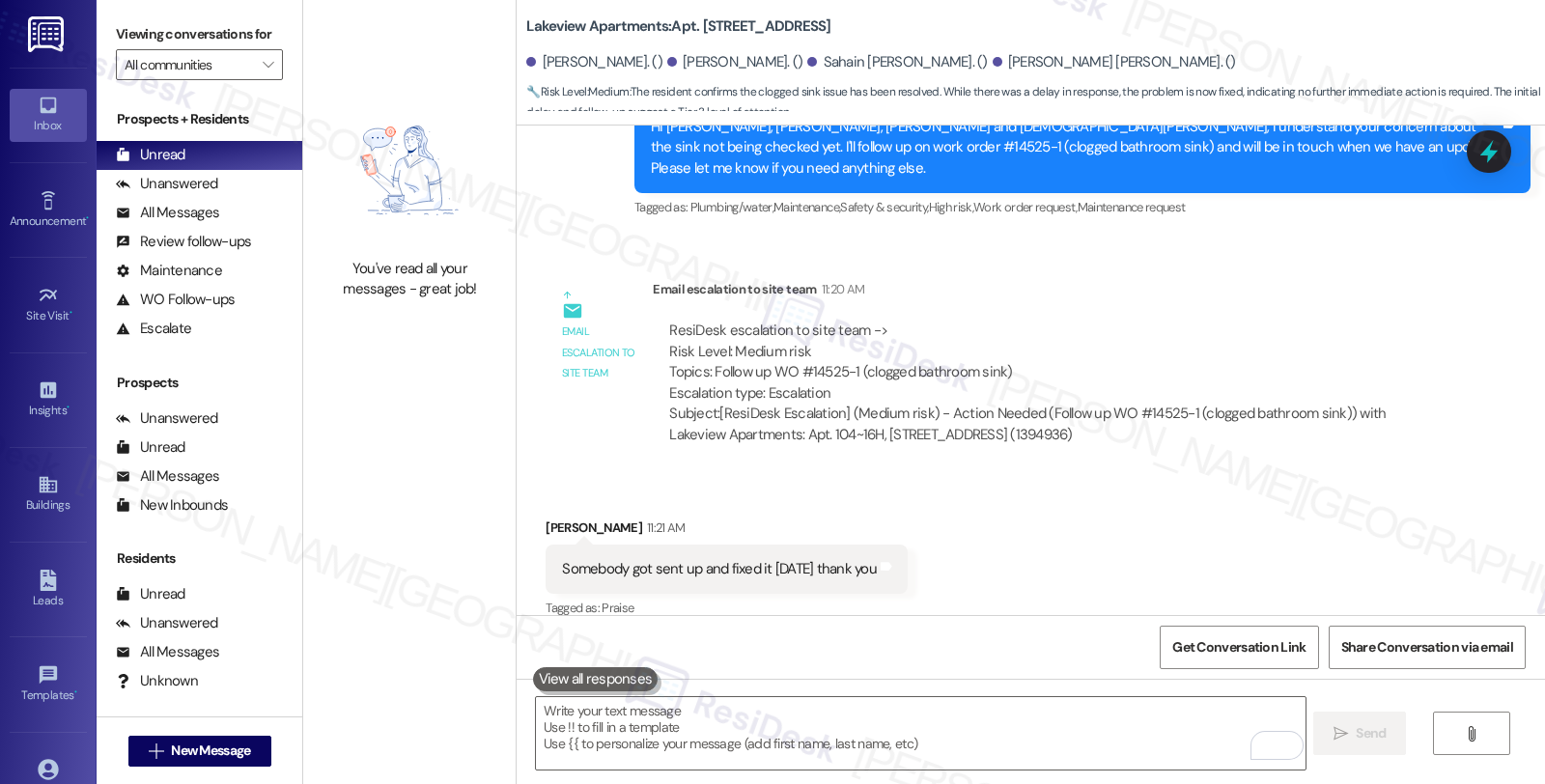
scroll to position [11299, 0]
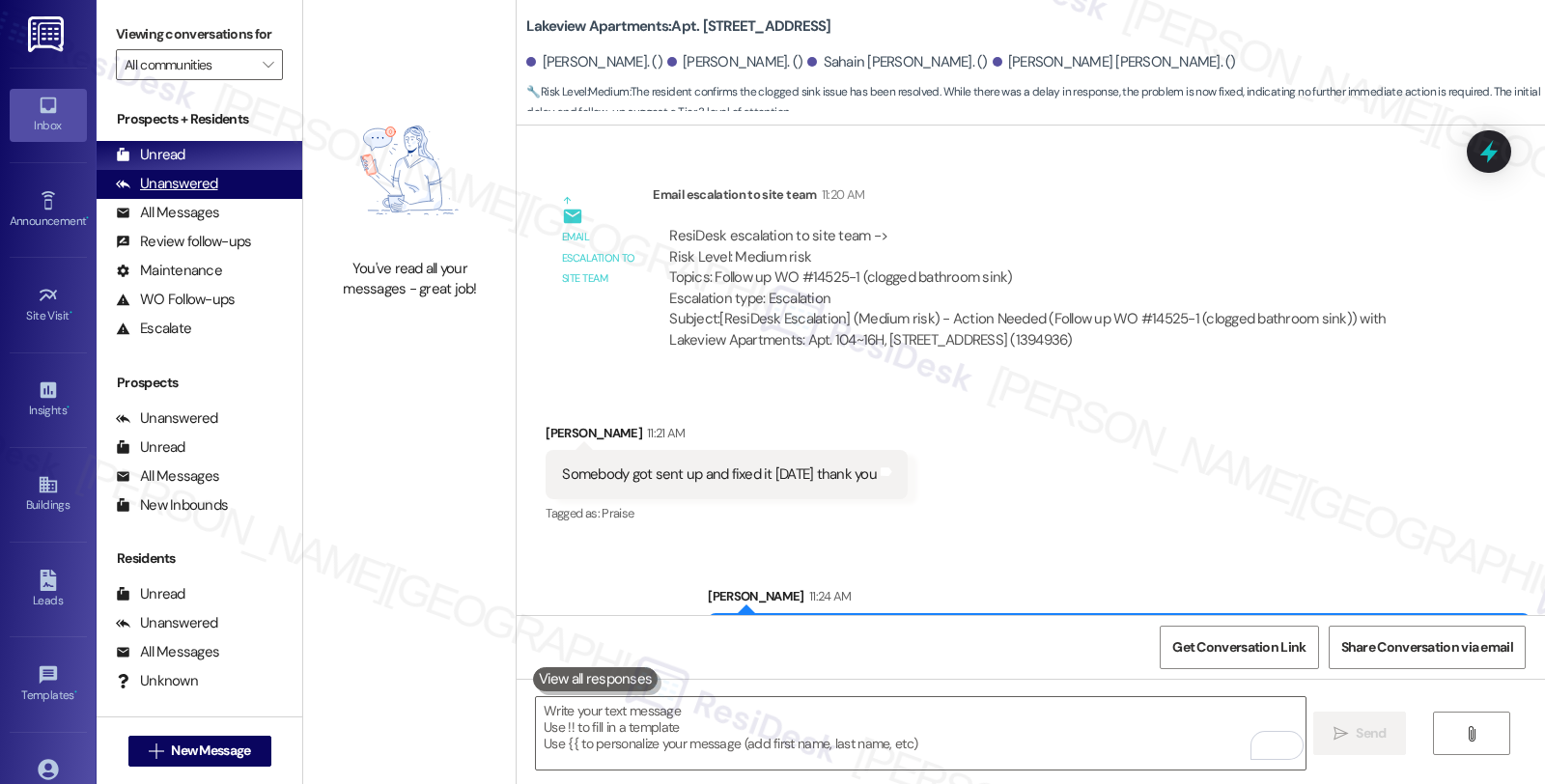
click at [214, 194] on div "Unanswered" at bounding box center [167, 183] width 102 height 21
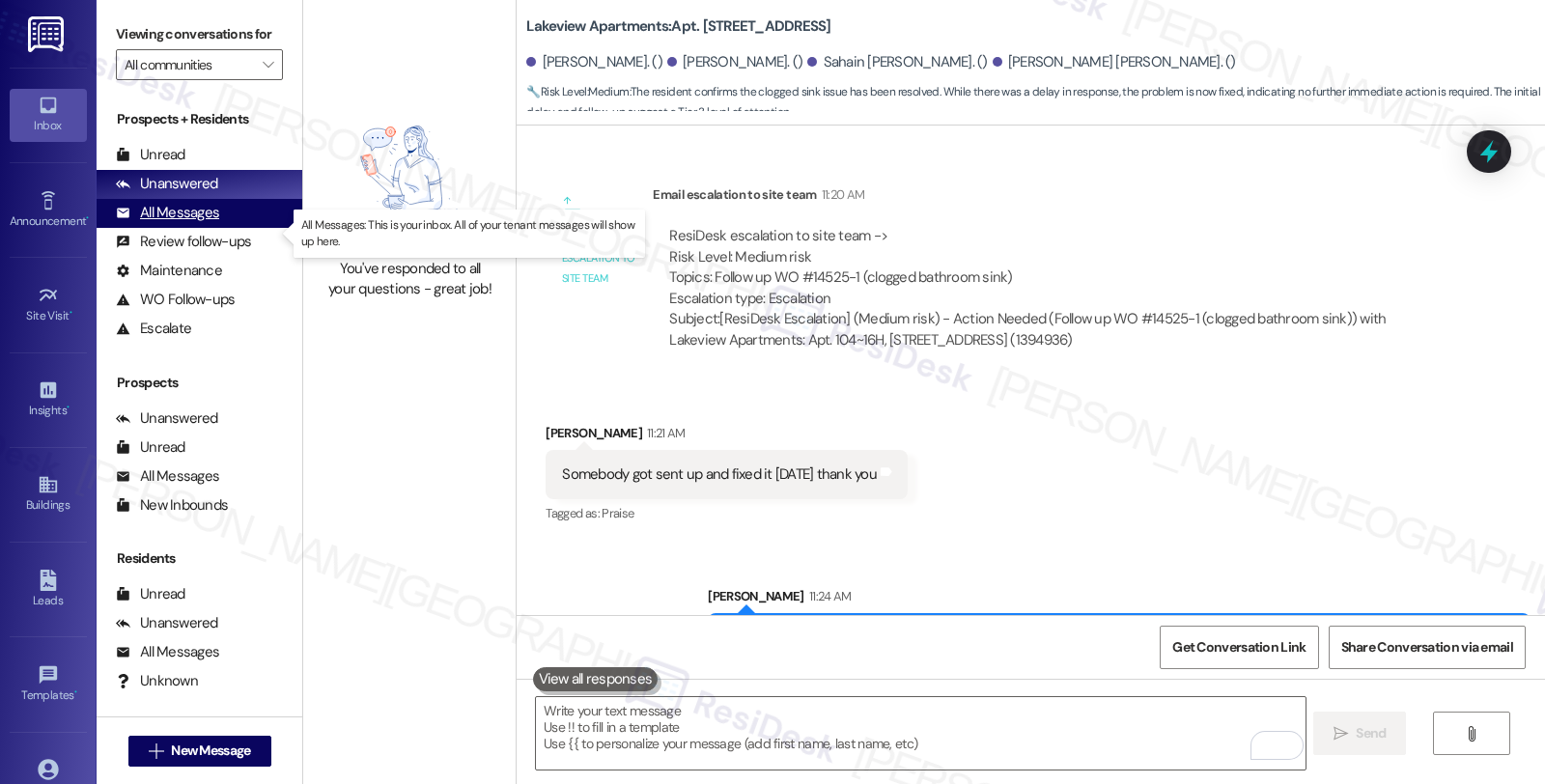
click at [200, 223] on div "All Messages" at bounding box center [167, 213] width 103 height 21
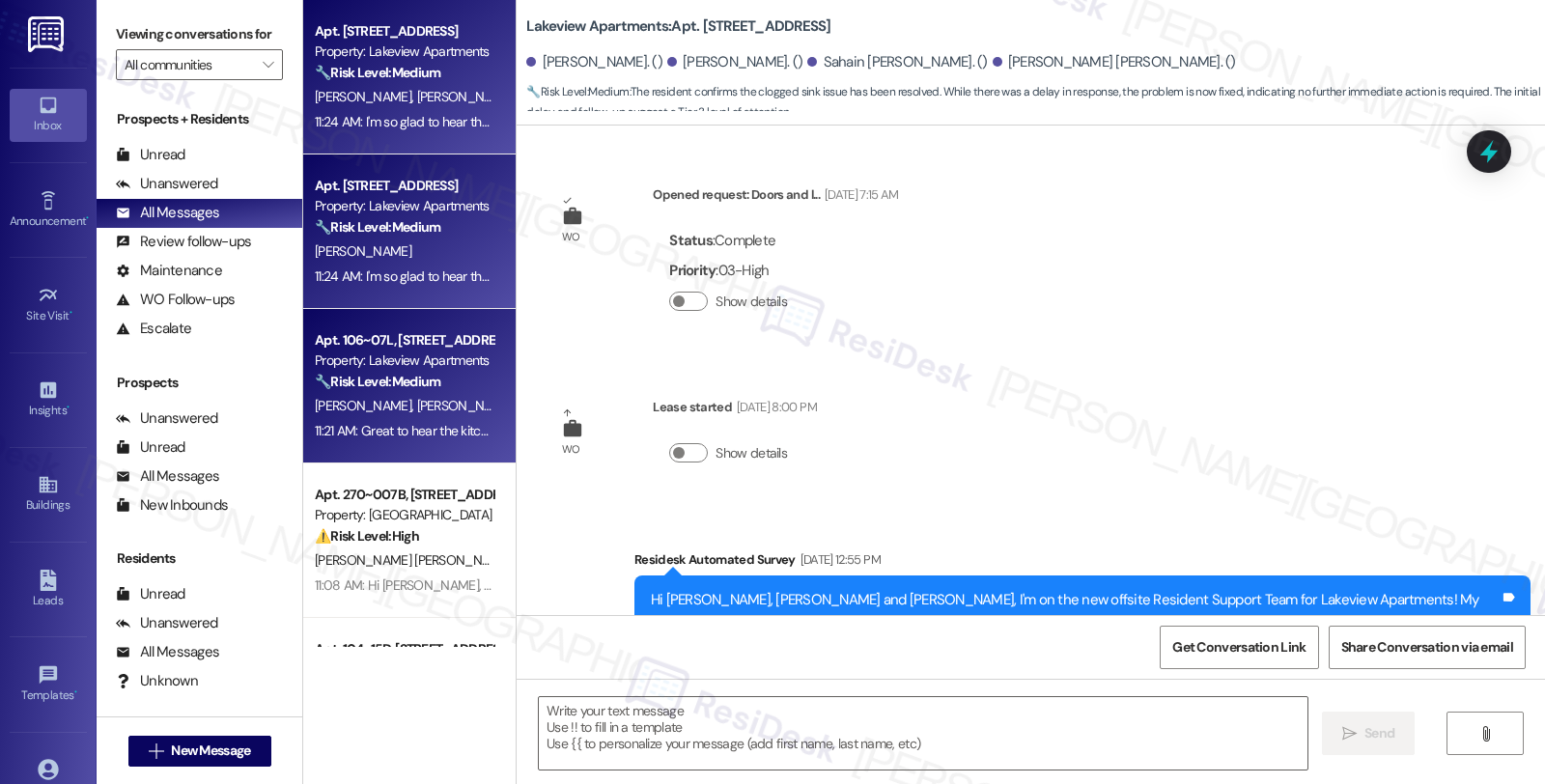
scroll to position [214, 0]
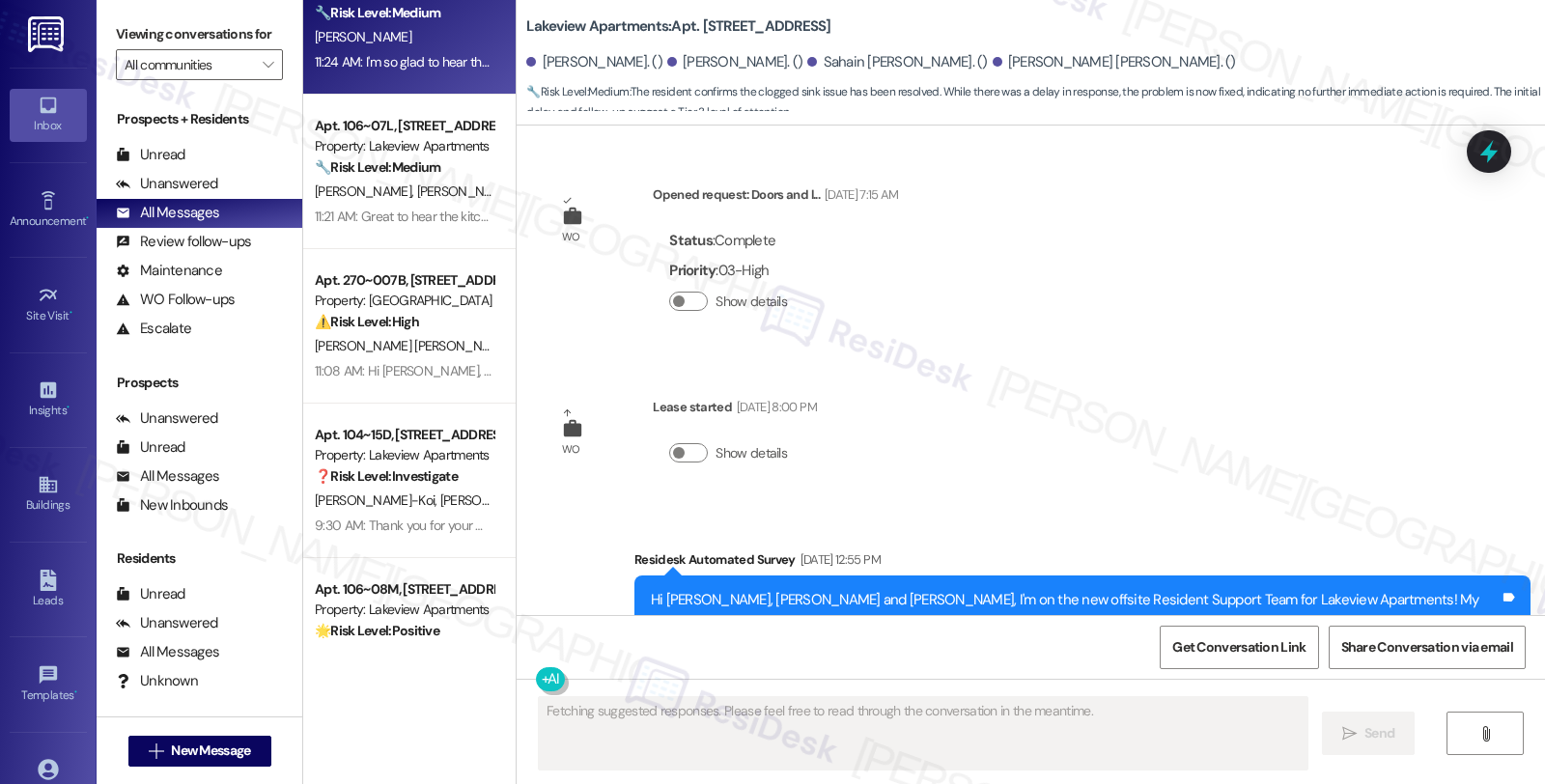
type textarea "Fetching suggested responses. Please feel free to read through the conversation…"
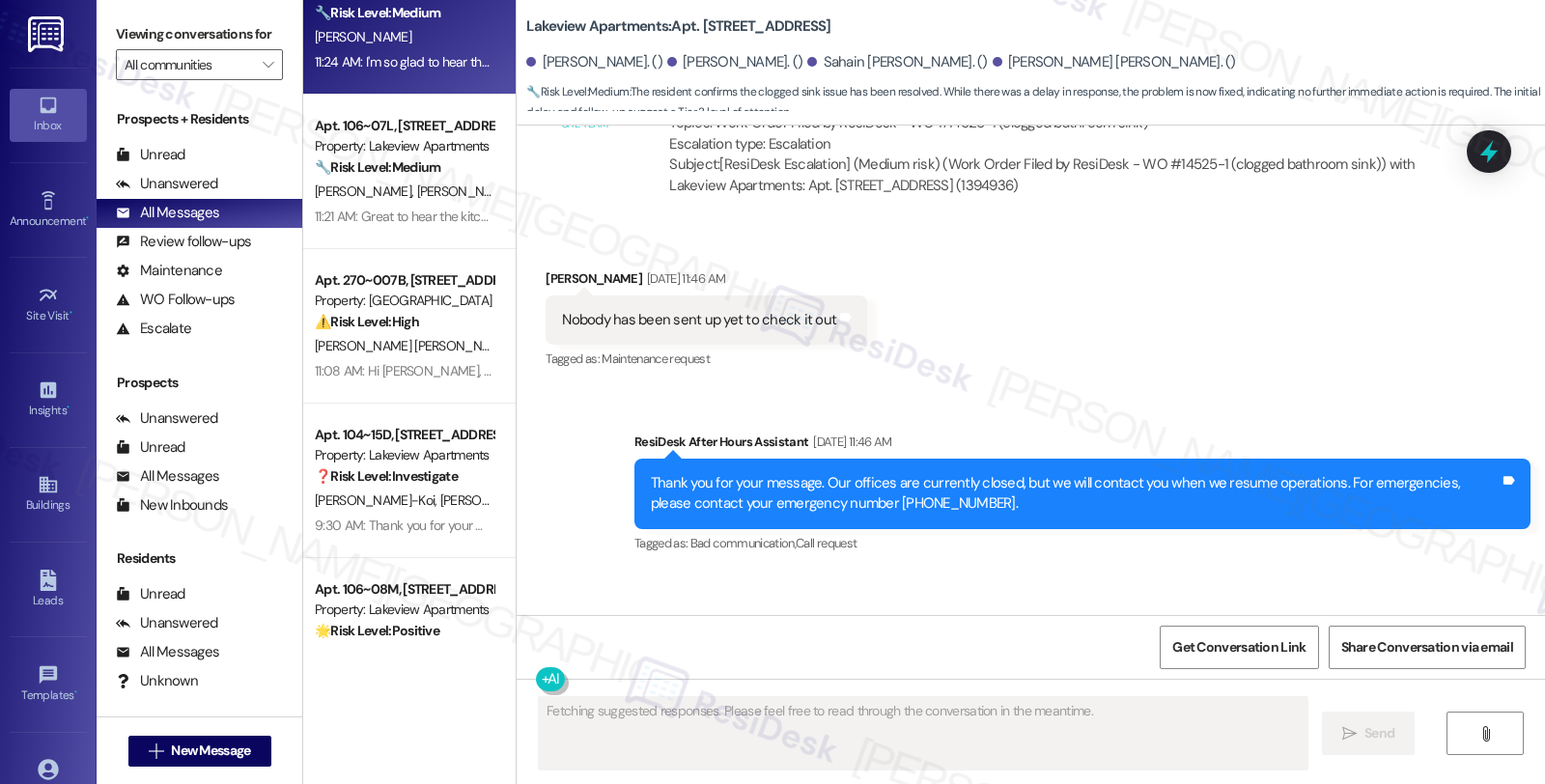
scroll to position [11163, 0]
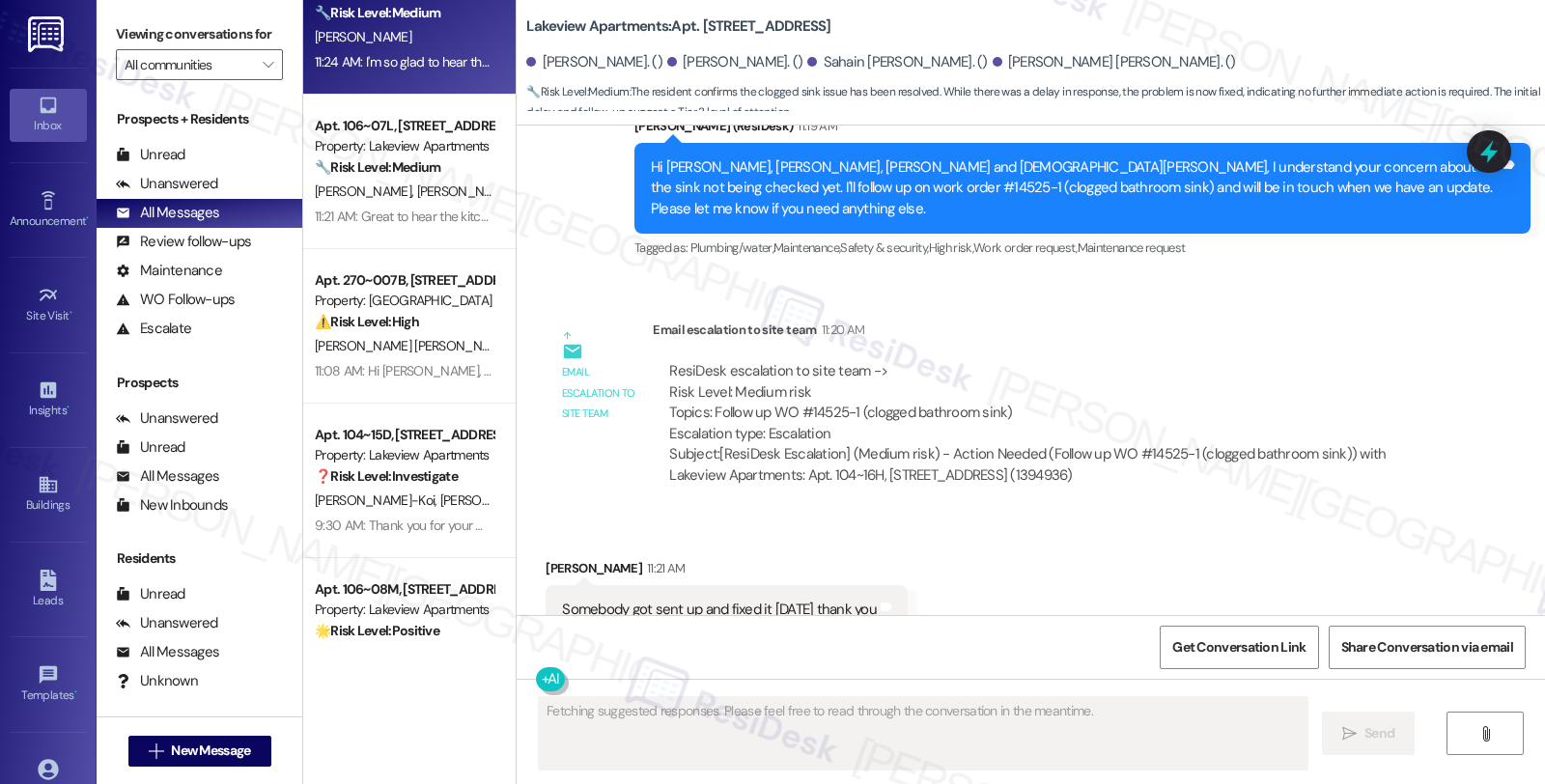
click at [410, 477] on strong "❓ Risk Level: Investigate" at bounding box center [387, 476] width 143 height 18
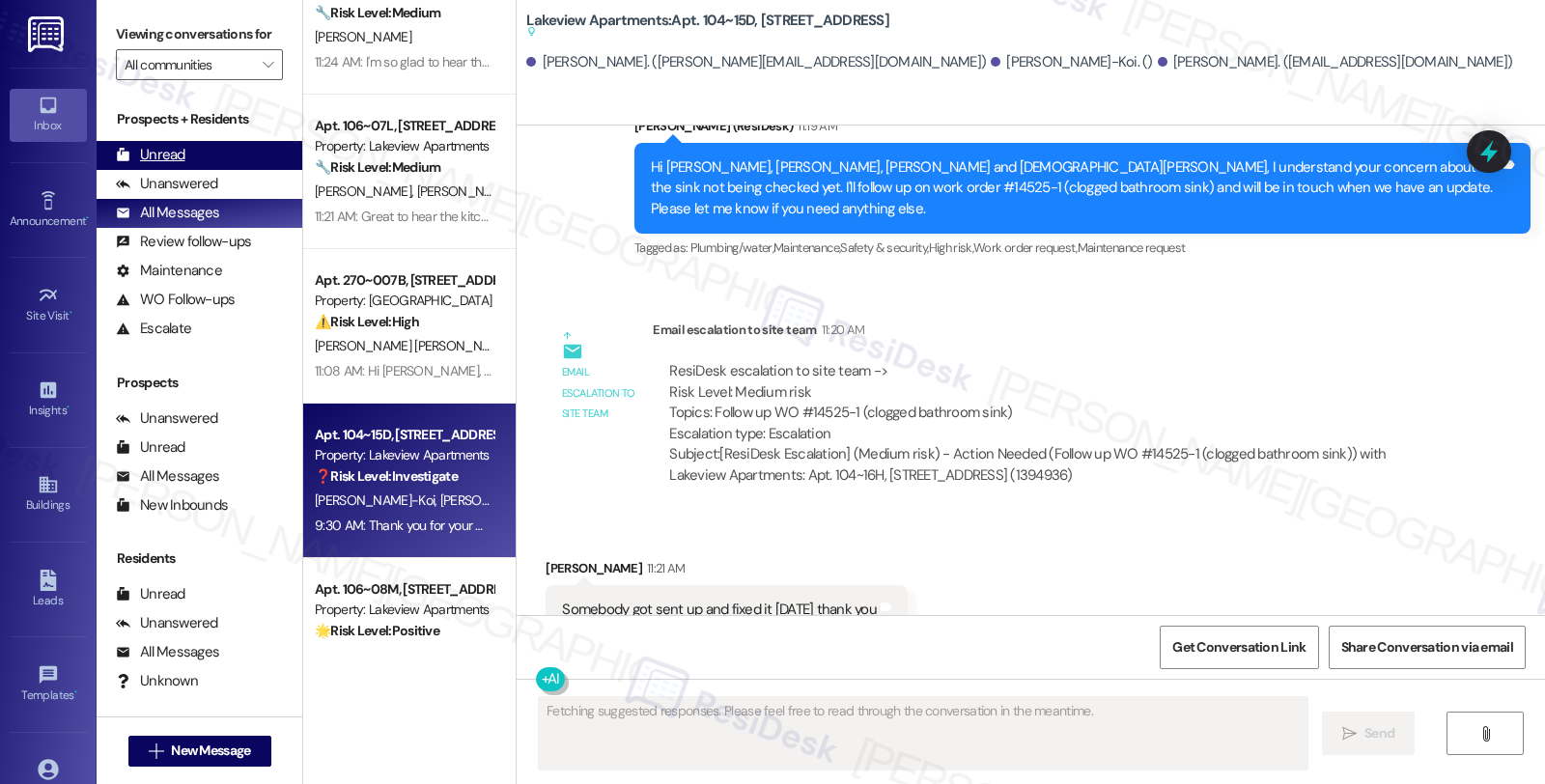
click at [179, 165] on div "Unread" at bounding box center [150, 155] width 70 height 21
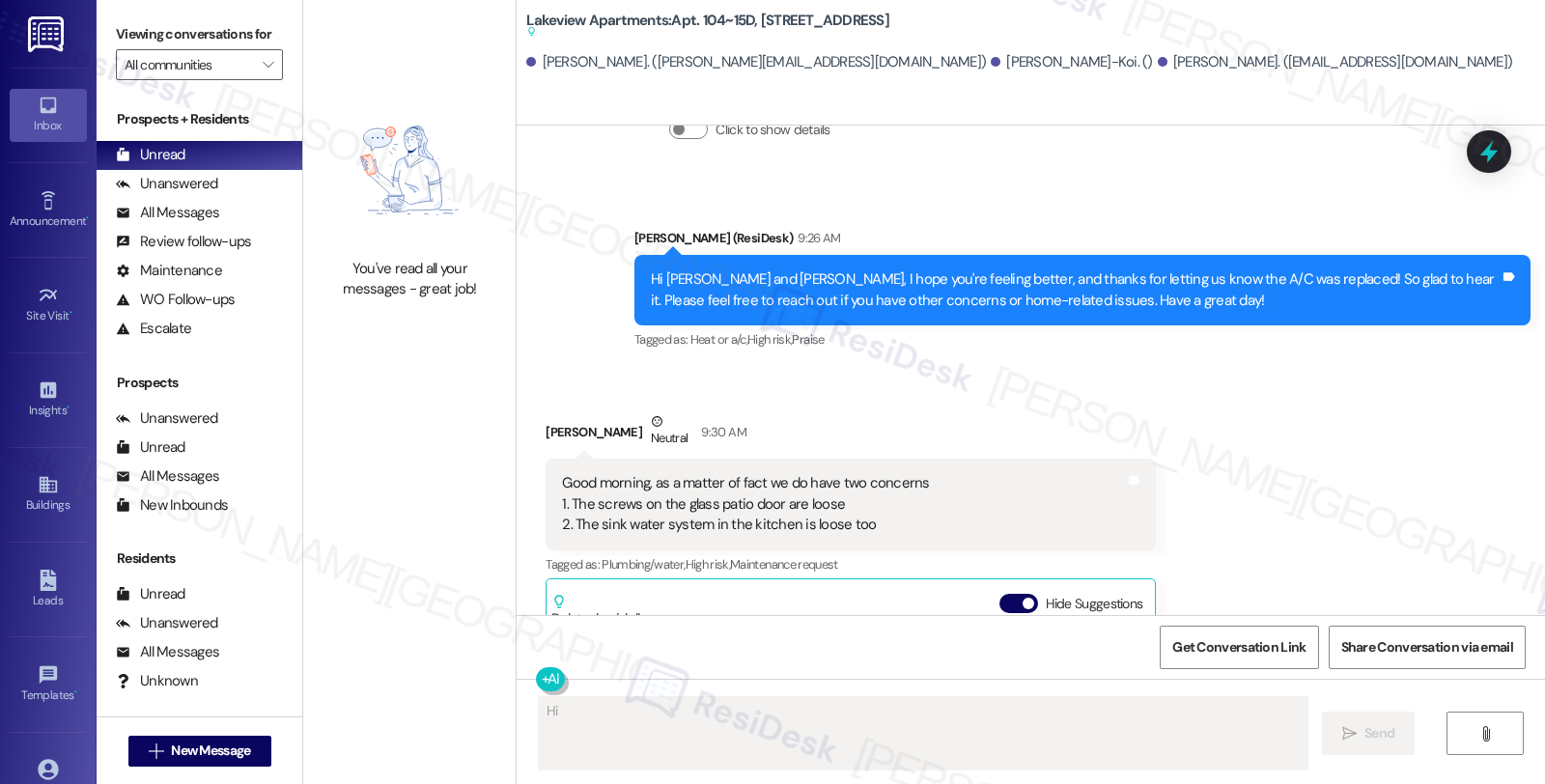
scroll to position [27566, 0]
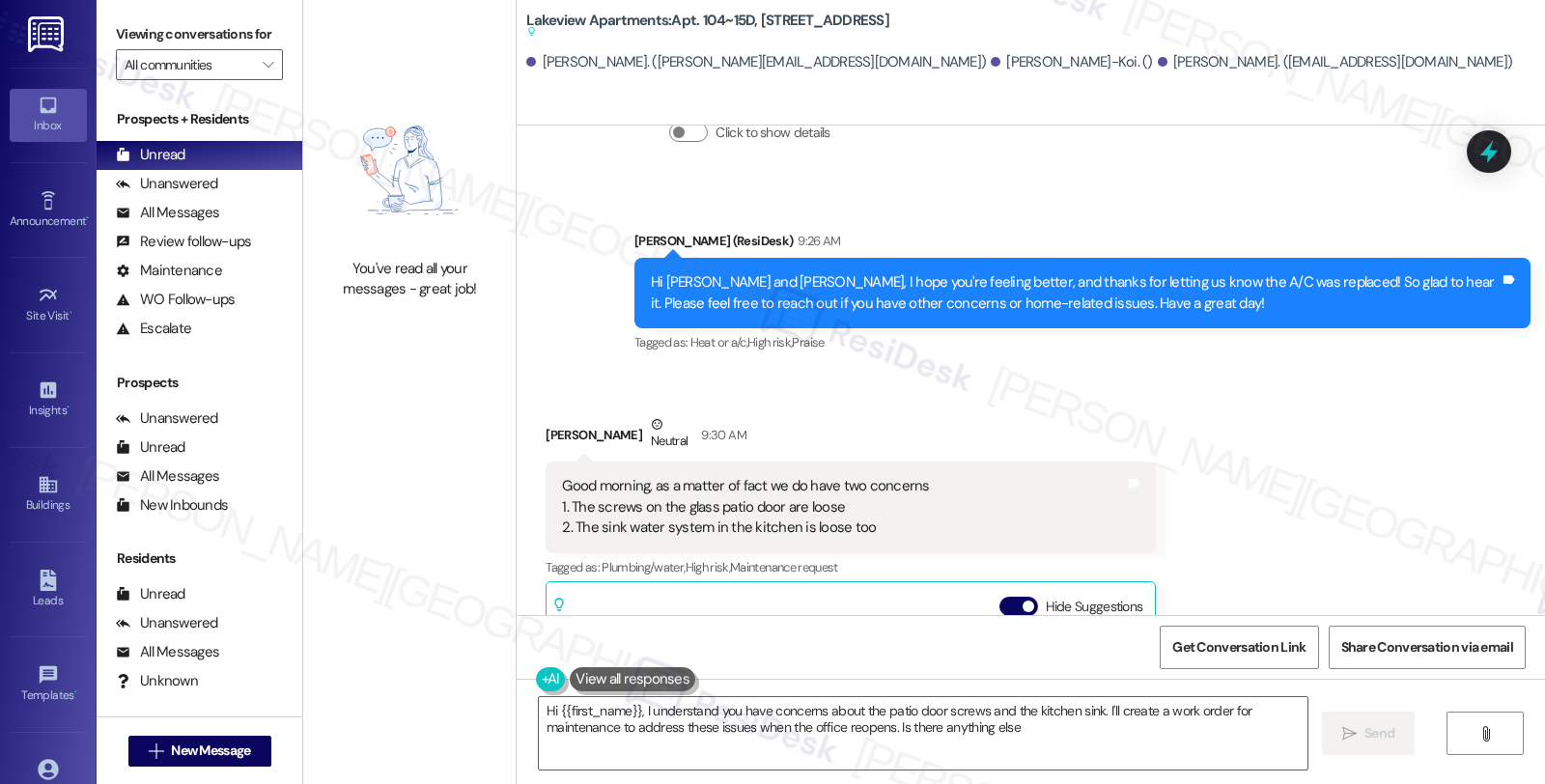
type textarea "Hi {{first_name}}, I understand you have concerns about the patio door screws a…"
drag, startPoint x: 526, startPoint y: 63, endPoint x: 620, endPoint y: 64, distance: 94.0
click at [620, 64] on div "Victor Okai-Koi. (victor.okaikoi1@gmail.com)" at bounding box center [756, 62] width 459 height 21
copy div "Victor Okai-Koi"
drag, startPoint x: 689, startPoint y: 21, endPoint x: 737, endPoint y: 27, distance: 48.4
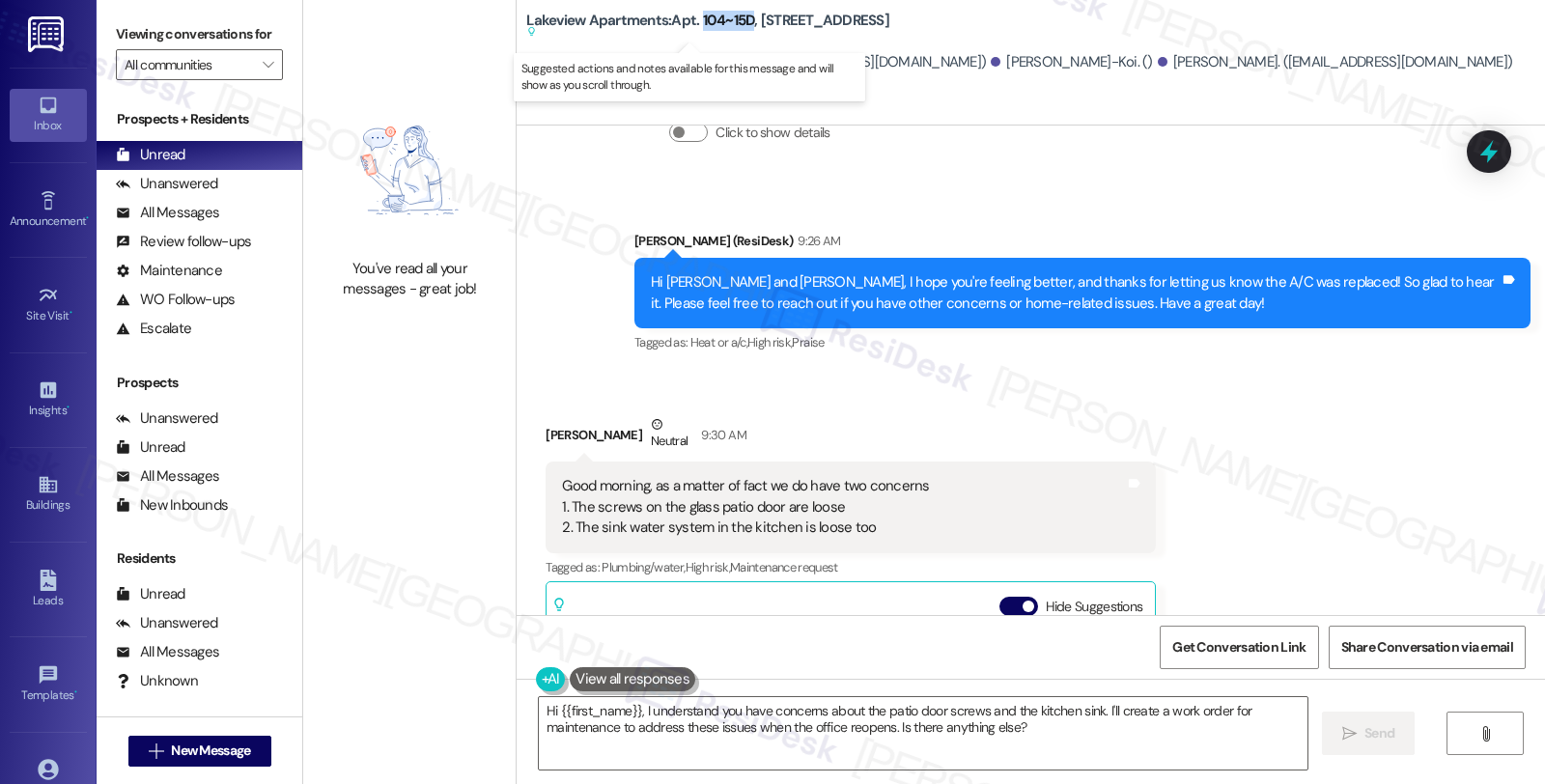
click at [737, 27] on b "Lakeview Apartments: Apt. 104~15D, 4 East 107th Street Suggested actions and no…" at bounding box center [708, 26] width 363 height 31
copy b "104~15D"
